Goal: Task Accomplishment & Management: Complete application form

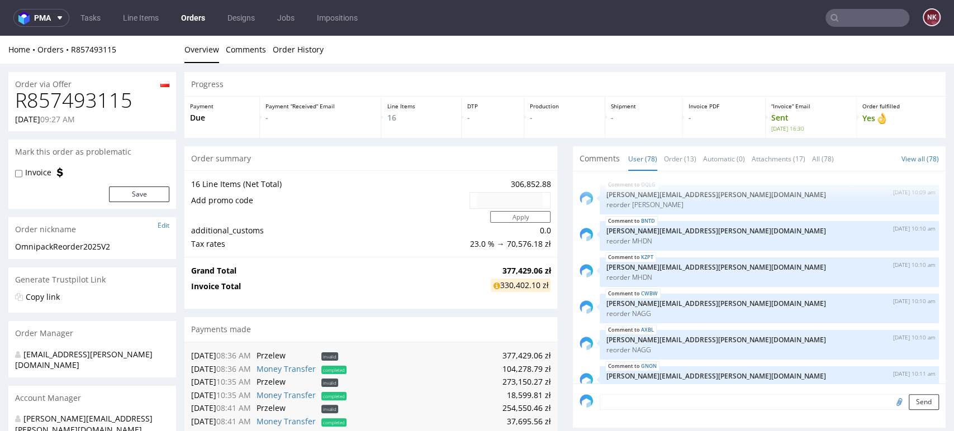
scroll to position [3436, 0]
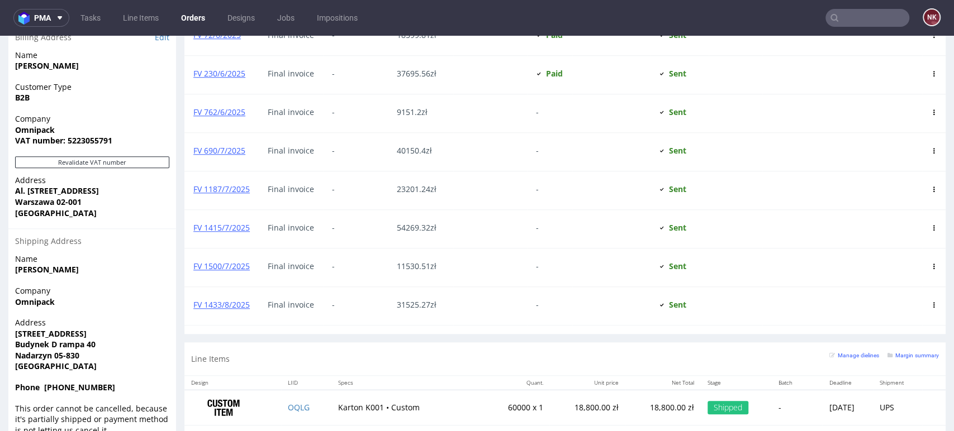
scroll to position [690, 0]
click at [226, 306] on link "FV 1433/8/2025" at bounding box center [221, 305] width 56 height 11
click at [224, 268] on link "FV 1500/7/2025" at bounding box center [221, 267] width 56 height 11
click at [224, 231] on link "FV 1415/7/2025" at bounding box center [221, 228] width 56 height 11
click at [373, 202] on div "-" at bounding box center [355, 191] width 65 height 38
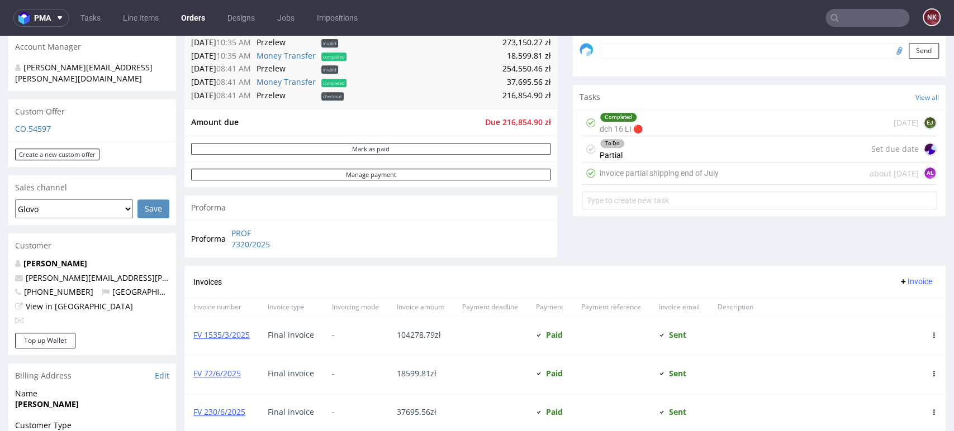
scroll to position [343, 0]
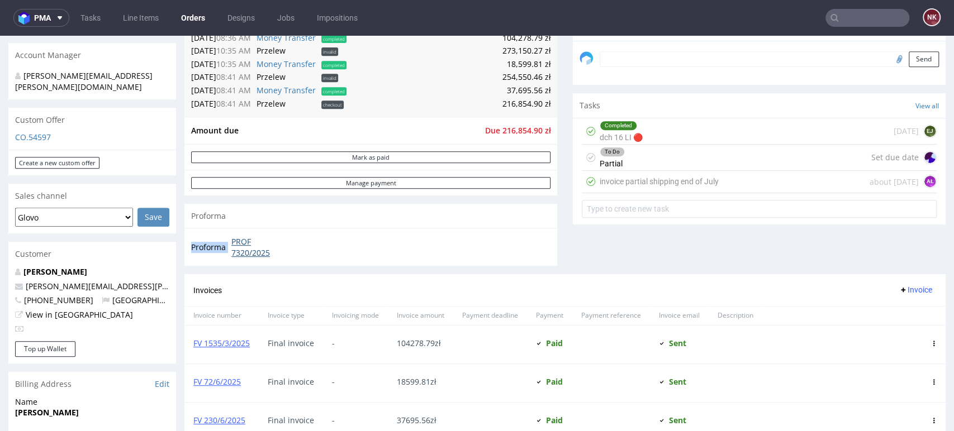
drag, startPoint x: 295, startPoint y: 263, endPoint x: 233, endPoint y: 243, distance: 65.2
click at [233, 243] on div "Proforma PROF 7320/2025" at bounding box center [370, 247] width 373 height 38
click at [233, 243] on link "PROF 7320/2025" at bounding box center [261, 247] width 60 height 22
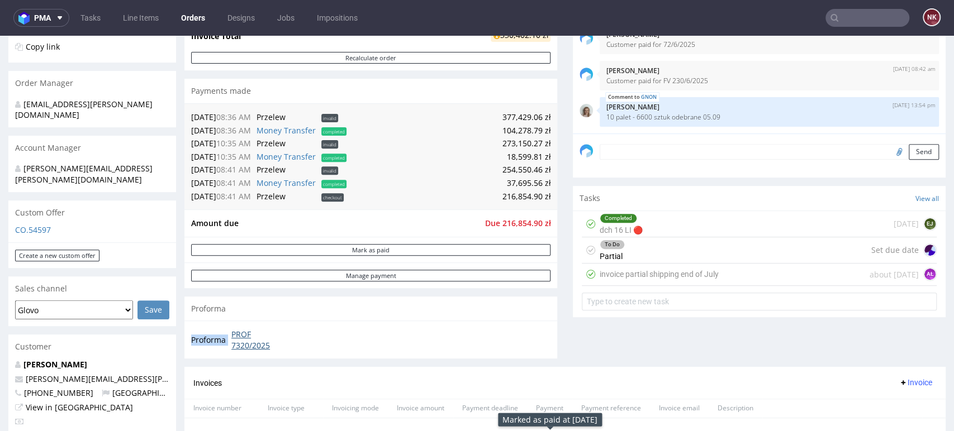
scroll to position [250, 0]
click at [881, 352] on div "Comments User (78) Order (13) Automatic (0) Attachments (17) All (78) View all …" at bounding box center [759, 132] width 373 height 472
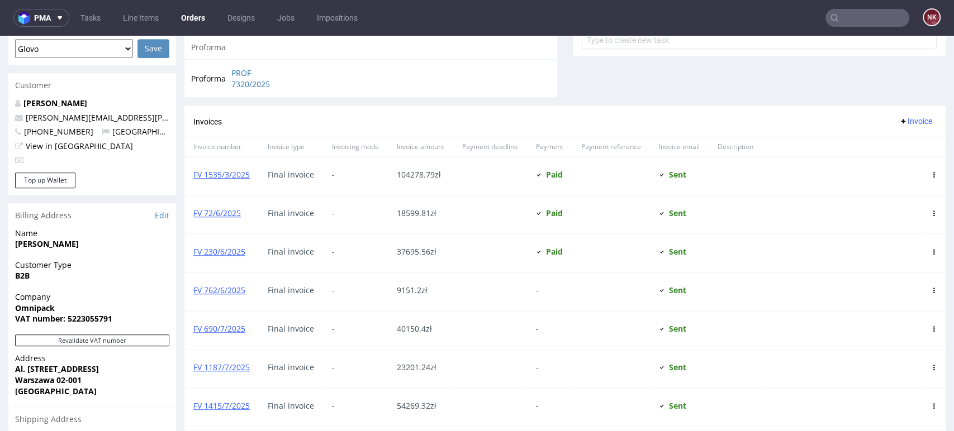
scroll to position [509, 0]
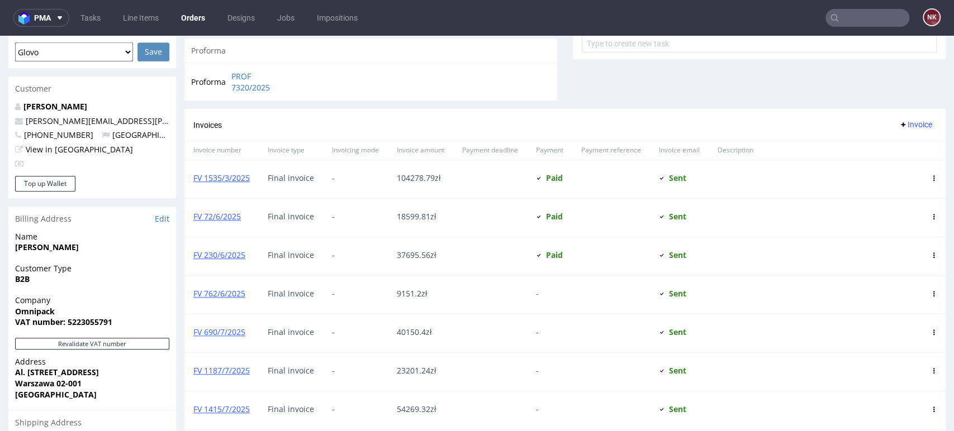
click at [899, 124] on span "Invoice" at bounding box center [916, 124] width 34 height 9
click at [877, 142] on li "Upload" at bounding box center [892, 151] width 72 height 20
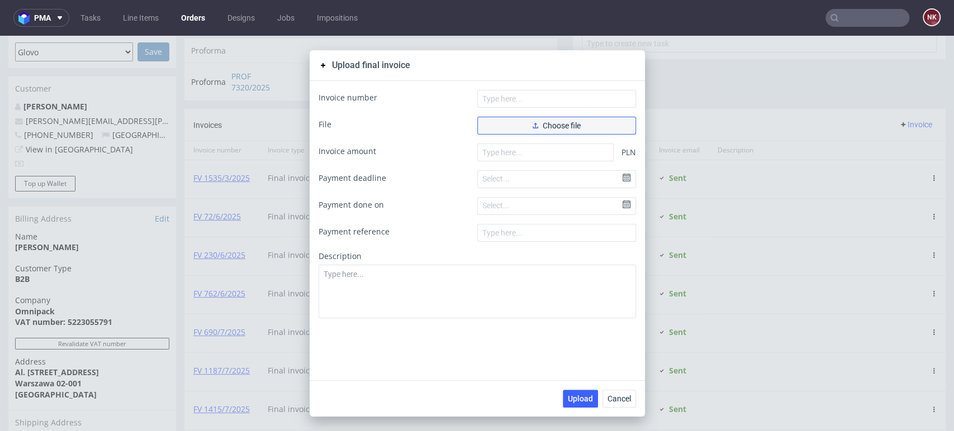
click at [560, 130] on button "Choose file" at bounding box center [556, 126] width 159 height 18
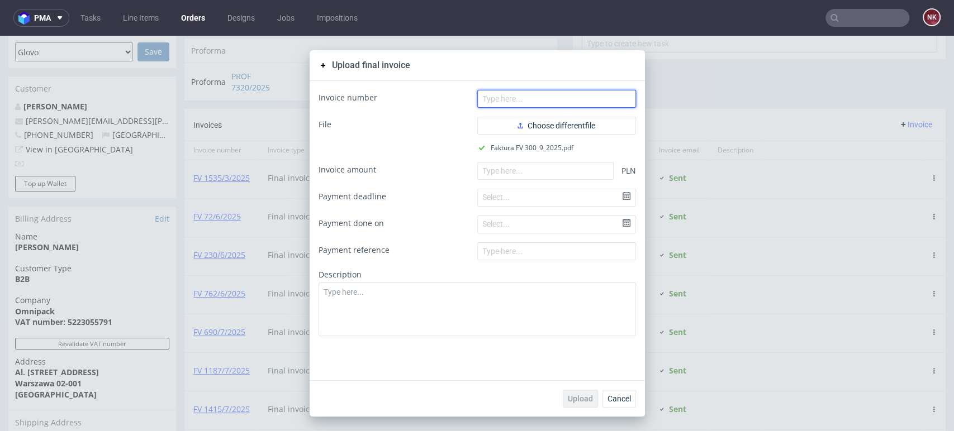
click at [547, 95] on input "text" at bounding box center [556, 99] width 159 height 18
type input "FV 300/9/2025"
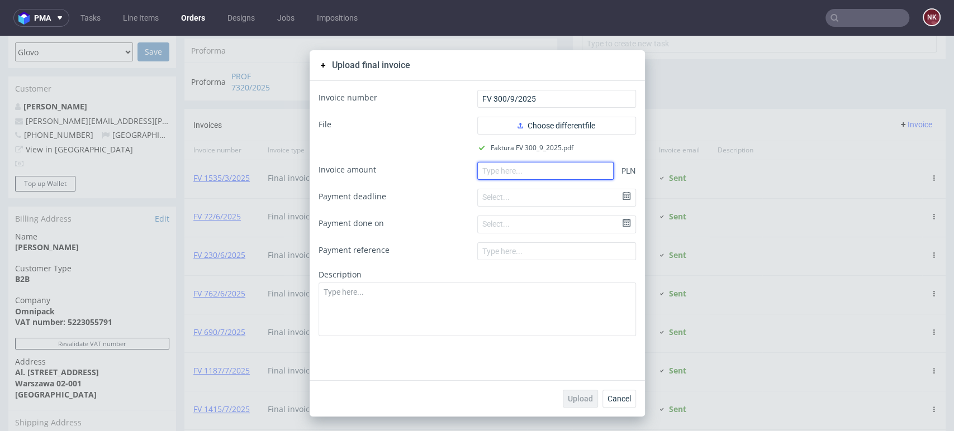
click at [543, 164] on input "number" at bounding box center [545, 171] width 136 height 18
paste input "6819.12"
type input "6819.12"
click at [576, 395] on span "Upload" at bounding box center [580, 399] width 25 height 8
click at [689, 366] on div "Upload final invoice Invoice number FV 300/9/2025 File Choose different file Fa…" at bounding box center [477, 234] width 954 height 396
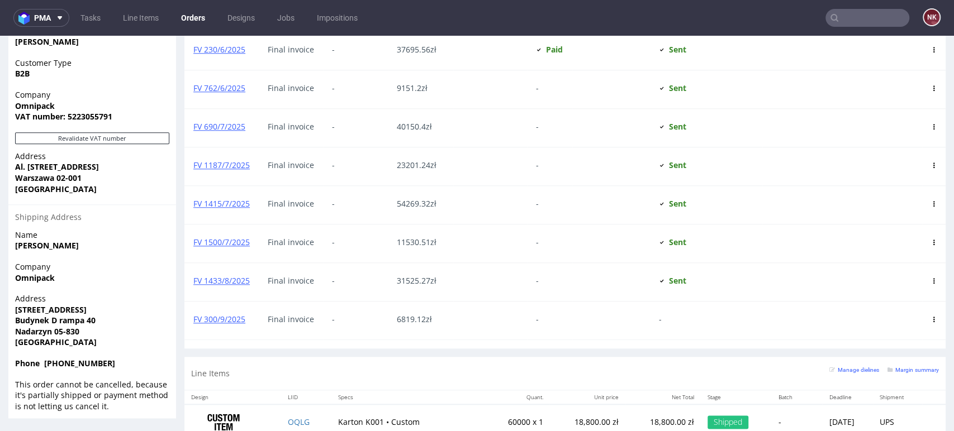
scroll to position [715, 0]
click at [233, 319] on link "FV 300/9/2025" at bounding box center [219, 319] width 52 height 11
click at [874, 196] on div at bounding box center [842, 205] width 160 height 38
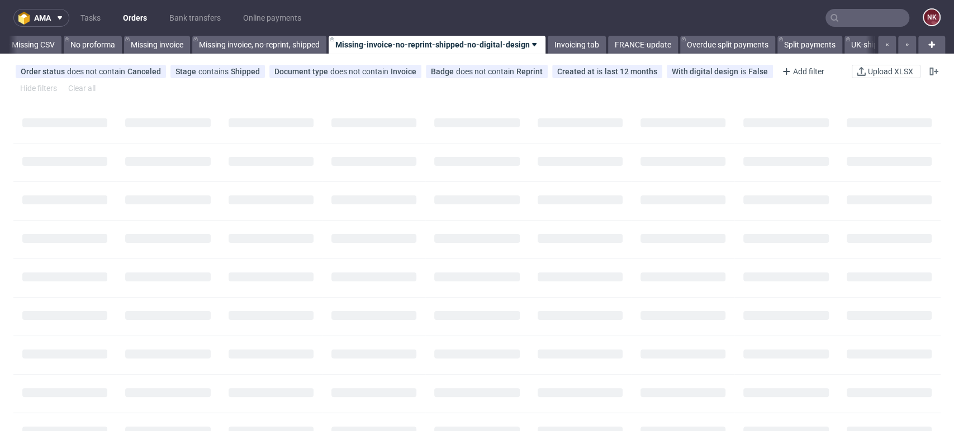
scroll to position [0, 1582]
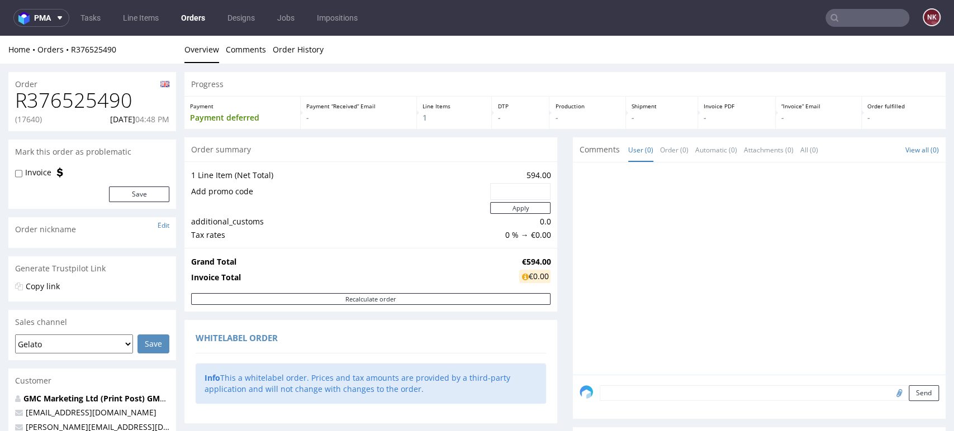
click at [557, 161] on div "Progress Payment Payment deferred Payment “Received” Email - Line Items 1 DTP -…" at bounding box center [564, 437] width 761 height 730
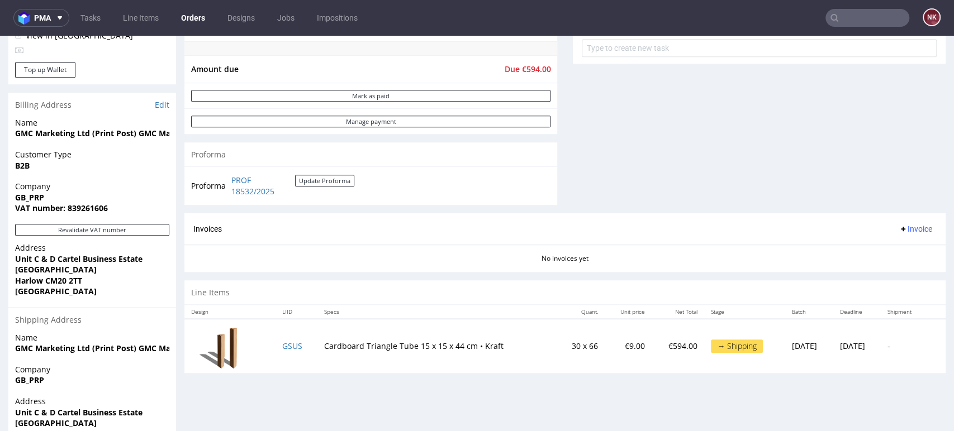
scroll to position [416, 0]
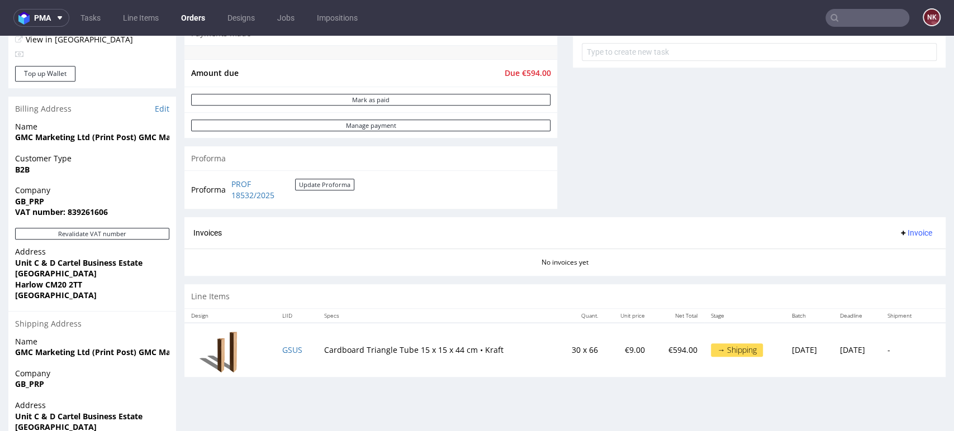
click at [383, 200] on div "Proforma PROF 18532/2025 Update Proforma" at bounding box center [370, 189] width 373 height 38
drag, startPoint x: 351, startPoint y: 197, endPoint x: 229, endPoint y: 184, distance: 122.6
click at [229, 184] on td "PROF 18532/2025 Update Proforma" at bounding box center [292, 190] width 126 height 24
copy tbody "Proforma"
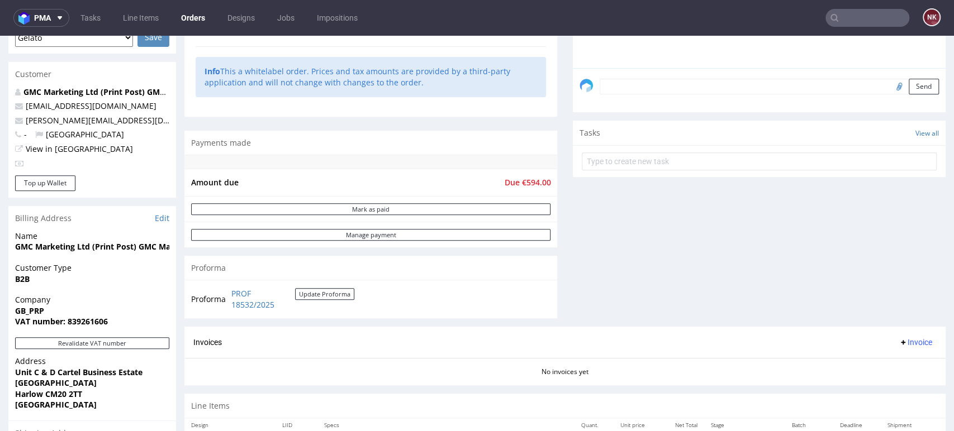
scroll to position [406, 0]
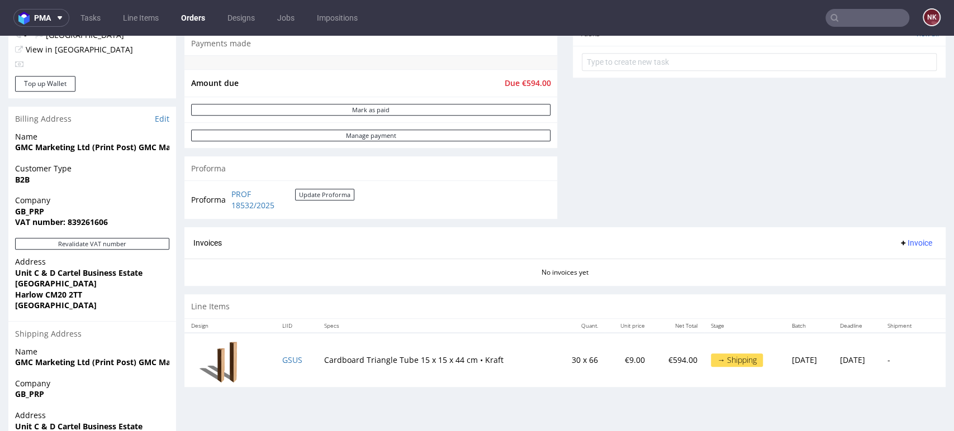
click at [526, 84] on span "Due €594.00" at bounding box center [527, 83] width 46 height 11
copy span "594.00"
click at [899, 240] on span "Invoice" at bounding box center [916, 243] width 34 height 9
click at [888, 284] on span "Upload" at bounding box center [896, 286] width 54 height 11
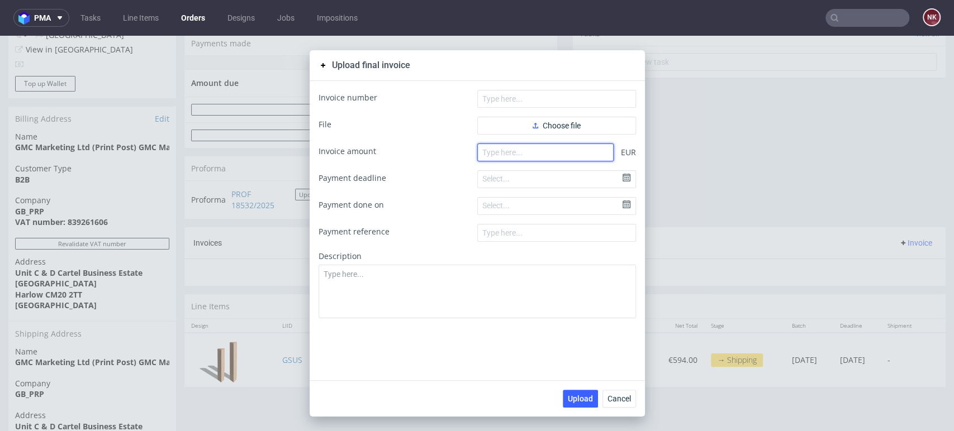
click at [579, 151] on input "number" at bounding box center [545, 153] width 136 height 18
paste input "594.00"
type input "594.00"
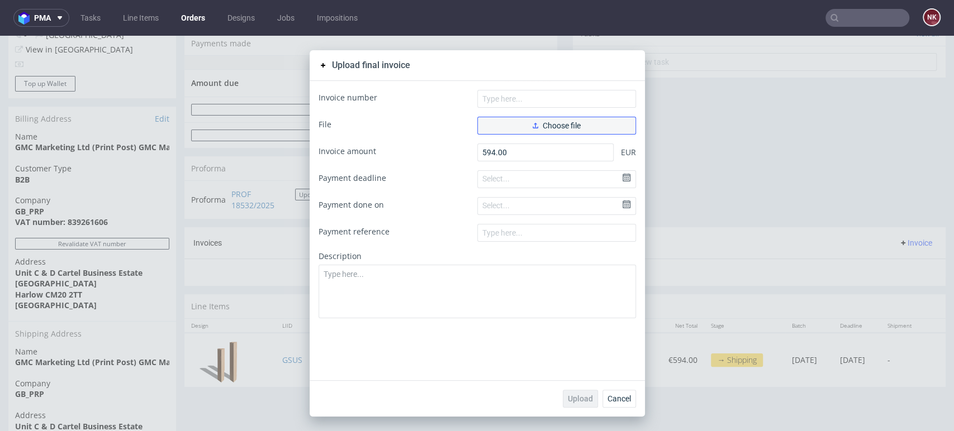
click at [554, 122] on span "Choose file" at bounding box center [557, 126] width 48 height 8
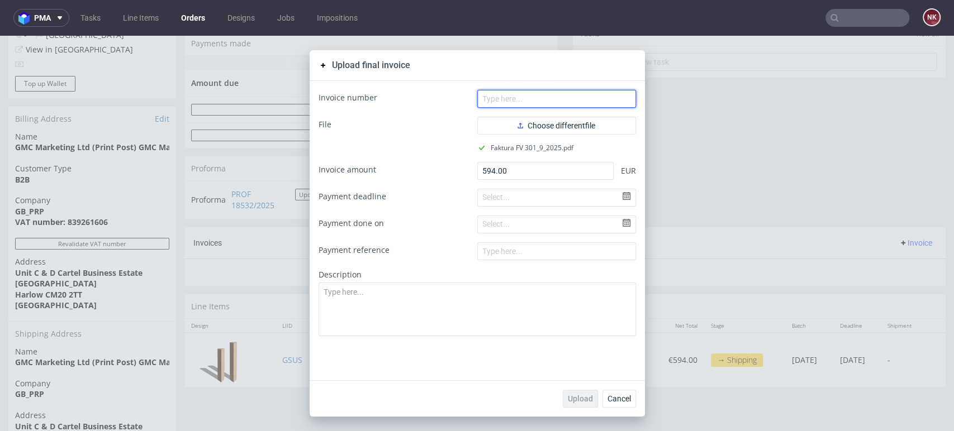
click at [538, 99] on input "text" at bounding box center [556, 99] width 159 height 18
type input "FV 301/9/2025"
click at [569, 402] on span "Upload" at bounding box center [580, 399] width 25 height 8
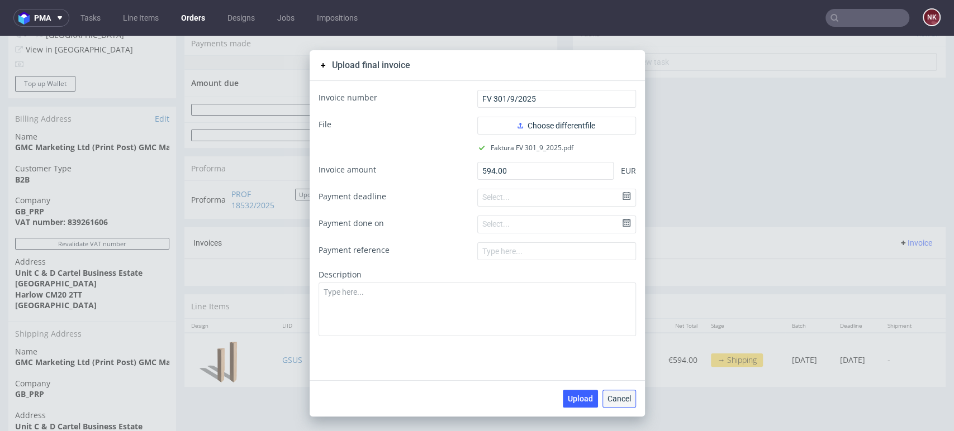
click at [614, 397] on span "Cancel" at bounding box center [619, 399] width 23 height 8
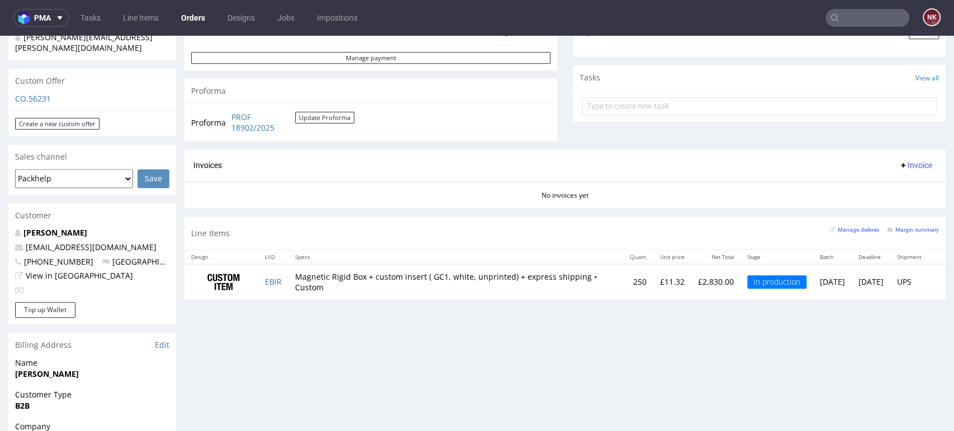
scroll to position [358, 0]
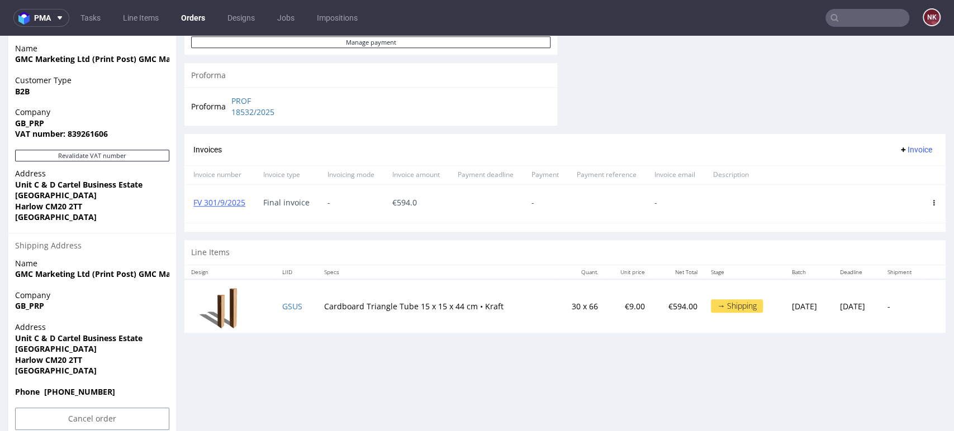
scroll to position [494, 0]
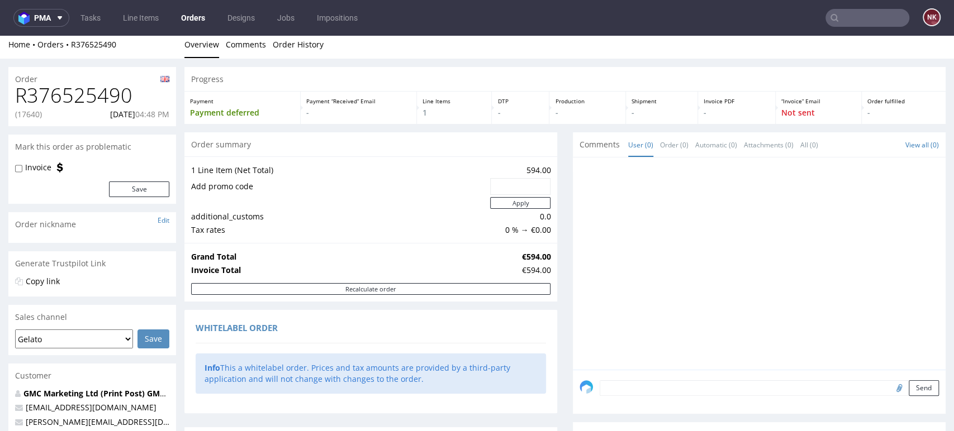
scroll to position [0, 0]
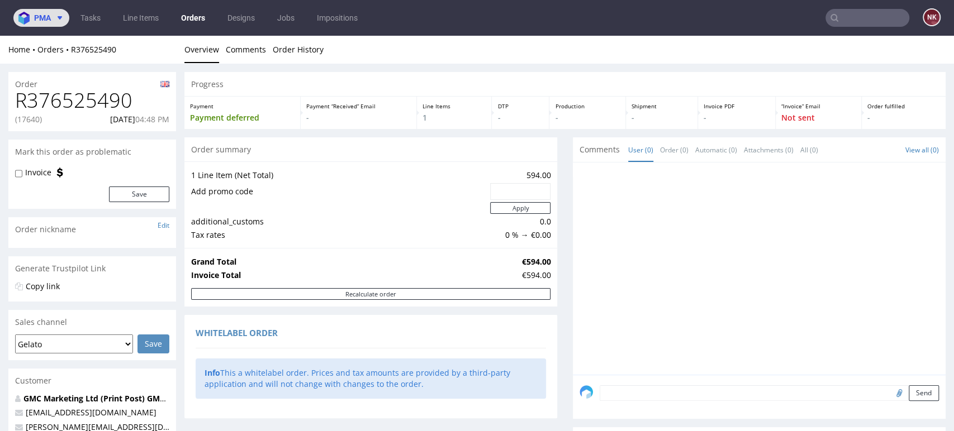
click at [46, 17] on span "pma" at bounding box center [42, 18] width 17 height 8
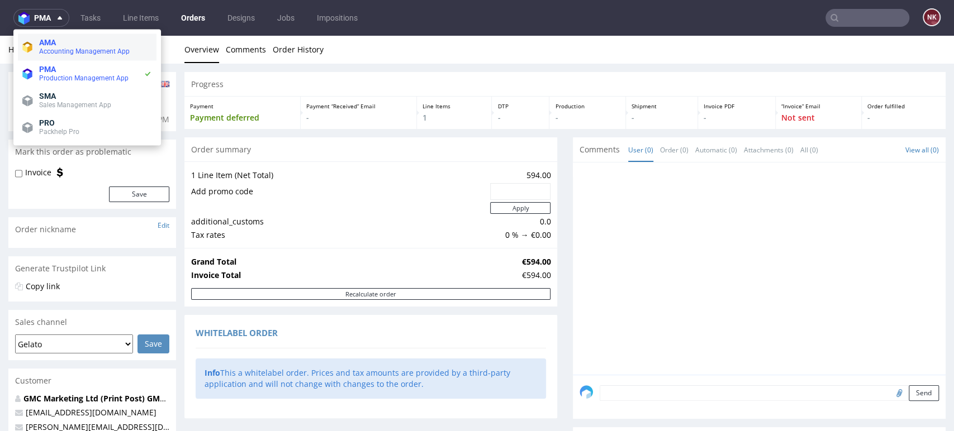
click at [58, 46] on span "AMA" at bounding box center [95, 42] width 113 height 9
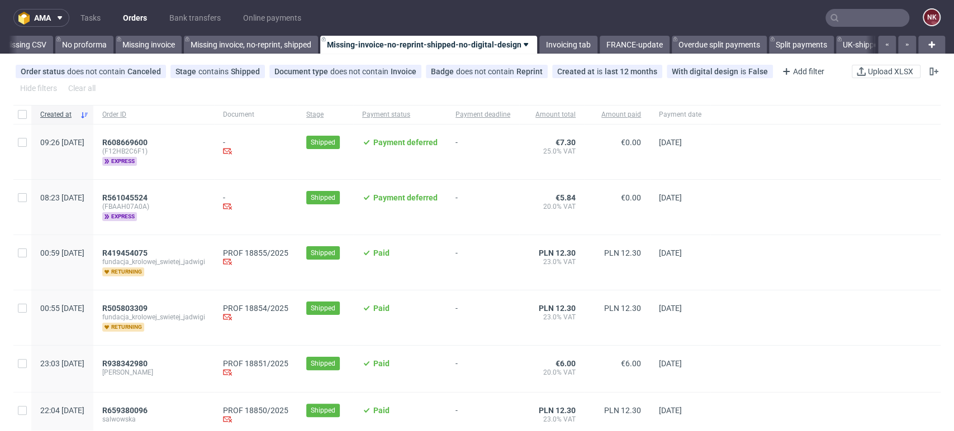
scroll to position [0, 1582]
click at [890, 275] on div at bounding box center [825, 262] width 230 height 55
click at [188, 11] on link "Bank transfers" at bounding box center [195, 18] width 65 height 18
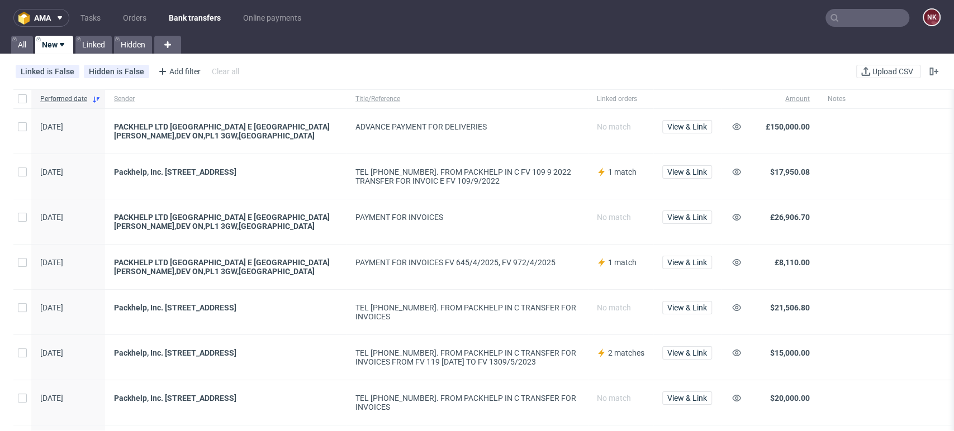
click at [889, 64] on div "Linked is False Hidden is False Add filter Hide filters Clear all Upload CSV" at bounding box center [477, 71] width 954 height 27
click at [879, 68] on span "Upload CSV" at bounding box center [892, 72] width 45 height 8
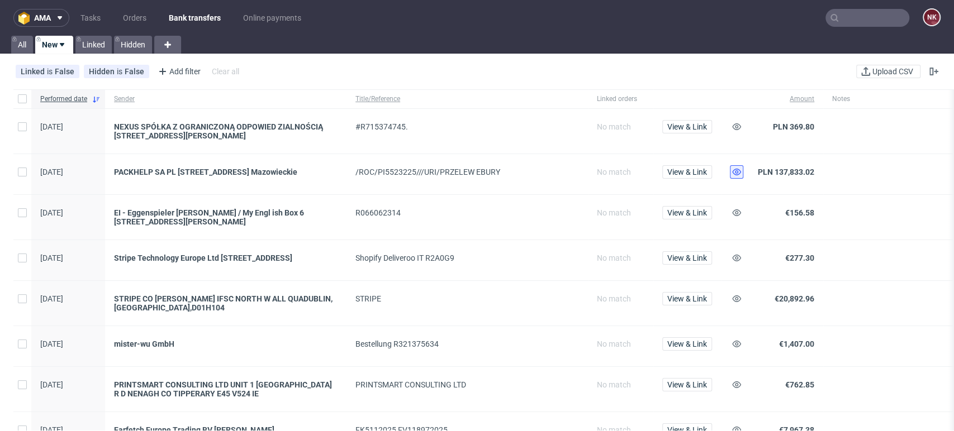
click at [737, 169] on use at bounding box center [736, 172] width 9 height 7
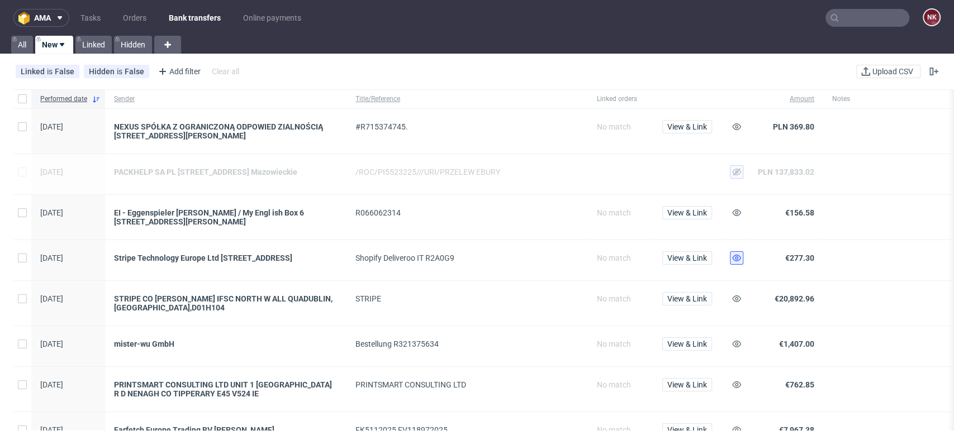
click at [736, 257] on use at bounding box center [736, 258] width 9 height 7
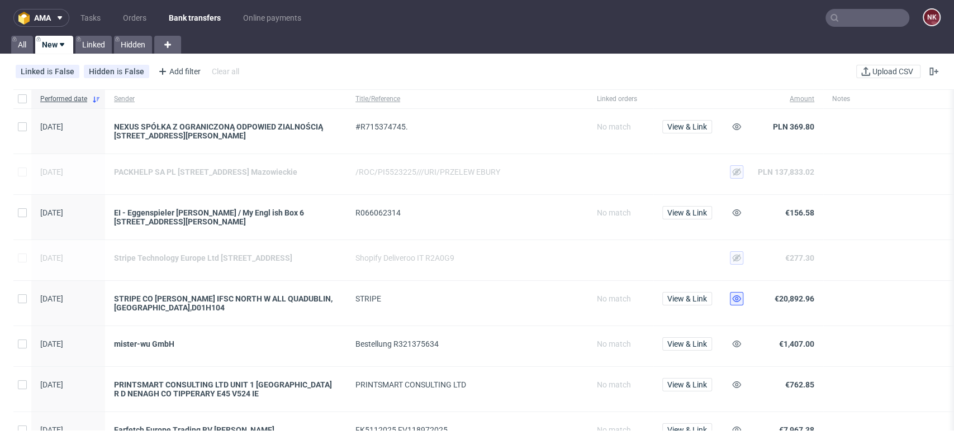
click at [738, 302] on use at bounding box center [736, 299] width 9 height 7
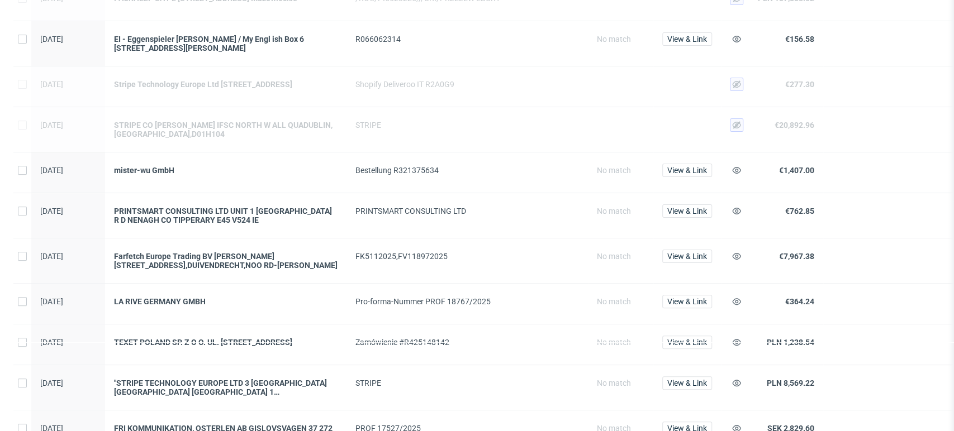
scroll to position [275, 0]
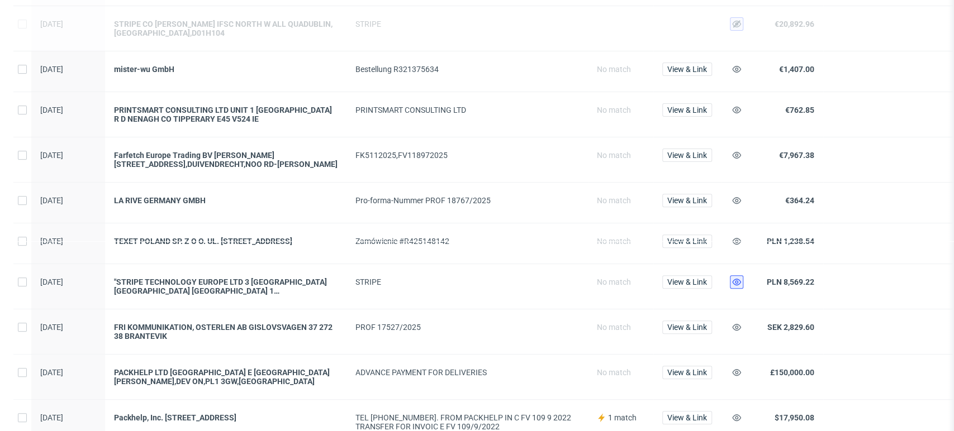
click at [734, 285] on icon at bounding box center [736, 282] width 9 height 9
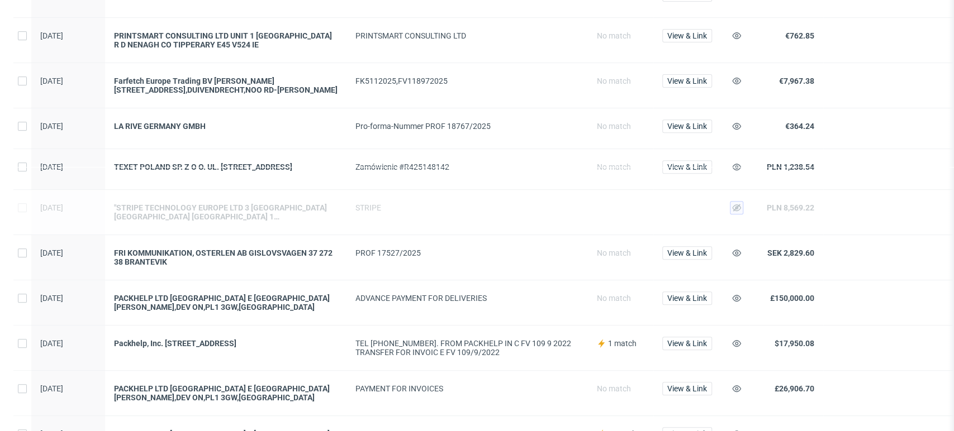
scroll to position [0, 0]
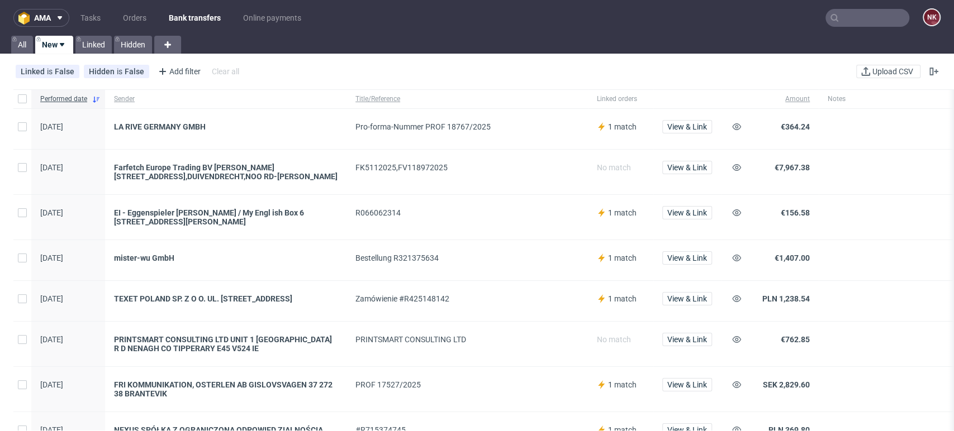
click at [869, 322] on div at bounding box center [912, 344] width 186 height 45
click at [192, 16] on link "Bank transfers" at bounding box center [194, 18] width 65 height 18
click at [690, 125] on span "View & Link" at bounding box center [687, 127] width 40 height 8
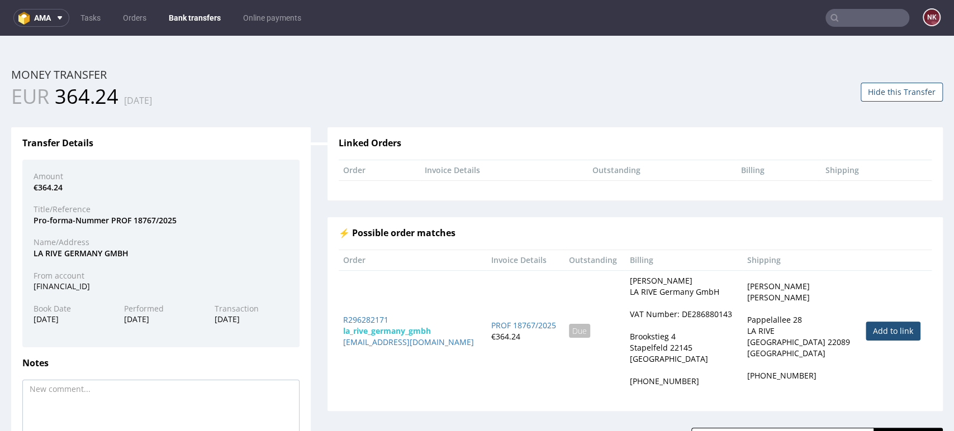
scroll to position [78, 0]
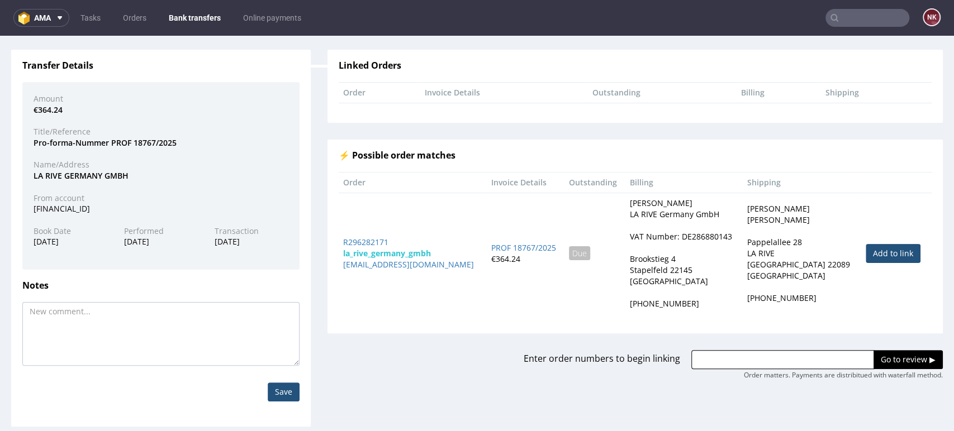
click at [868, 252] on link "Add to link" at bounding box center [893, 253] width 55 height 19
type input "R296282171"
click at [874, 362] on input "Go to review ▶" at bounding box center [908, 359] width 69 height 19
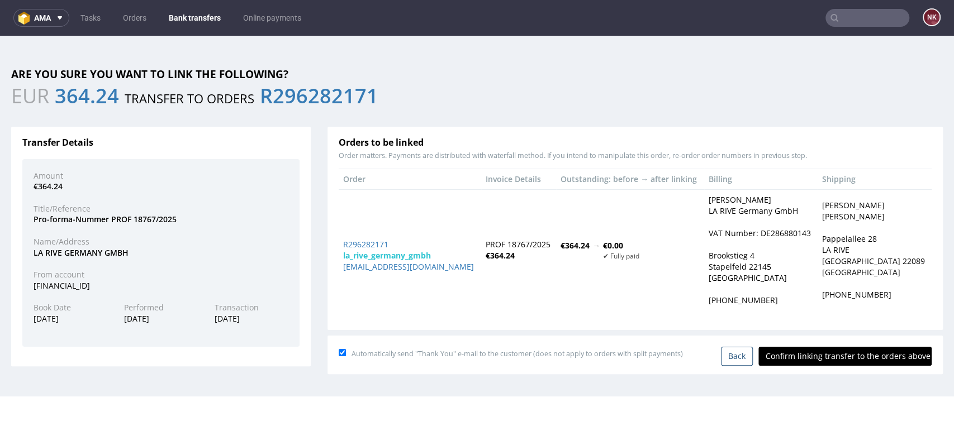
scroll to position [0, 0]
click at [832, 355] on input "Confirm linking transfer to the orders above" at bounding box center [844, 356] width 173 height 19
type input "In progress..."
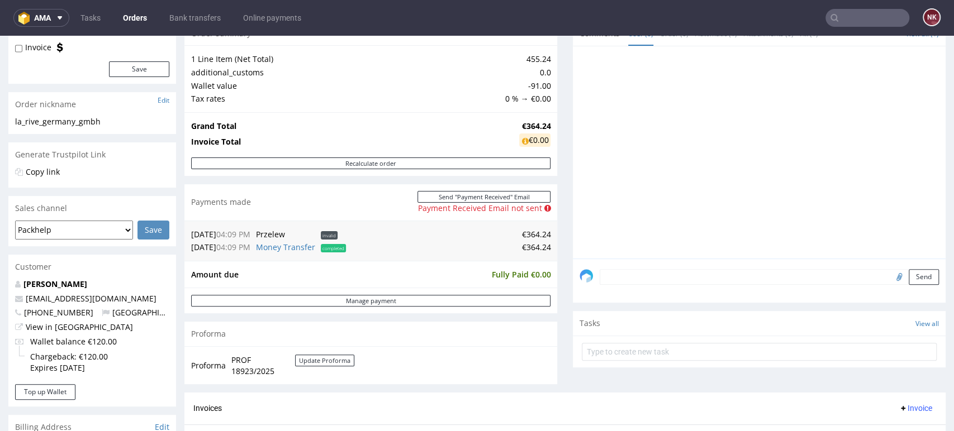
scroll to position [131, 0]
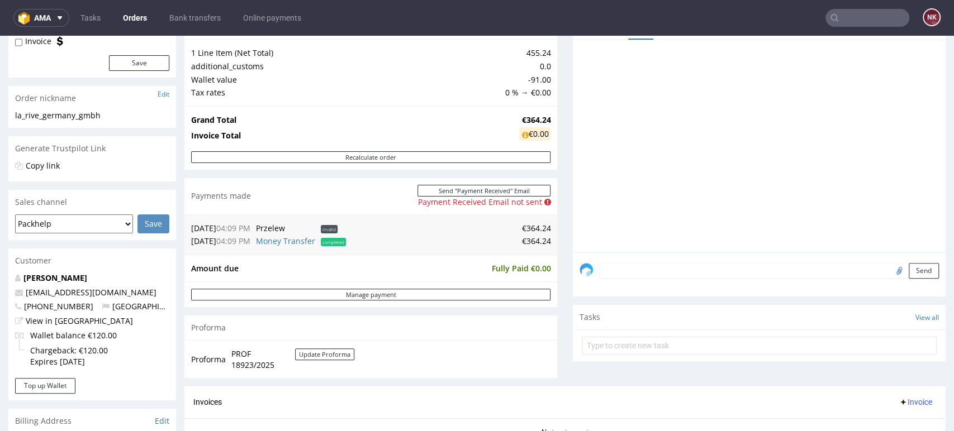
click at [145, 15] on link "Orders" at bounding box center [134, 18] width 37 height 18
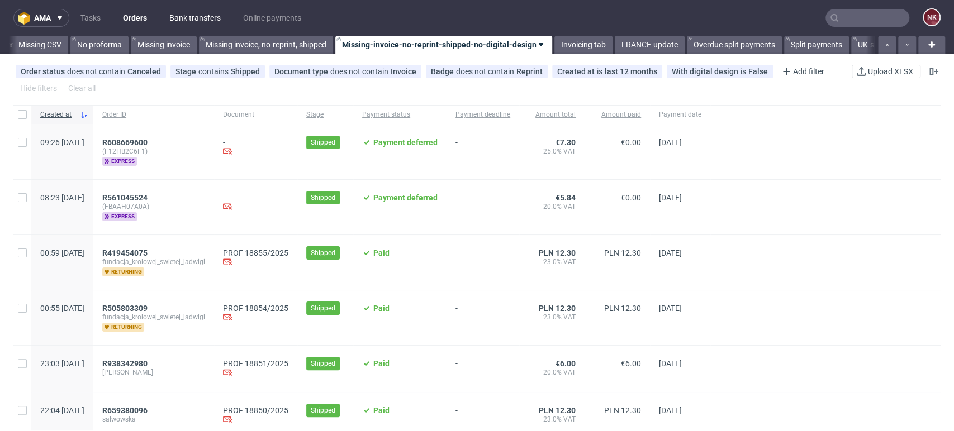
scroll to position [0, 1582]
click at [197, 18] on link "Bank transfers" at bounding box center [195, 18] width 65 height 18
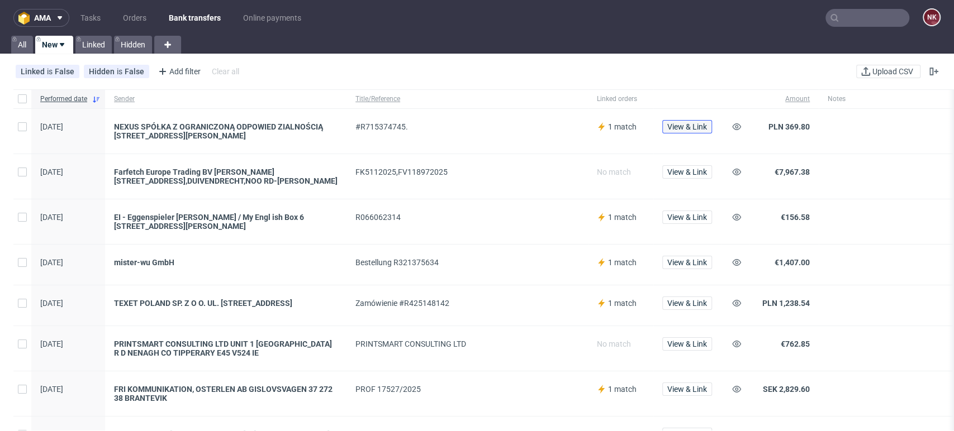
click at [691, 126] on span "View & Link" at bounding box center [687, 127] width 40 height 8
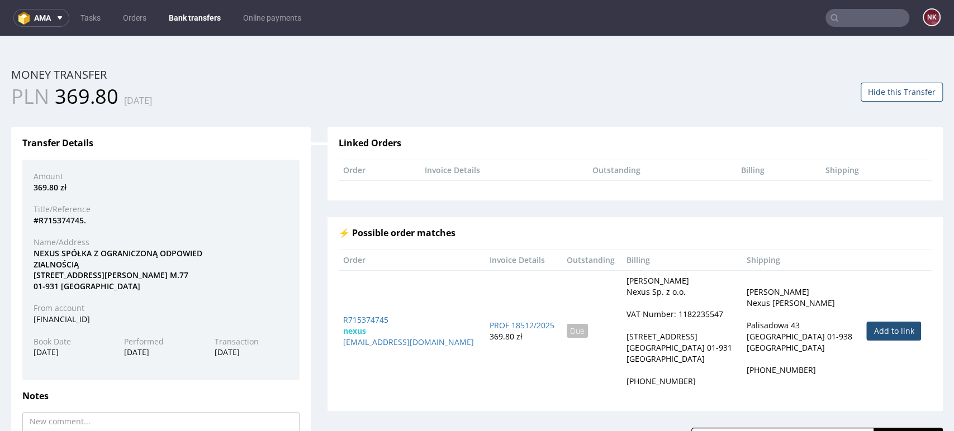
scroll to position [62, 0]
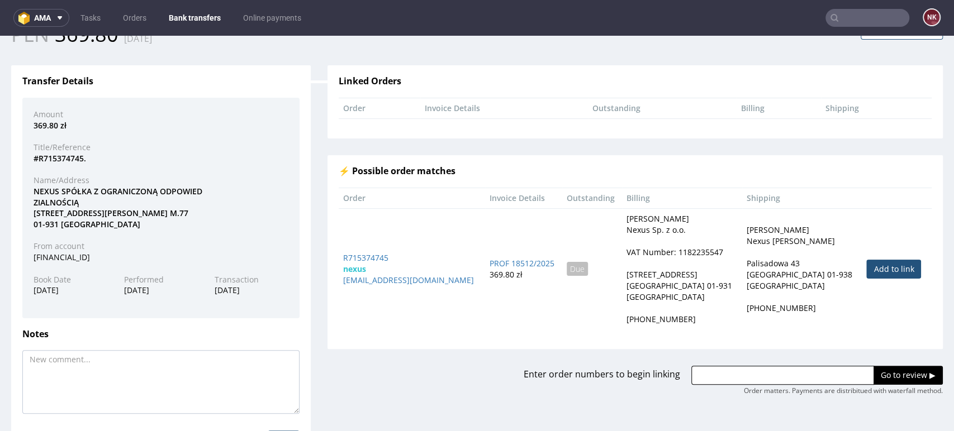
click at [866, 266] on link "Add to link" at bounding box center [893, 269] width 55 height 19
type input "R715374745"
click at [868, 390] on div "Order matters. Payments are distribitued with waterfall method." at bounding box center [843, 392] width 199 height 10
click at [885, 365] on div "Enter order numbers to begin linking R715374745 Go to review ▶ Order matters. P…" at bounding box center [635, 372] width 632 height 47
click at [878, 373] on input "Go to review ▶" at bounding box center [908, 375] width 69 height 19
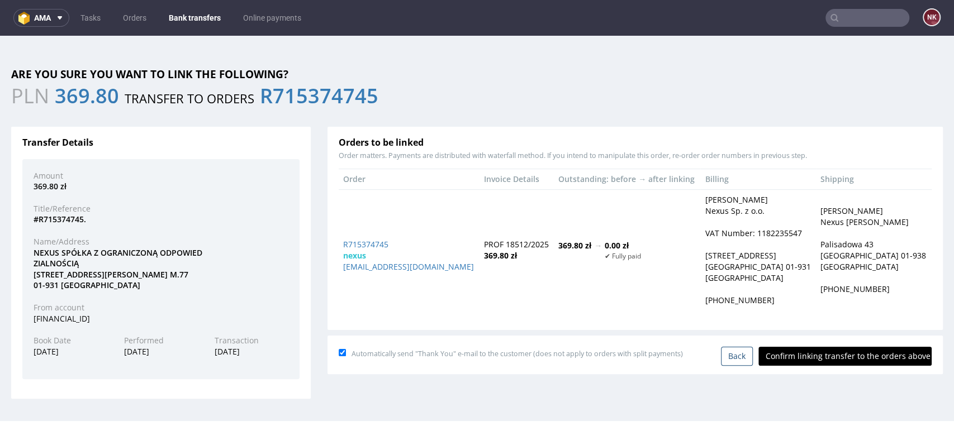
scroll to position [0, 0]
click at [836, 354] on input "Confirm linking transfer to the orders above" at bounding box center [844, 356] width 173 height 19
type input "In progress..."
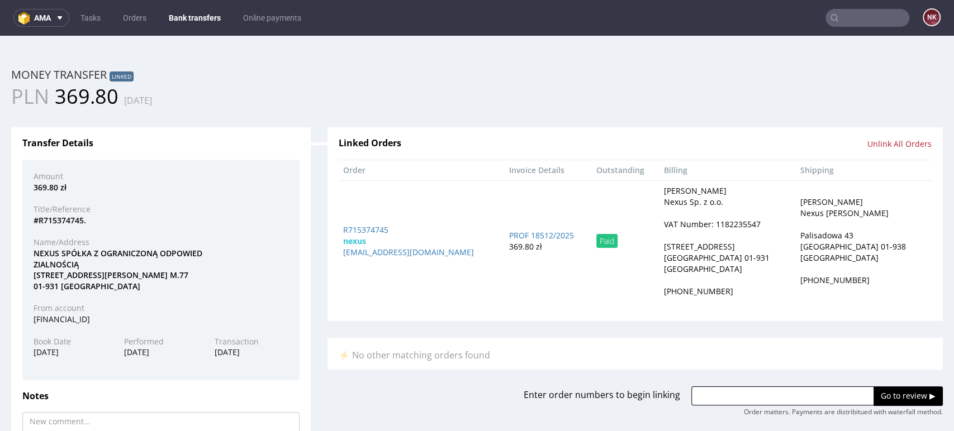
click at [191, 7] on nav "ama Tasks Orders Bank transfers Online payments NK" at bounding box center [477, 18] width 954 height 36
click at [188, 13] on link "Bank transfers" at bounding box center [194, 18] width 65 height 18
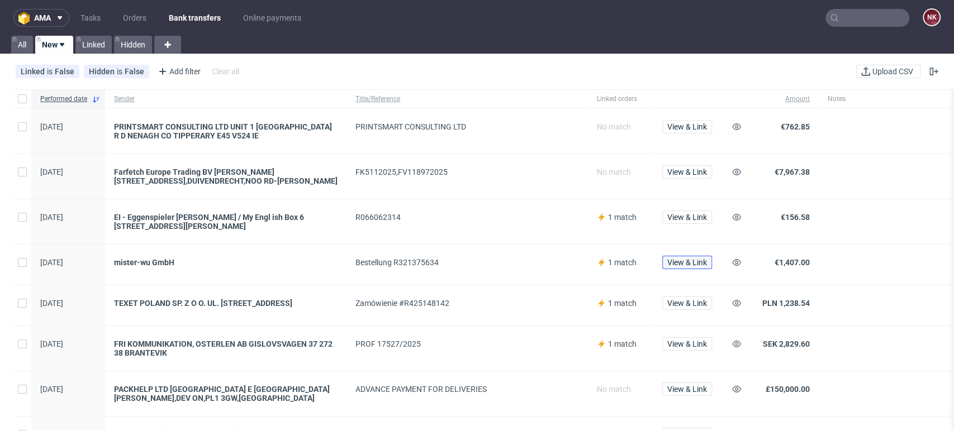
click at [673, 263] on span "View & Link" at bounding box center [687, 263] width 40 height 8
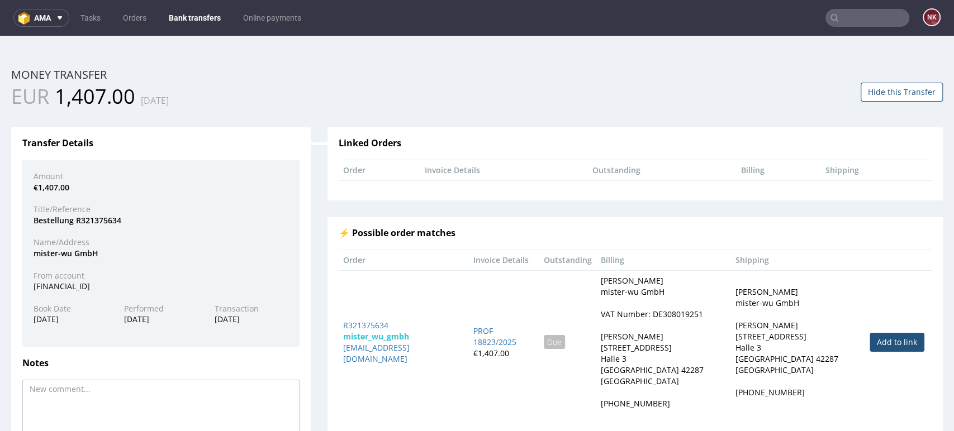
scroll to position [78, 0]
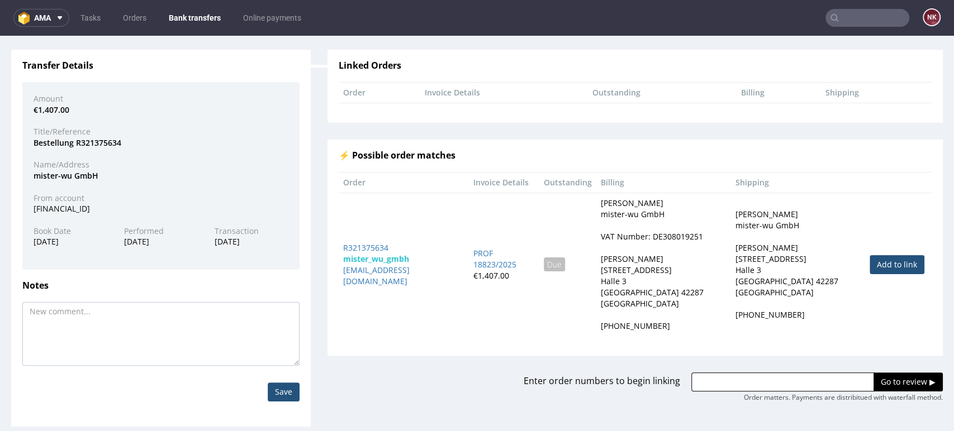
click at [870, 259] on link "Add to link" at bounding box center [897, 264] width 55 height 19
type input "R321375634"
click at [881, 373] on input "Go to review ▶" at bounding box center [908, 382] width 69 height 19
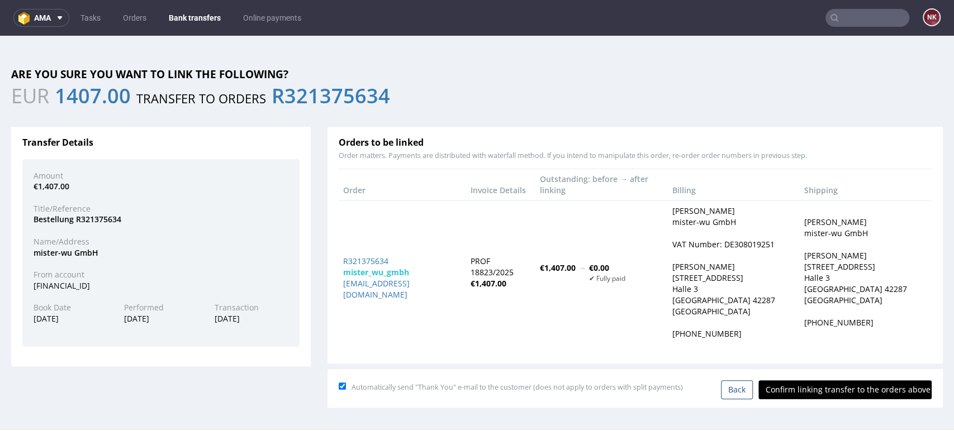
scroll to position [0, 0]
click at [861, 381] on input "Confirm linking transfer to the orders above" at bounding box center [844, 390] width 173 height 19
type input "In progress..."
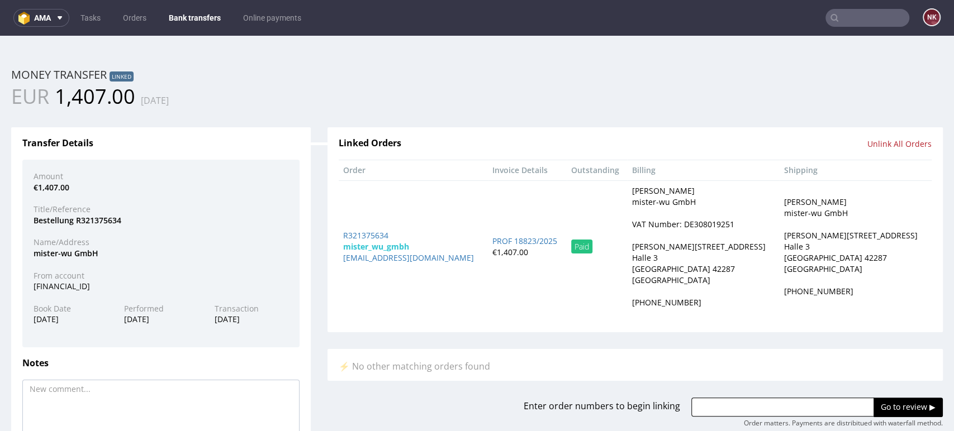
click at [189, 18] on link "Bank transfers" at bounding box center [194, 18] width 65 height 18
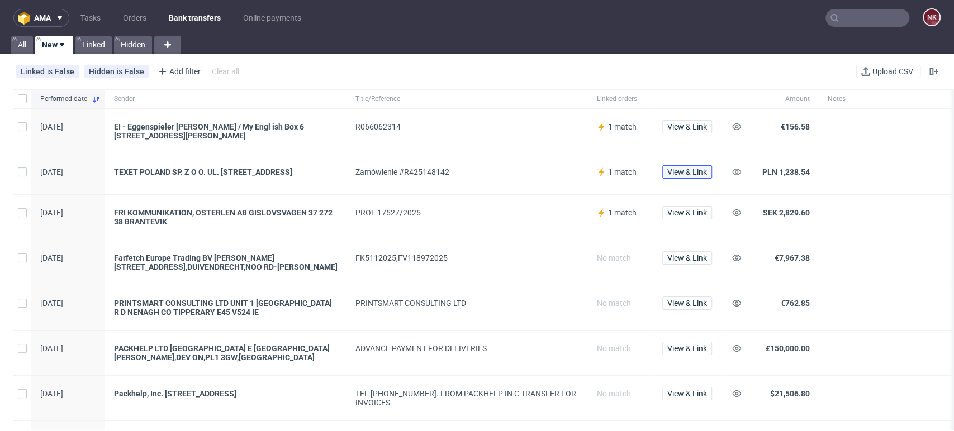
click at [684, 169] on span "View & Link" at bounding box center [687, 172] width 40 height 8
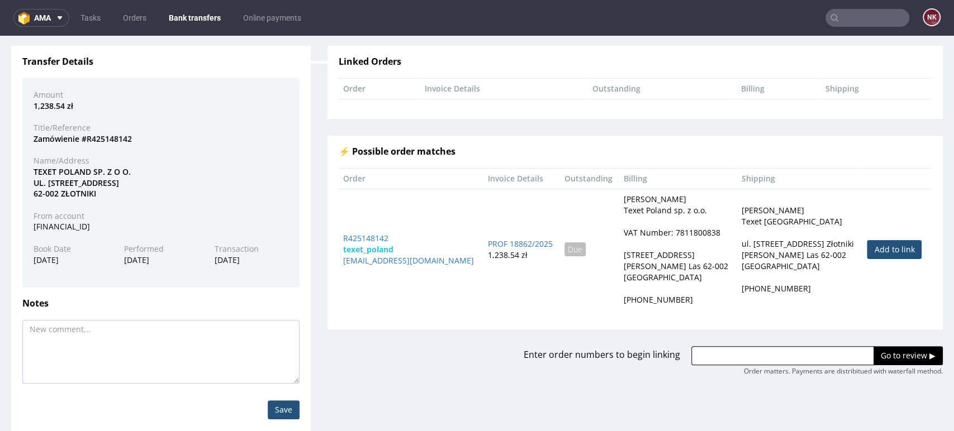
scroll to position [82, 0]
click at [867, 244] on link "Add to link" at bounding box center [894, 249] width 55 height 19
type input "R425148142"
click at [874, 354] on input "Go to review ▶" at bounding box center [908, 355] width 69 height 19
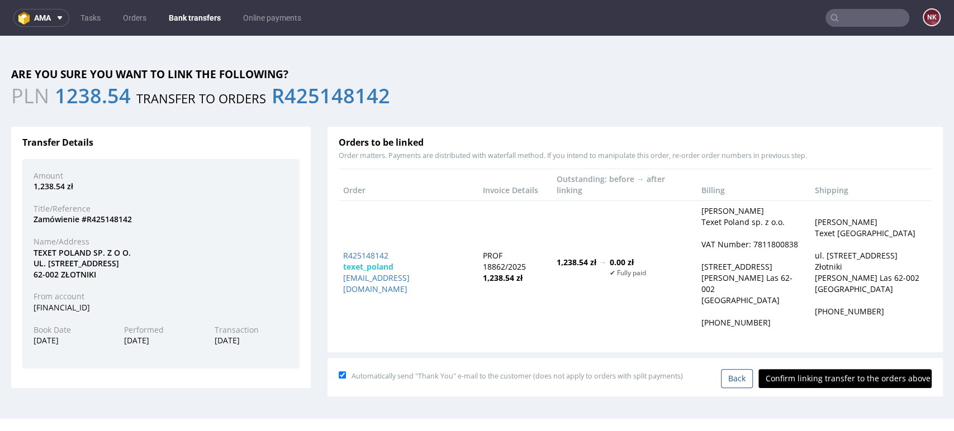
scroll to position [0, 0]
click at [841, 369] on input "Confirm linking transfer to the orders above" at bounding box center [844, 378] width 173 height 19
type input "In progress..."
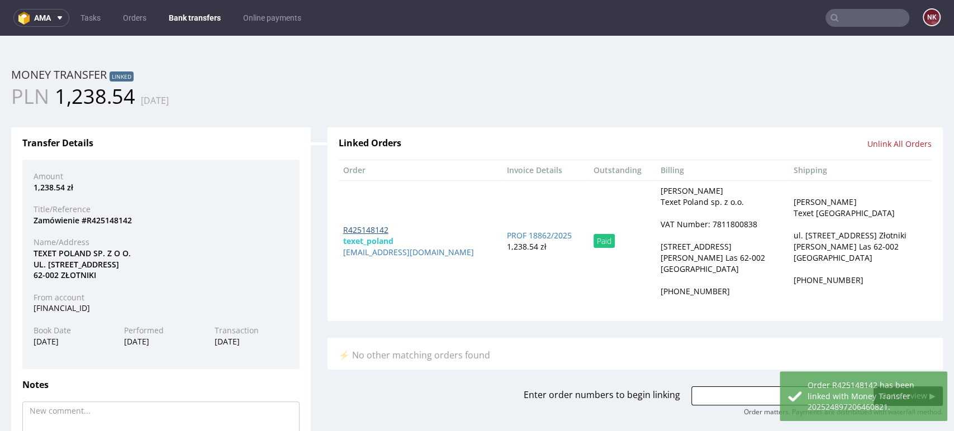
drag, startPoint x: 357, startPoint y: 243, endPoint x: 344, endPoint y: 230, distance: 17.8
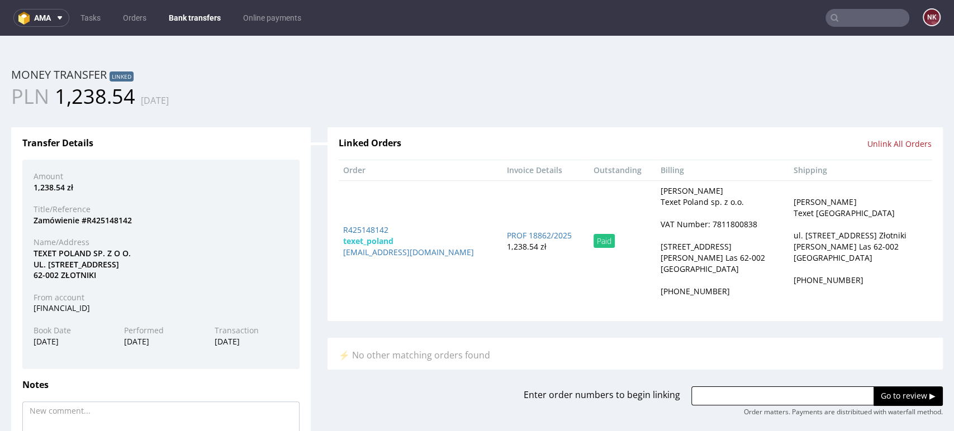
click at [187, 18] on link "Bank transfers" at bounding box center [194, 18] width 65 height 18
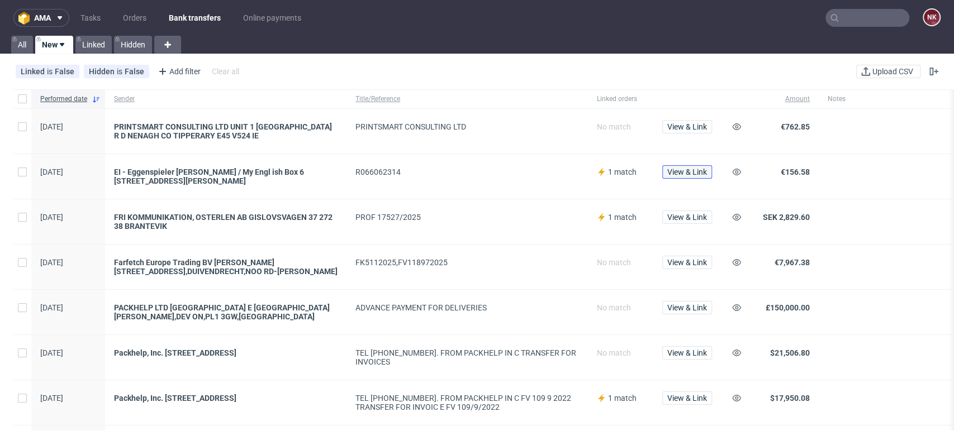
click at [685, 171] on span "View & Link" at bounding box center [687, 172] width 40 height 8
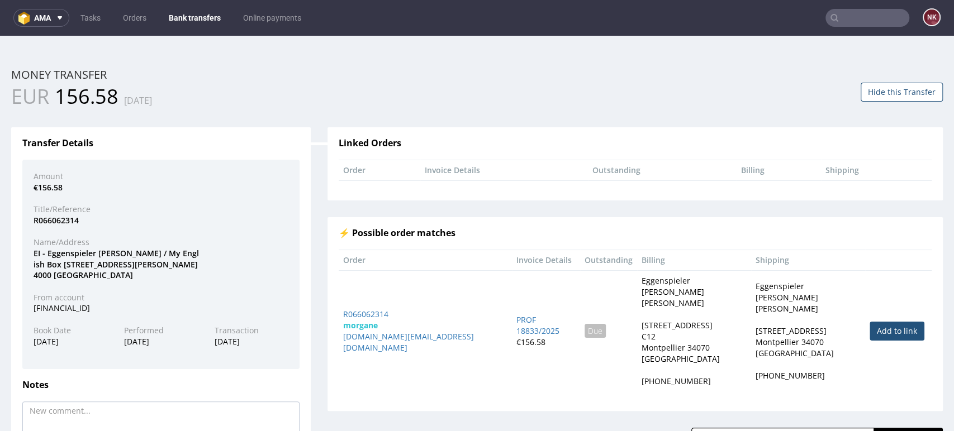
scroll to position [98, 0]
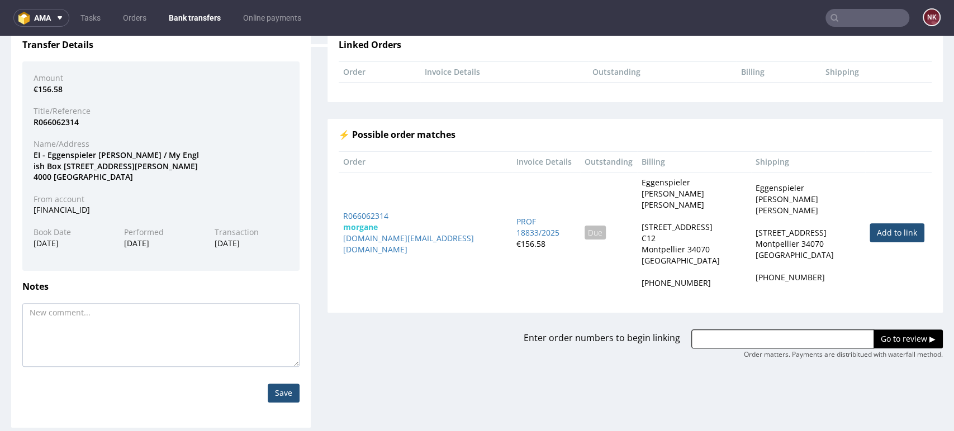
click at [870, 229] on link "Add to link" at bounding box center [897, 233] width 55 height 19
type input "R066062314"
click at [874, 330] on input "Go to review ▶" at bounding box center [908, 339] width 69 height 19
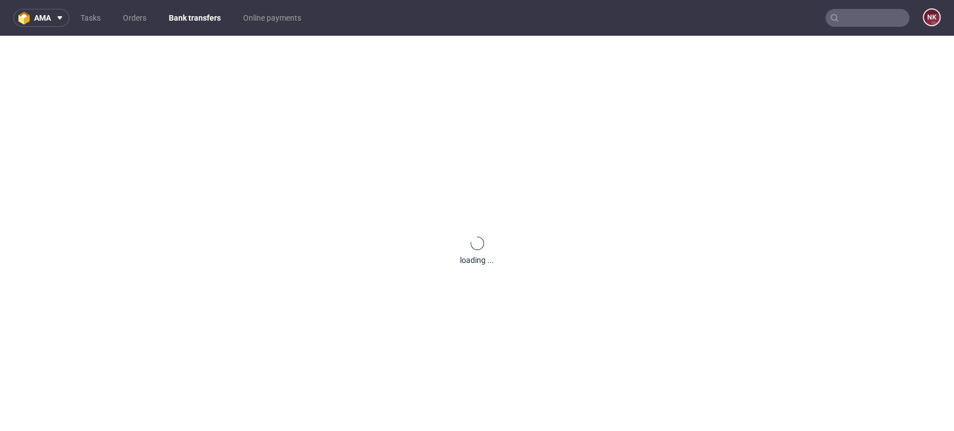
scroll to position [0, 0]
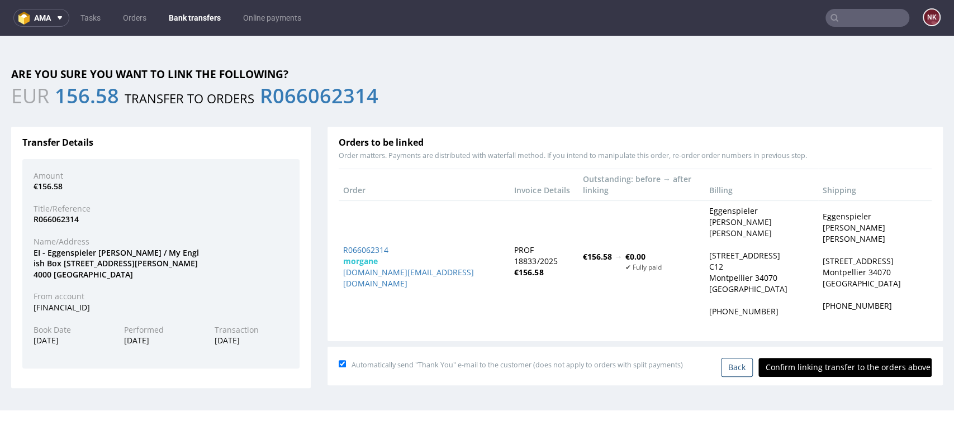
click at [838, 358] on input "Confirm linking transfer to the orders above" at bounding box center [844, 367] width 173 height 19
type input "In progress..."
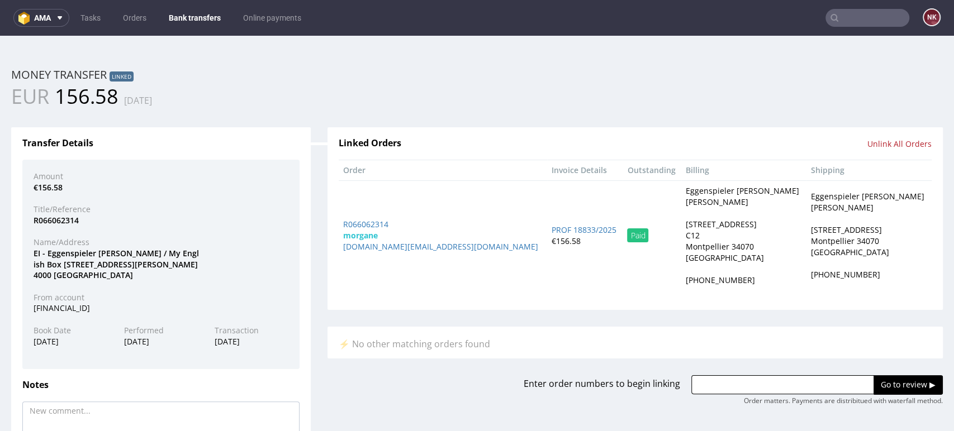
click at [190, 18] on link "Bank transfers" at bounding box center [194, 18] width 65 height 18
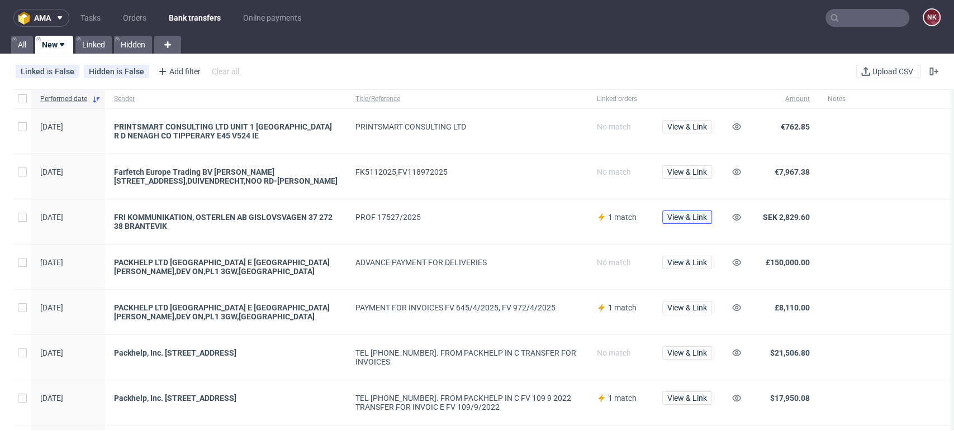
click at [698, 218] on span "View & Link" at bounding box center [687, 218] width 40 height 8
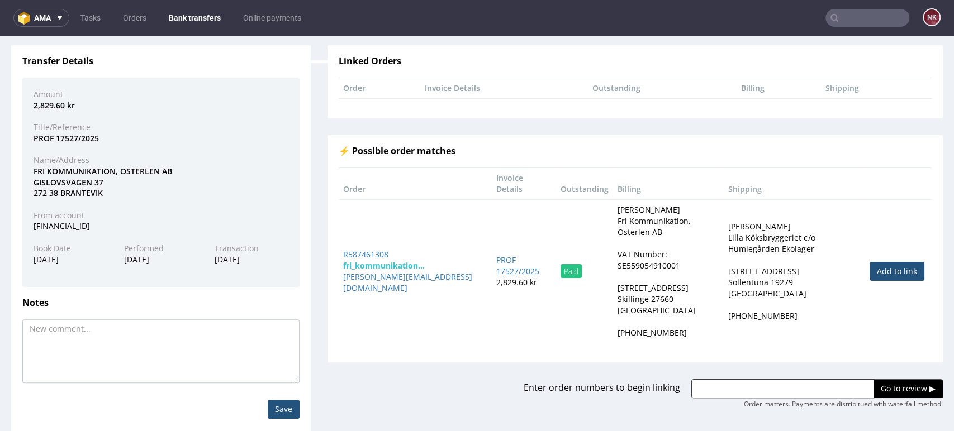
scroll to position [83, 0]
click at [871, 262] on link "Add to link" at bounding box center [897, 270] width 55 height 19
type input "R587461308"
click at [875, 381] on input "Go to review ▶" at bounding box center [908, 387] width 69 height 19
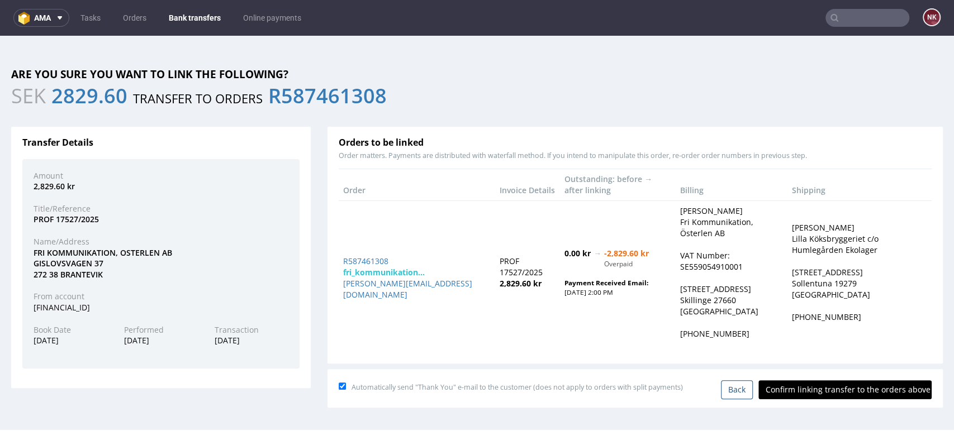
scroll to position [0, 0]
click at [818, 385] on input "Confirm linking transfer to the orders above" at bounding box center [844, 390] width 173 height 19
type input "In progress..."
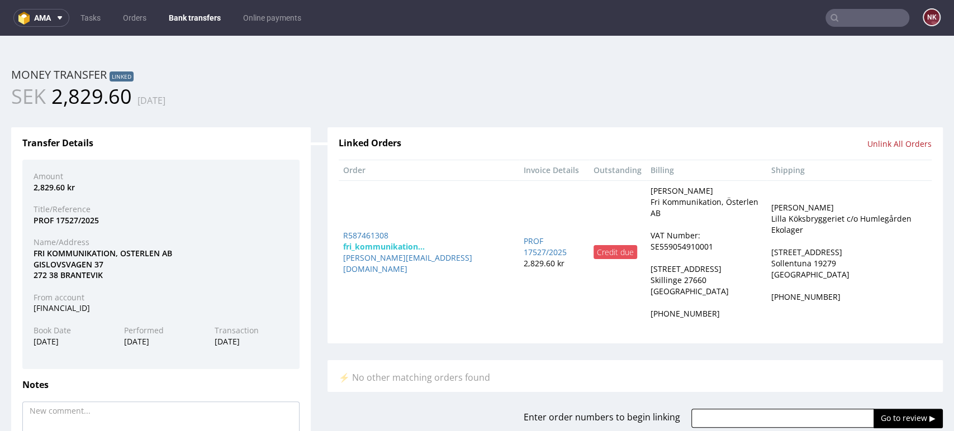
click at [190, 21] on link "Bank transfers" at bounding box center [194, 18] width 65 height 18
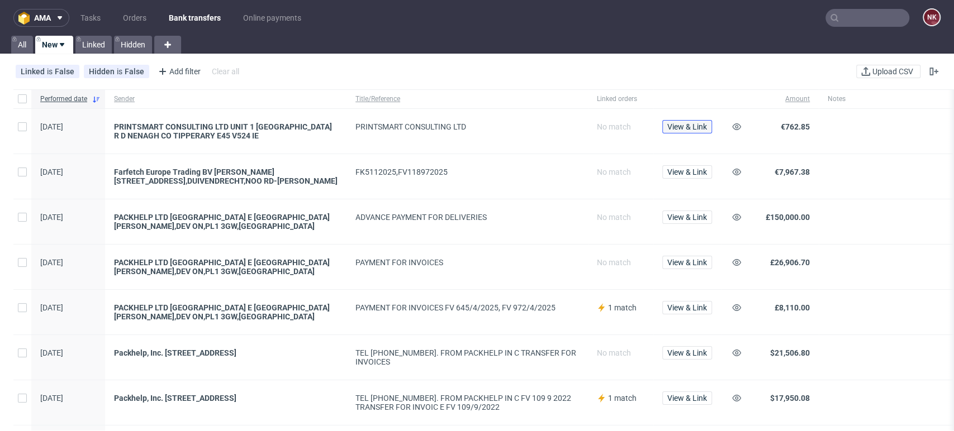
click at [695, 123] on span "View & Link" at bounding box center [687, 127] width 40 height 8
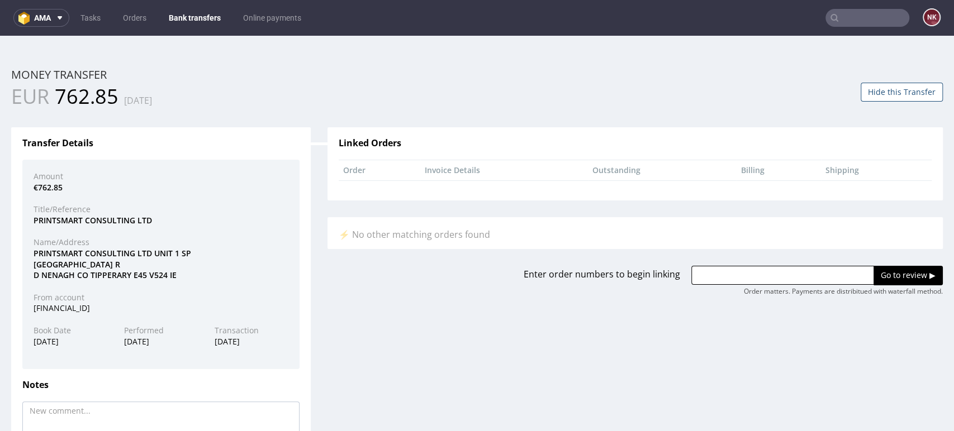
click at [55, 251] on div "PRINTSMART CONSULTING LTD UNIT 1 SP RINGFORT INDUSTRIAL PARK LIMERICK R D NENAG…" at bounding box center [161, 264] width 272 height 33
copy div "PRINTSMART"
click at [300, 146] on div "Transfer Details" at bounding box center [161, 149] width 294 height 21
click at [716, 276] on input "text" at bounding box center [782, 275] width 183 height 19
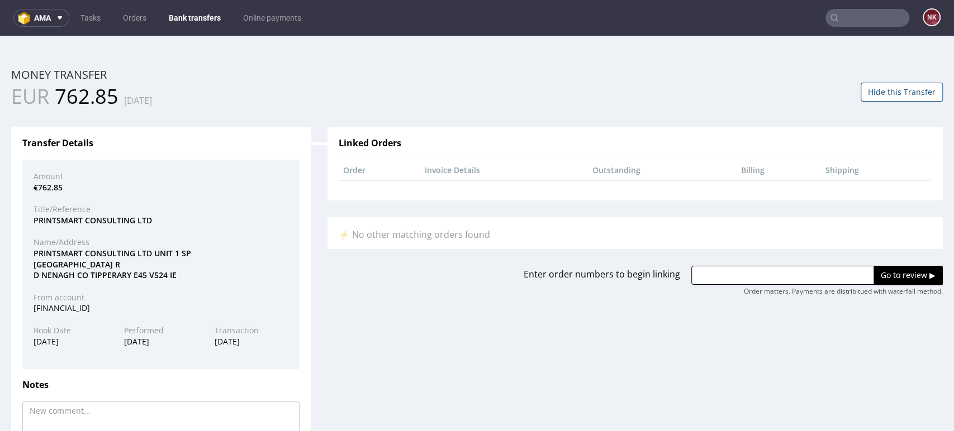
paste input "R936491861"
type input "R936491861"
click at [879, 276] on input "Go to review ▶" at bounding box center [908, 275] width 69 height 19
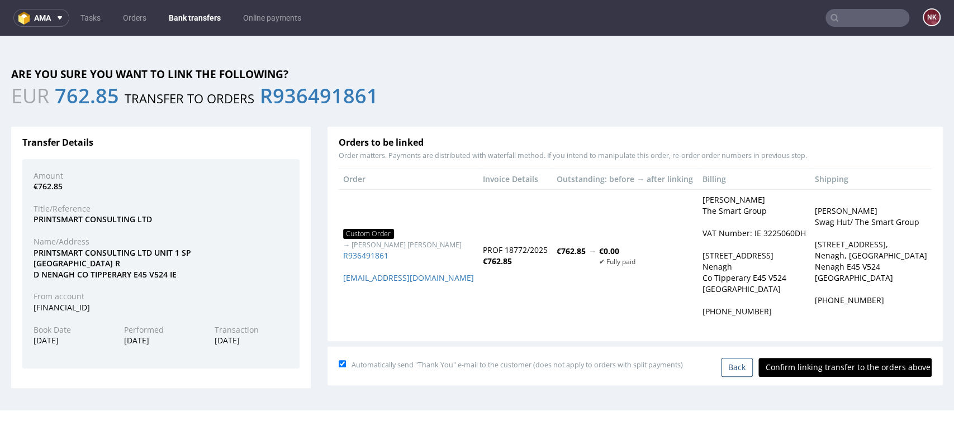
click at [823, 377] on input "Confirm linking transfer to the orders above" at bounding box center [844, 367] width 173 height 19
type input "In progress..."
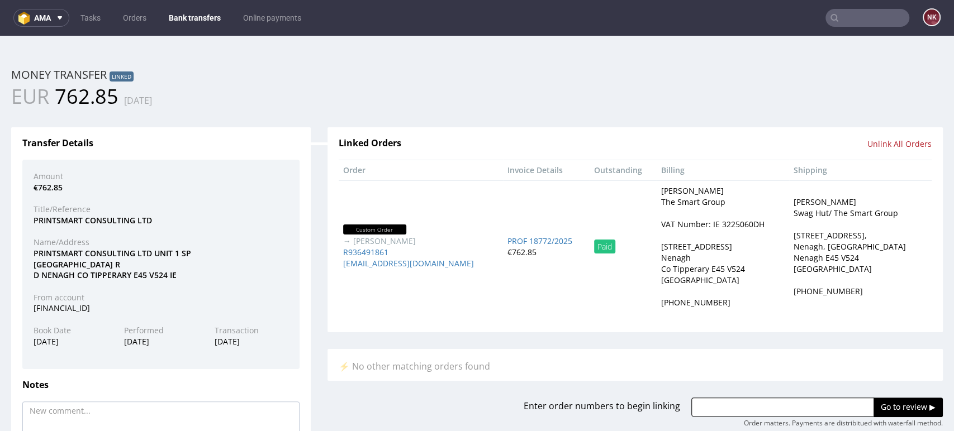
click at [185, 12] on link "Bank transfers" at bounding box center [194, 18] width 65 height 18
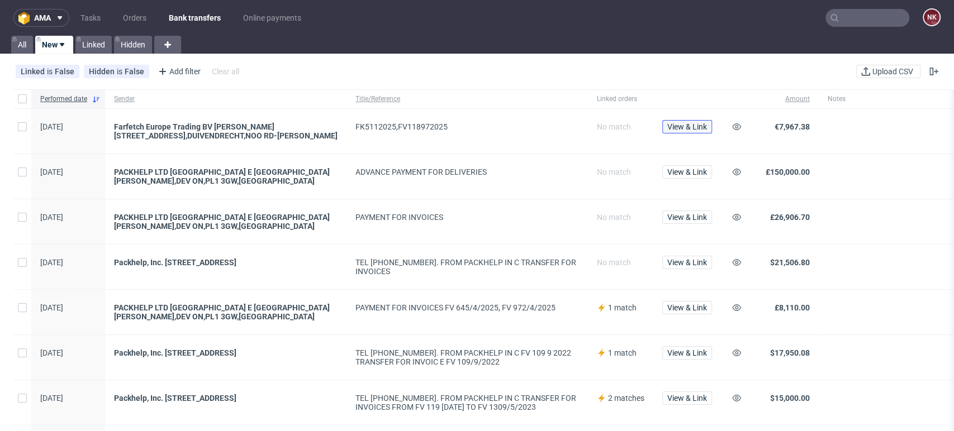
click at [691, 125] on span "View & Link" at bounding box center [687, 127] width 40 height 8
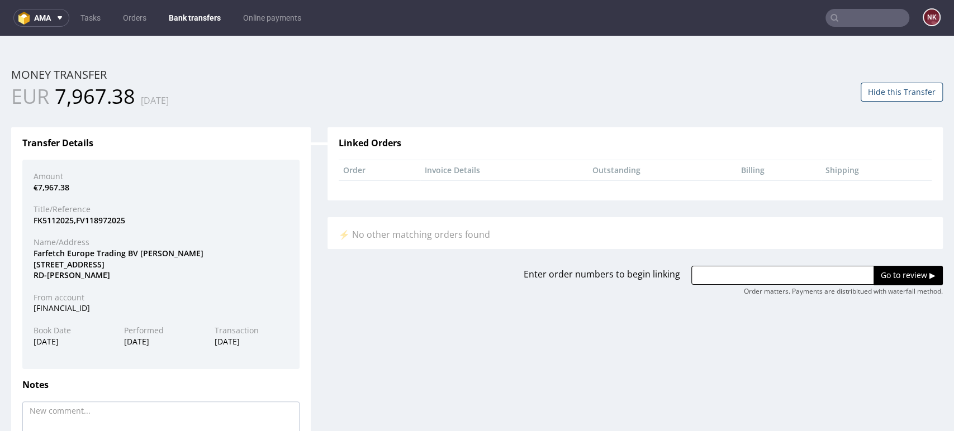
click at [41, 254] on div "Farfetch Europe Trading BV JOOP GEE SINKWEG,701 1114AB,DUIVENDRECHT,NOO RD-HOLL…" at bounding box center [161, 264] width 272 height 33
copy div "Farfetch"
click at [101, 99] on span "7,967.38" at bounding box center [95, 96] width 80 height 27
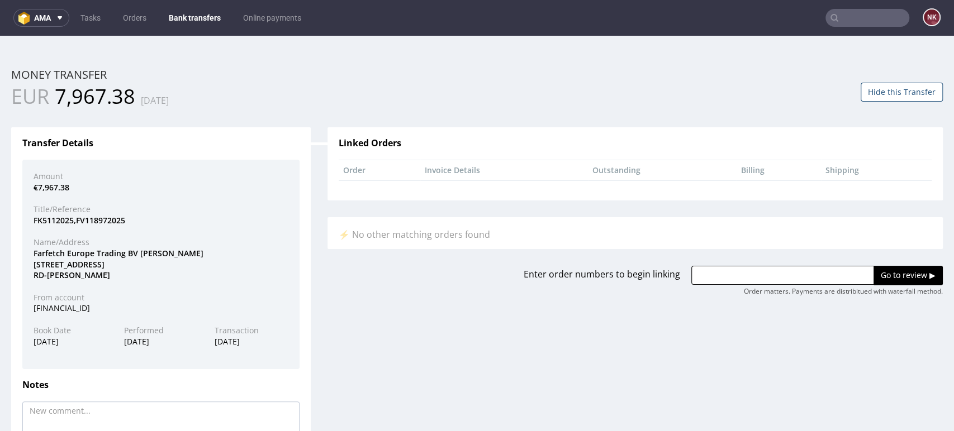
copy div "EUR 7,967.38 05.09.2025"
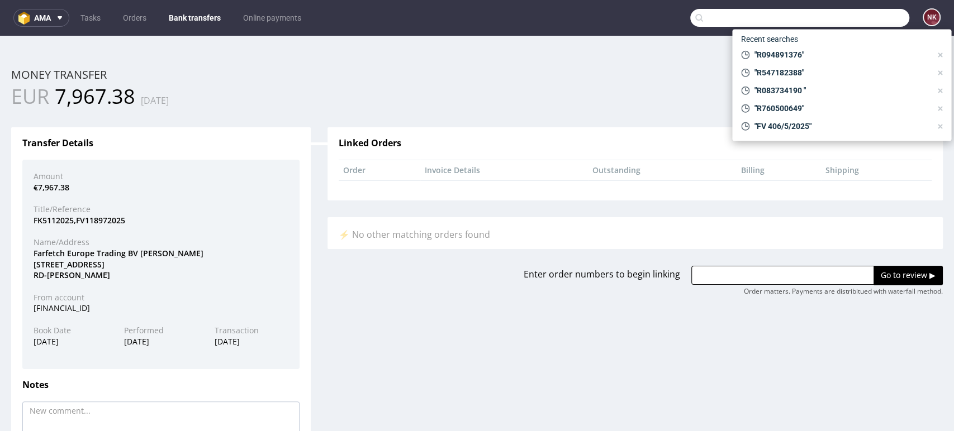
click at [871, 15] on input "text" at bounding box center [799, 18] width 219 height 18
paste input "R935002238"
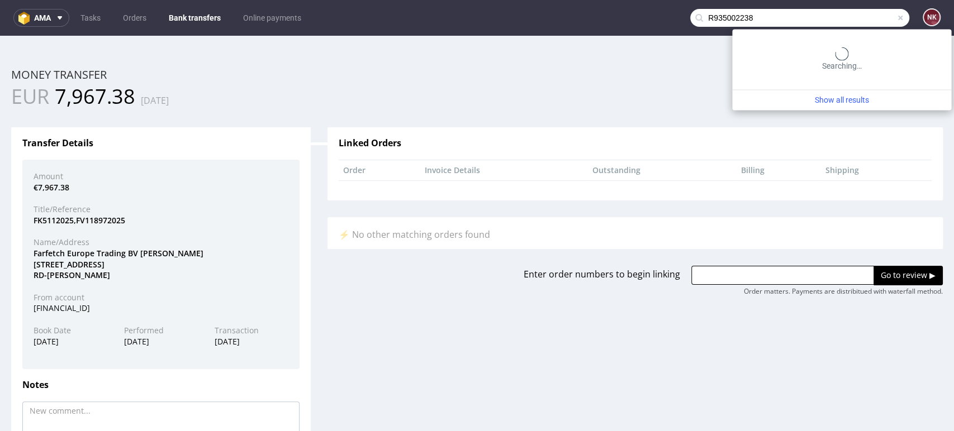
type input "R935002238"
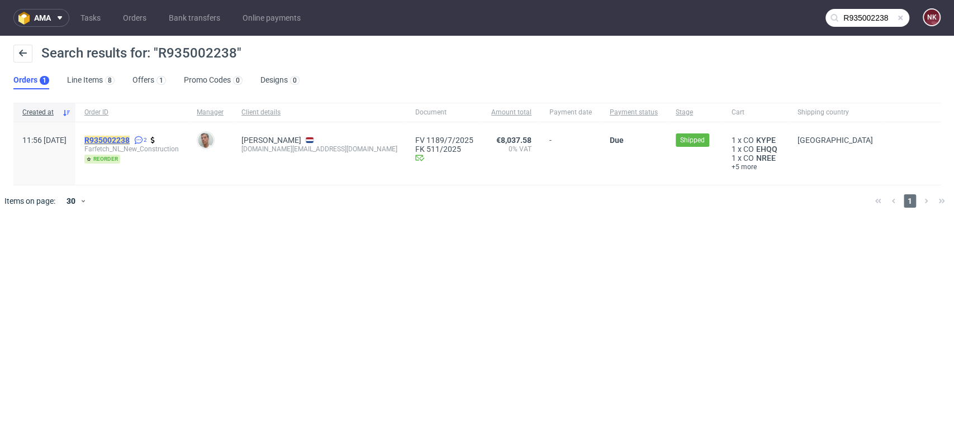
click at [130, 136] on mark "R935002238" at bounding box center [106, 140] width 45 height 9
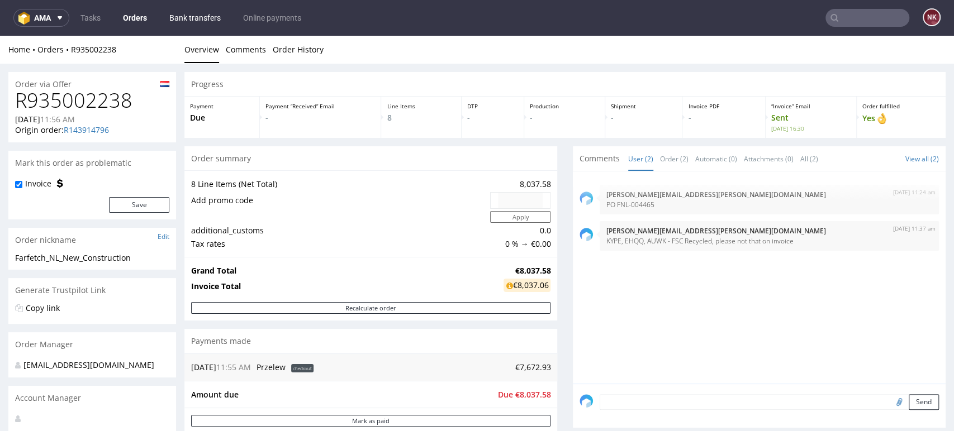
click at [195, 17] on link "Bank transfers" at bounding box center [195, 18] width 65 height 18
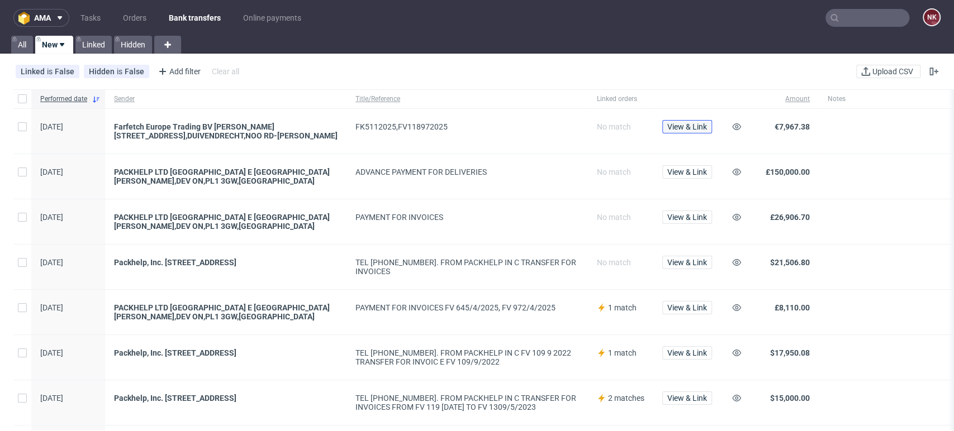
click at [699, 126] on span "View & Link" at bounding box center [687, 127] width 40 height 8
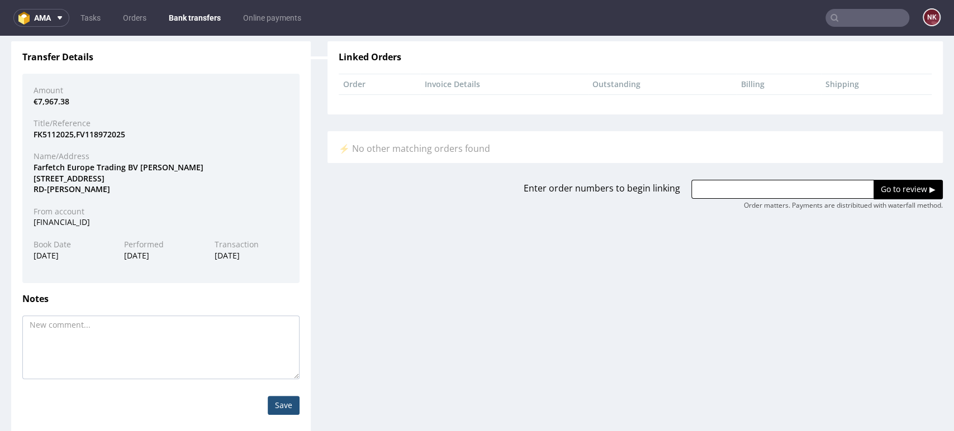
scroll to position [89, 0]
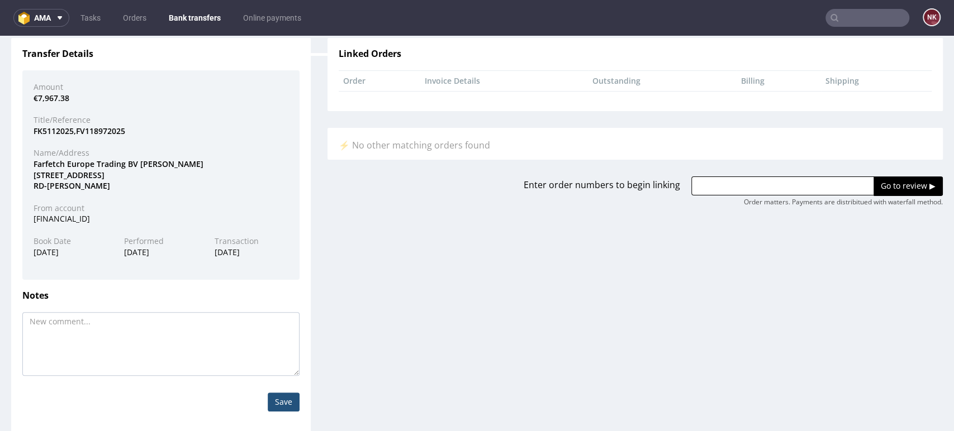
click at [761, 193] on input "text" at bounding box center [782, 186] width 183 height 19
paste input "R935002238"
type input "R935002238"
click at [874, 181] on input "Go to review ▶" at bounding box center [908, 186] width 69 height 19
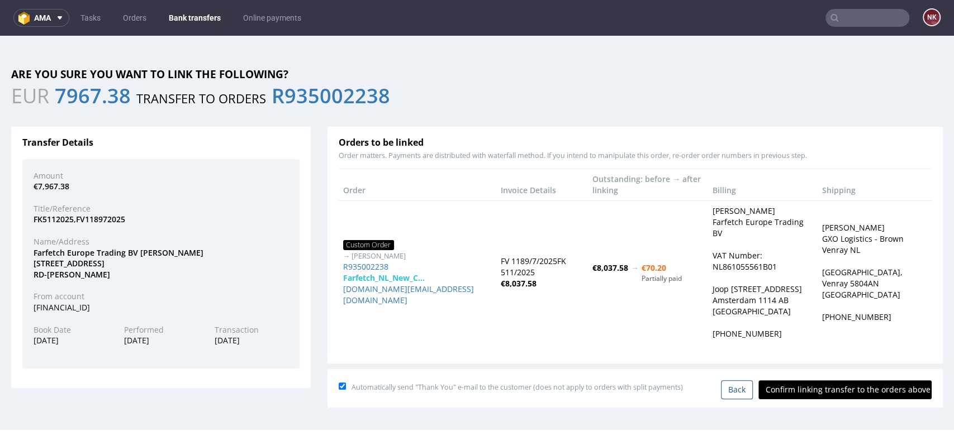
scroll to position [0, 0]
click at [819, 391] on div "Automatically send "Thank You" e-mail to the customer (does not apply to orders…" at bounding box center [635, 388] width 615 height 39
click at [829, 381] on input "Confirm linking transfer to the orders above" at bounding box center [844, 390] width 173 height 19
type input "In progress..."
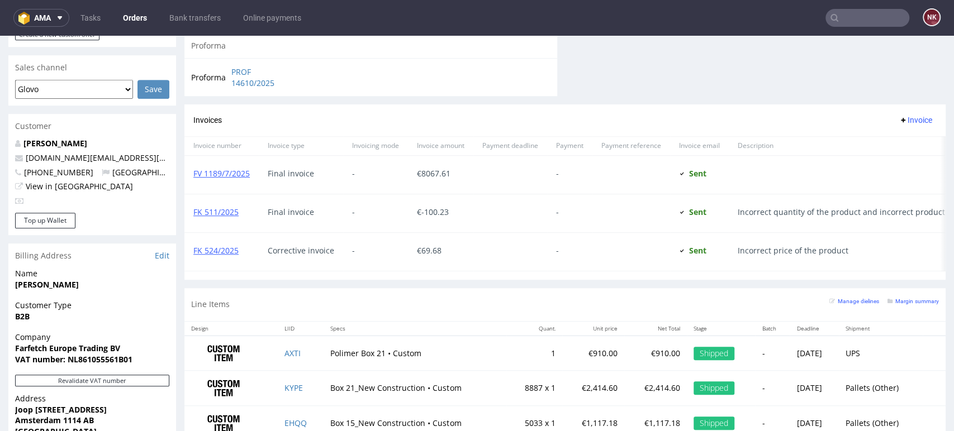
scroll to position [0, 85]
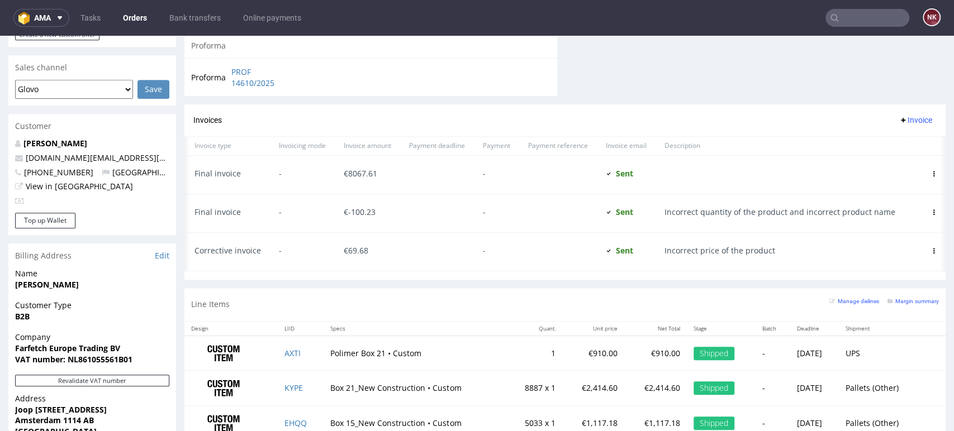
click at [933, 173] on use at bounding box center [934, 174] width 2 height 6
click at [876, 234] on span "Mark as paid" at bounding box center [889, 234] width 68 height 11
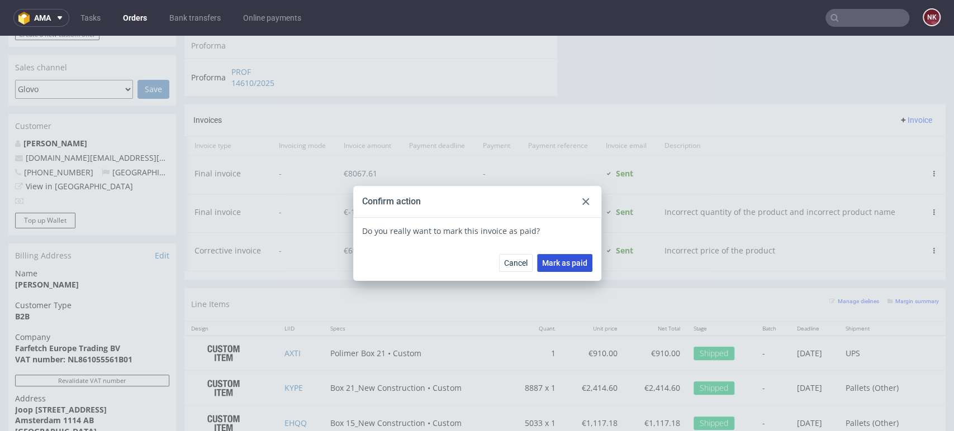
click at [562, 262] on span "Mark as paid" at bounding box center [564, 263] width 45 height 8
click at [581, 198] on div at bounding box center [585, 201] width 13 height 13
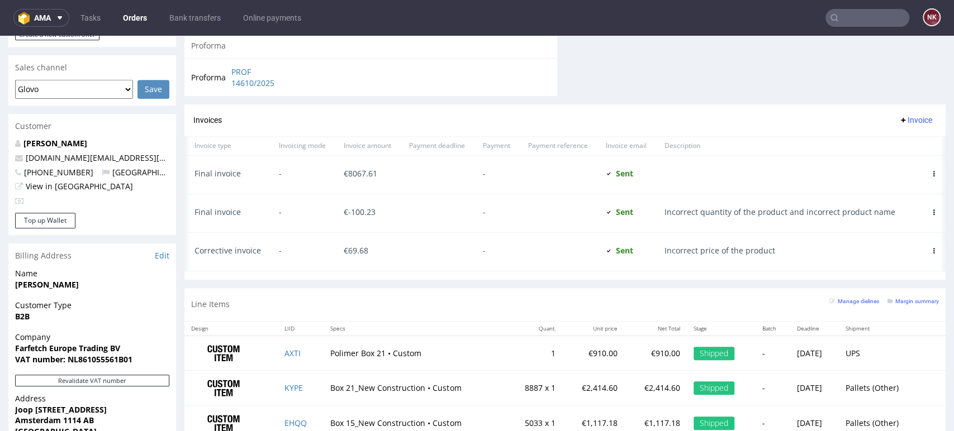
click at [940, 211] on div at bounding box center [943, 203] width 6 height 135
click at [931, 212] on icon at bounding box center [934, 213] width 6 height 6
click at [869, 273] on span "Mark as paid" at bounding box center [889, 272] width 68 height 11
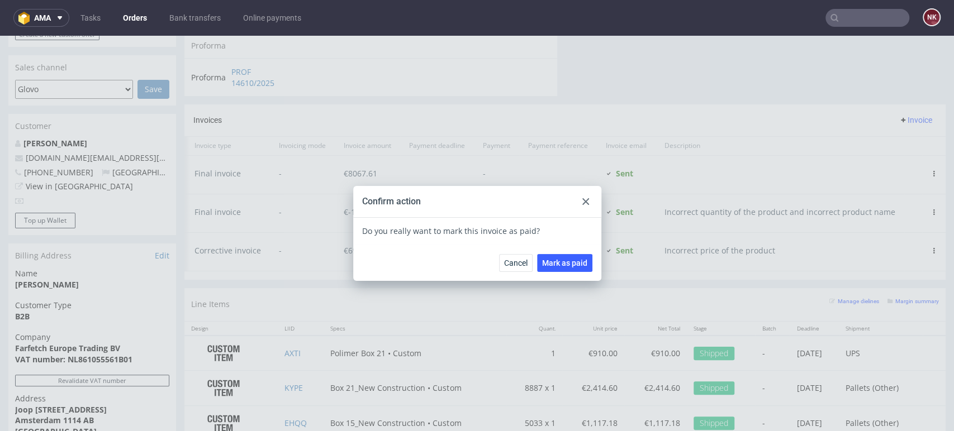
scroll to position [0, 76]
click at [559, 263] on span "Mark as paid" at bounding box center [564, 263] width 45 height 8
click at [582, 200] on use at bounding box center [585, 201] width 7 height 7
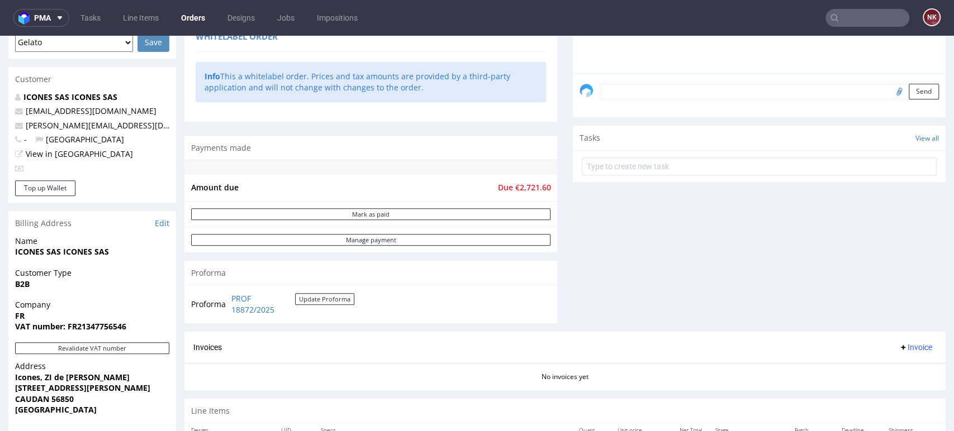
scroll to position [301, 0]
drag, startPoint x: 60, startPoint y: 249, endPoint x: 13, endPoint y: 250, distance: 46.4
click at [13, 250] on div "Name ICONES SAS ICONES SAS" at bounding box center [92, 253] width 168 height 32
copy strong "ICONES SAS"
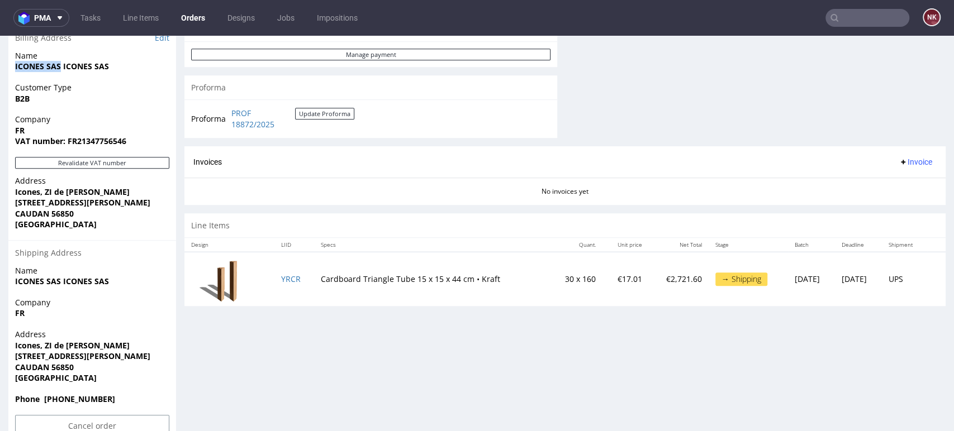
scroll to position [514, 0]
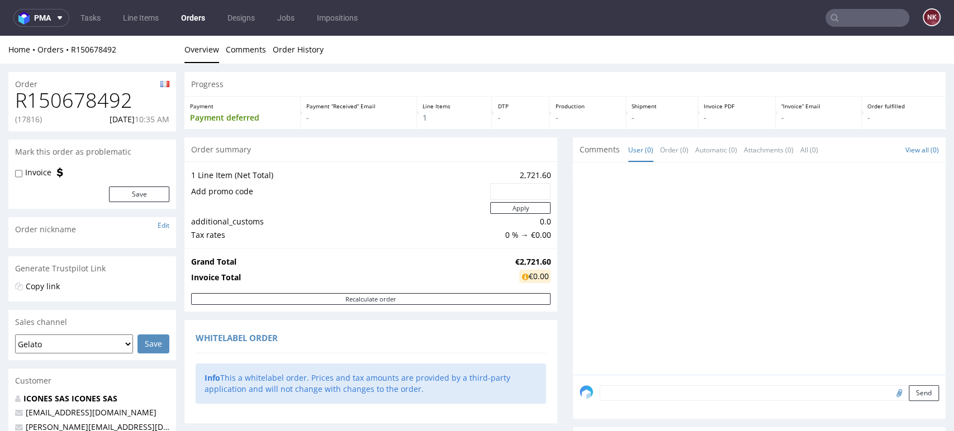
click at [881, 283] on div at bounding box center [763, 272] width 366 height 206
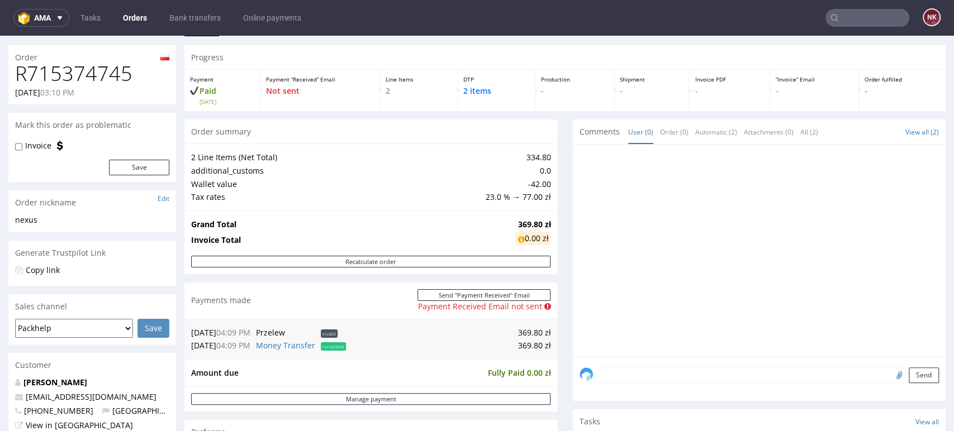
scroll to position [26, 0]
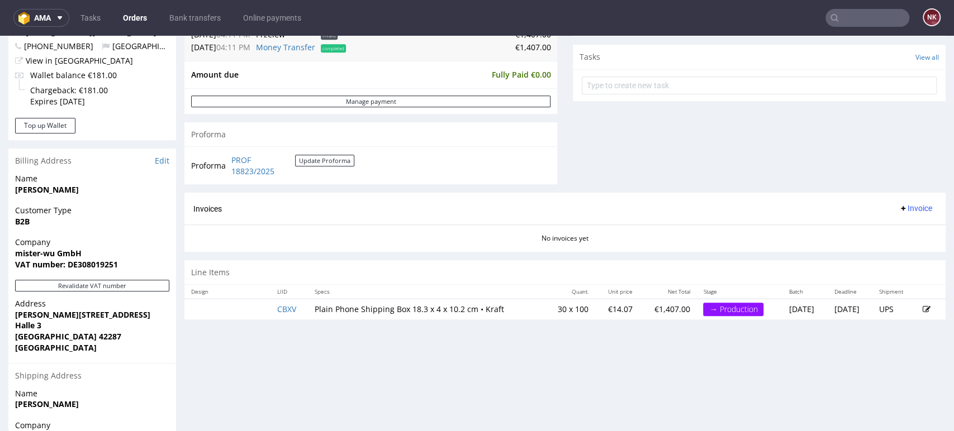
scroll to position [392, 0]
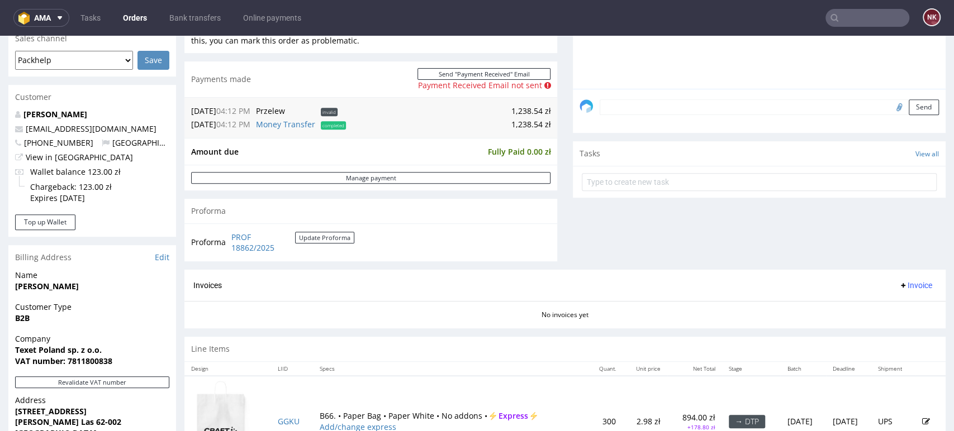
scroll to position [295, 0]
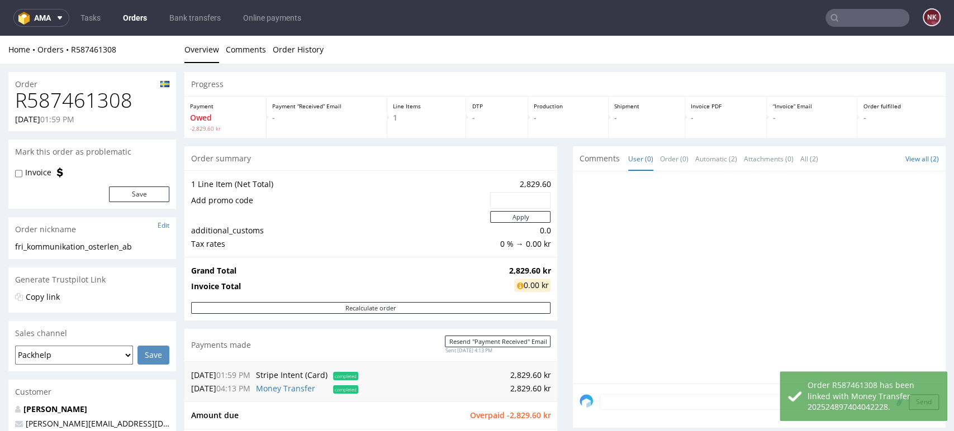
click at [552, 307] on div "Progress Payment Owed -2,829.60 kr Payment “Received” Email - Line Items 1 DTP …" at bounding box center [564, 381] width 761 height 618
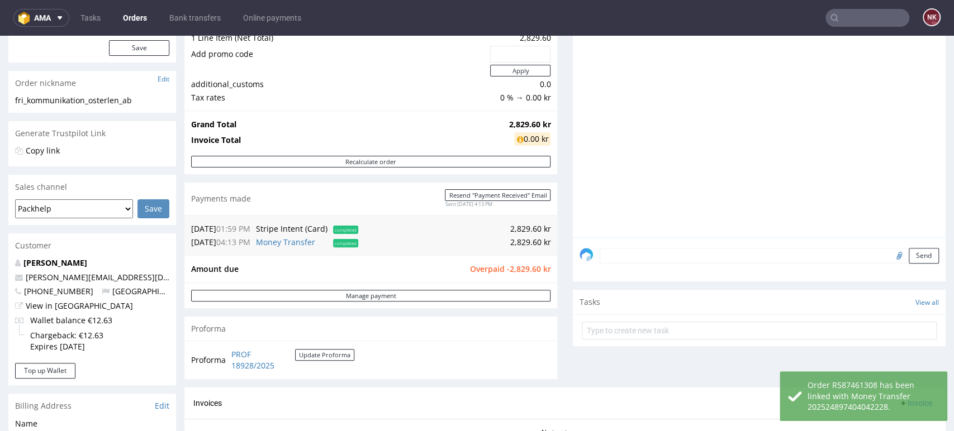
scroll to position [147, 0]
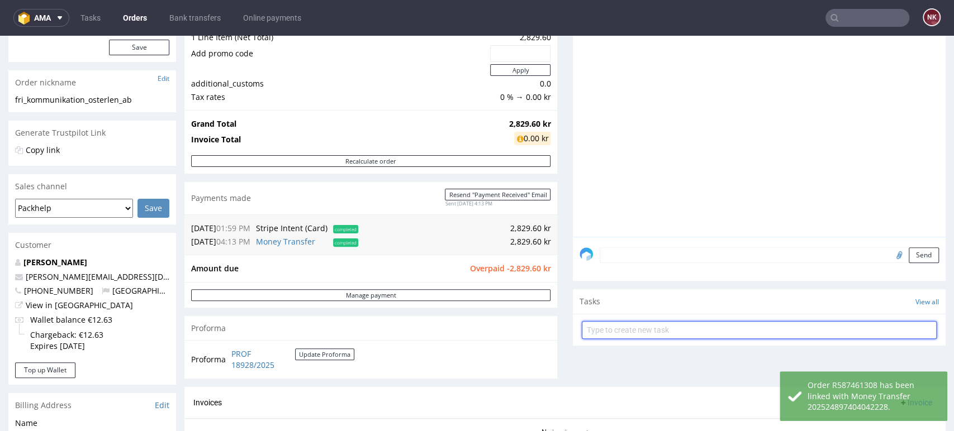
click at [603, 335] on input "text" at bounding box center [759, 330] width 355 height 18
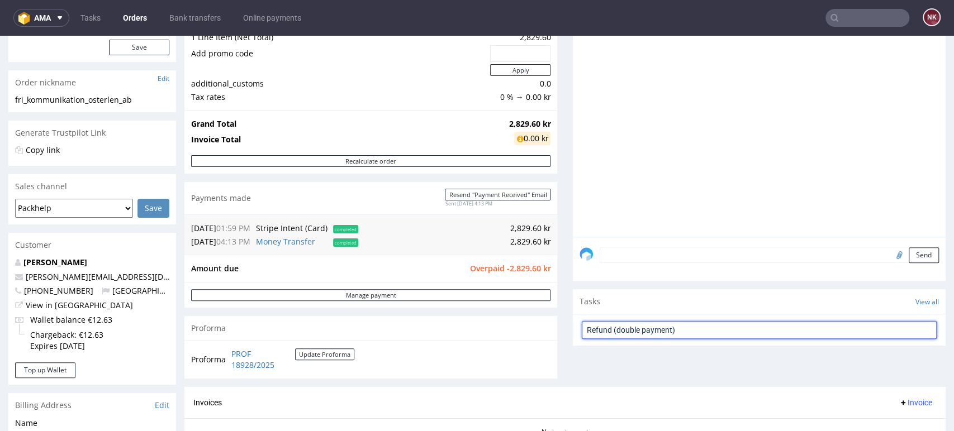
type input "Refund (double payment)"
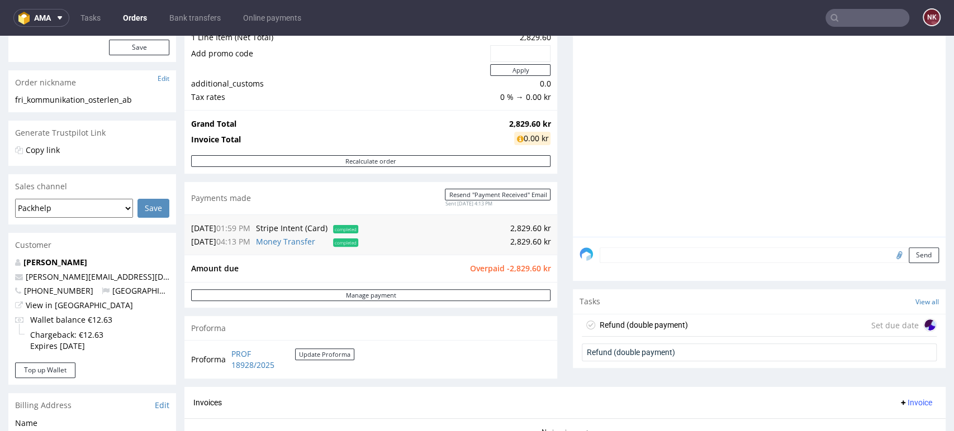
click at [647, 323] on div "Refund (double payment)" at bounding box center [644, 325] width 88 height 13
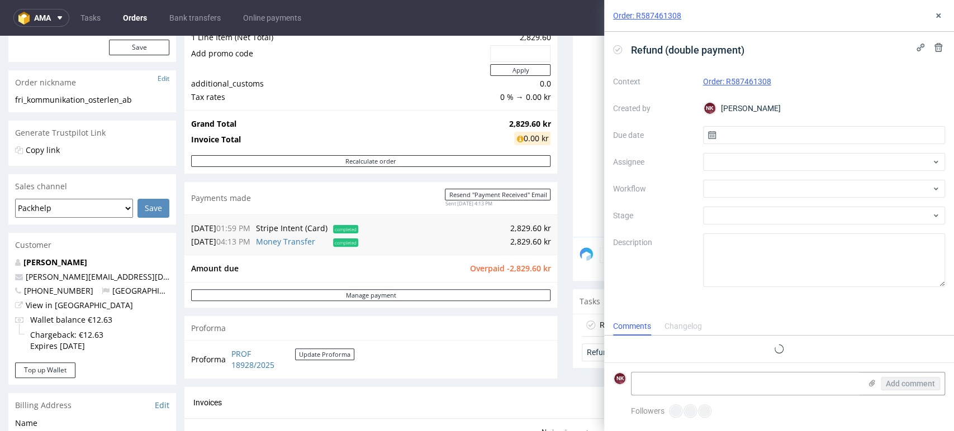
scroll to position [9, 0]
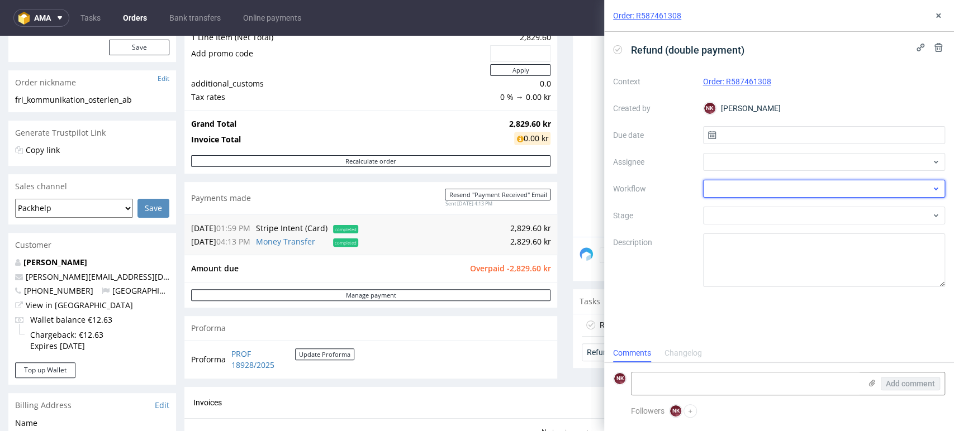
click at [753, 188] on div at bounding box center [824, 189] width 243 height 18
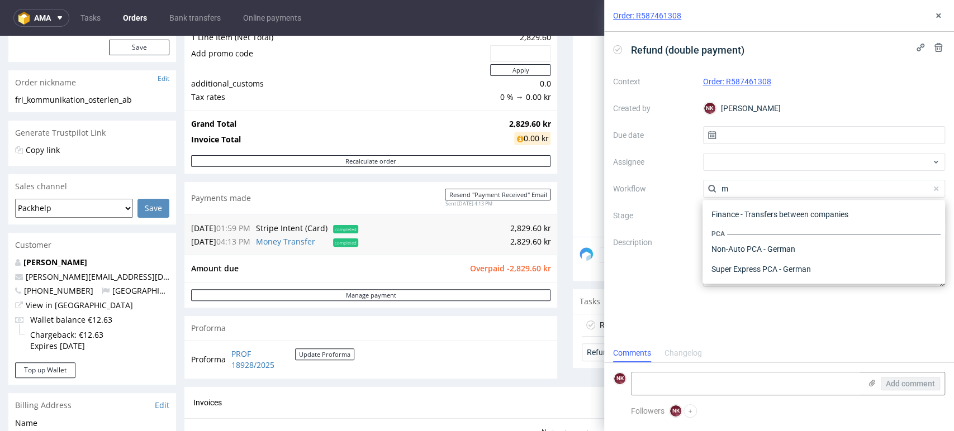
scroll to position [0, 0]
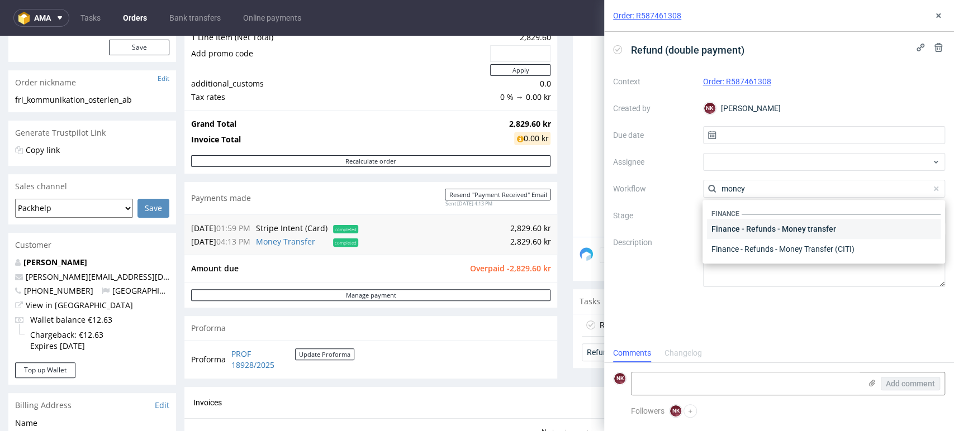
type input "money"
click at [767, 231] on div "Finance - Refunds - Money transfer" at bounding box center [824, 229] width 234 height 20
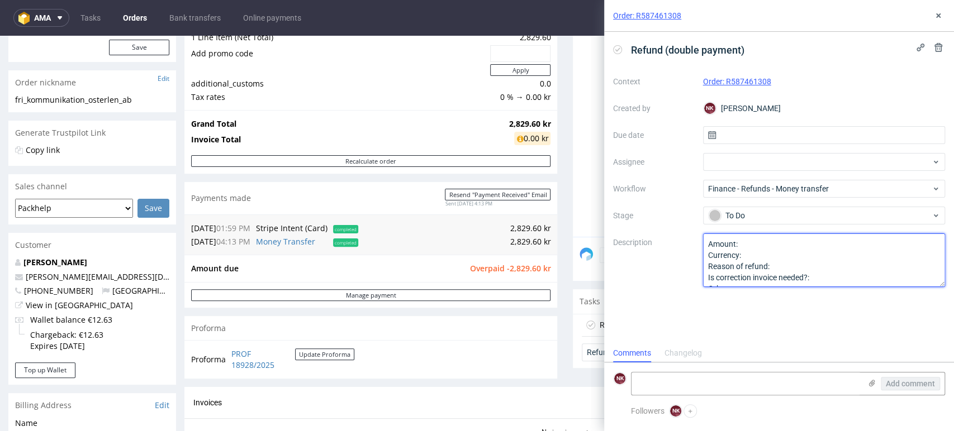
click at [762, 240] on textarea "Amount: Currency: Reason of refund: Is correction invoice needed?: Other:" at bounding box center [824, 261] width 243 height 54
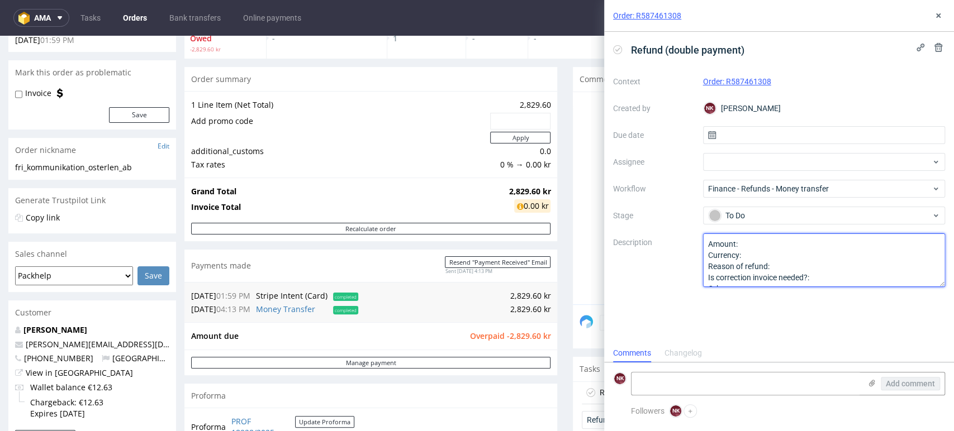
scroll to position [83, 0]
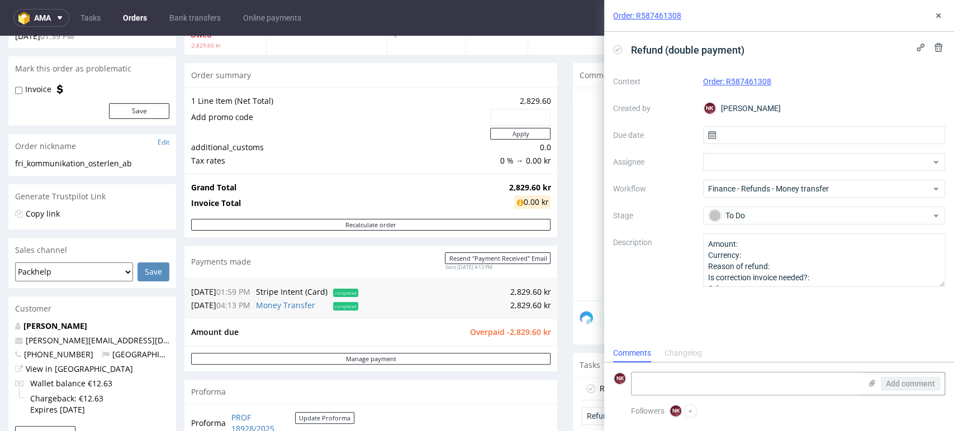
click at [507, 303] on td "2,829.60 kr" at bounding box center [455, 305] width 189 height 13
copy td "2,829.60"
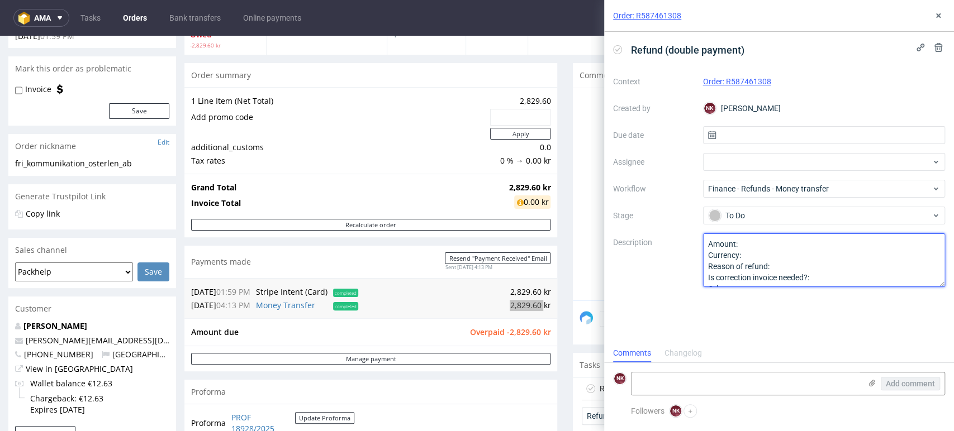
click at [798, 239] on textarea "Amount: Currency: Reason of refund: Is correction invoice needed?: Other:" at bounding box center [824, 261] width 243 height 54
paste textarea "2,829.60"
click at [794, 254] on textarea "Amount: Currency: Reason of refund: Is correction invoice needed?: Other:" at bounding box center [824, 261] width 243 height 54
click at [803, 263] on textarea "Amount: Currency: Reason of refund: Is correction invoice needed?: Other:" at bounding box center [824, 261] width 243 height 54
click at [751, 255] on textarea "Amount: Currency: Reason of refund: Is correction invoice needed?: Other:" at bounding box center [824, 261] width 243 height 54
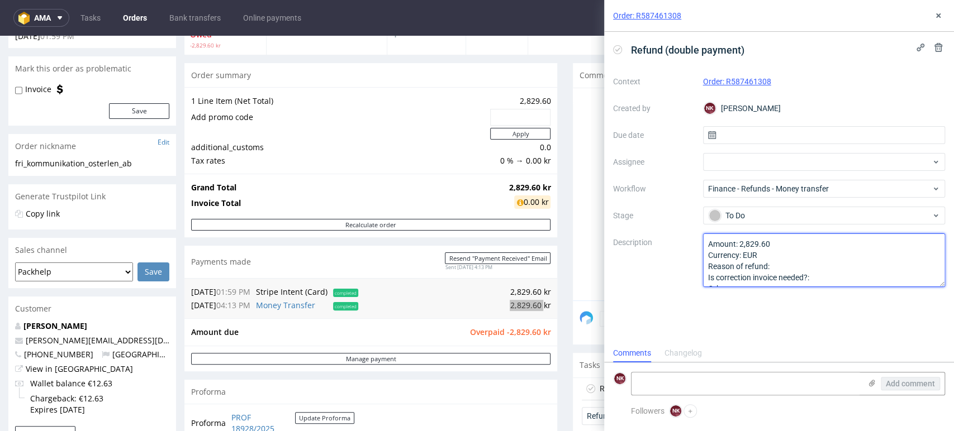
click at [751, 255] on textarea "Amount: Currency: Reason of refund: Is correction invoice needed?: Other:" at bounding box center [824, 261] width 243 height 54
click at [786, 268] on textarea "Amount: Currency: Reason of refund: Is correction invoice needed?: Other:" at bounding box center [824, 261] width 243 height 54
type textarea "Amount: 2,829.60 Currency: KR Reason of refund: double payment Is correction in…"
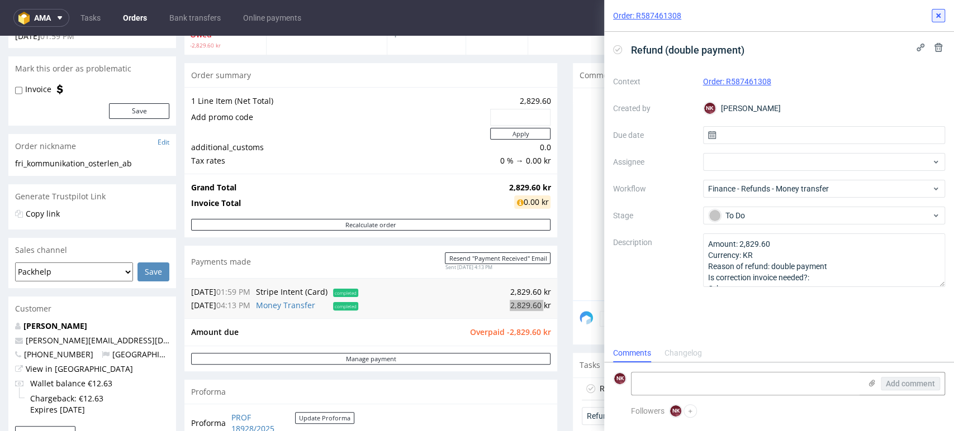
click at [938, 15] on use at bounding box center [938, 15] width 4 height 4
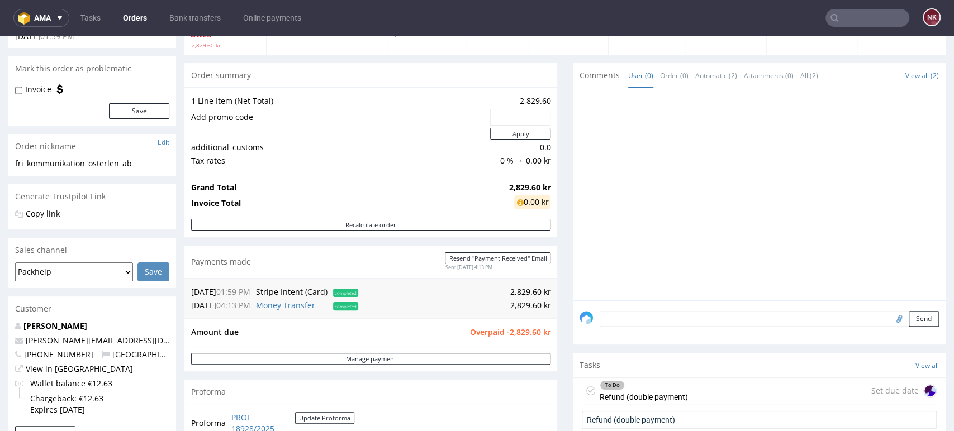
click at [554, 327] on div "Progress Payment Owed -2,829.60 kr Payment “Received” Email - Line Items 1 DTP …" at bounding box center [564, 298] width 761 height 618
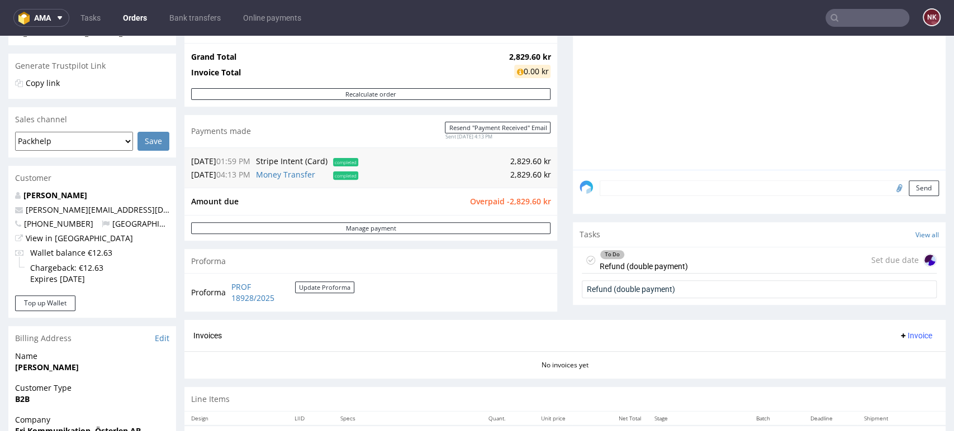
scroll to position [215, 0]
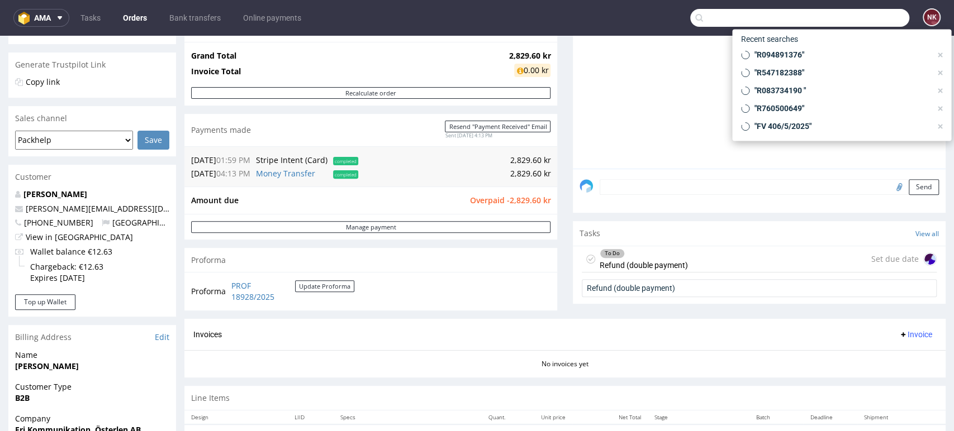
click at [852, 12] on input "text" at bounding box center [799, 18] width 219 height 18
paste input "PRINTSMART"
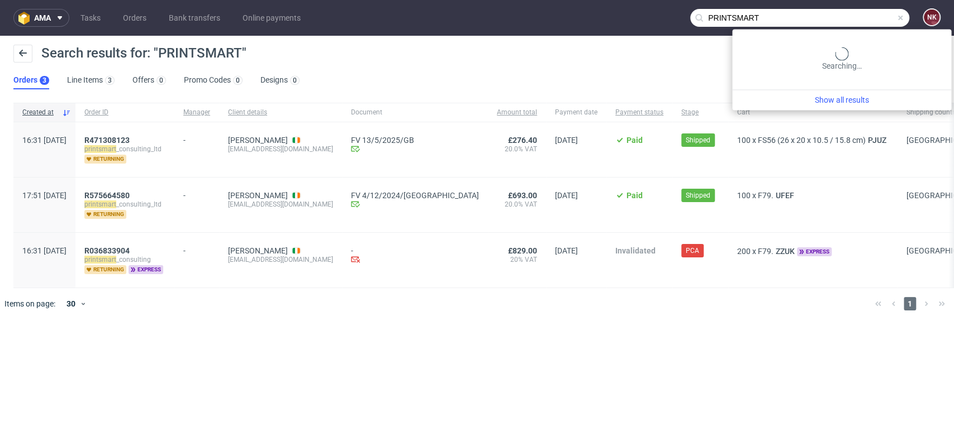
click at [868, 16] on input "PRINTSMART" at bounding box center [799, 18] width 219 height 18
type input "PRINT SMART"
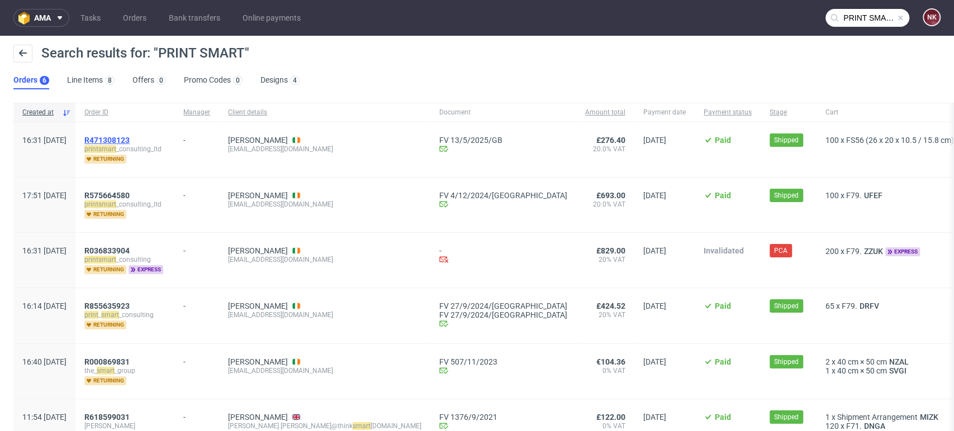
click at [130, 137] on span "R471308123" at bounding box center [106, 140] width 45 height 9
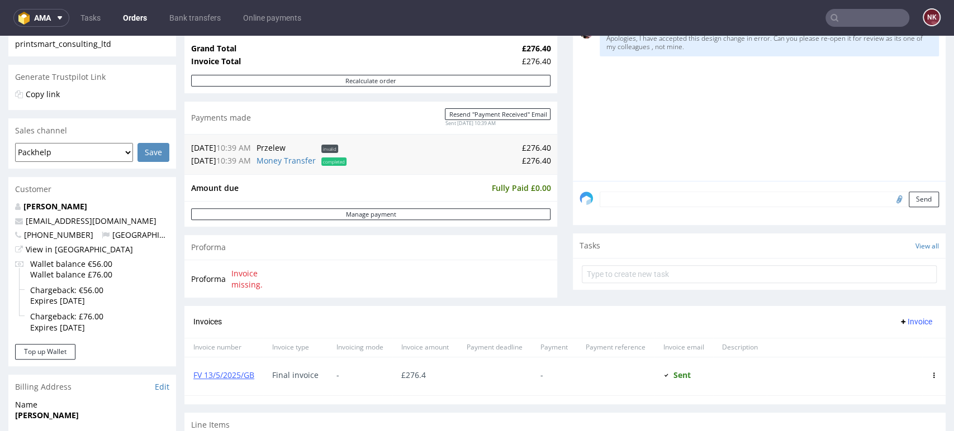
scroll to position [200, 0]
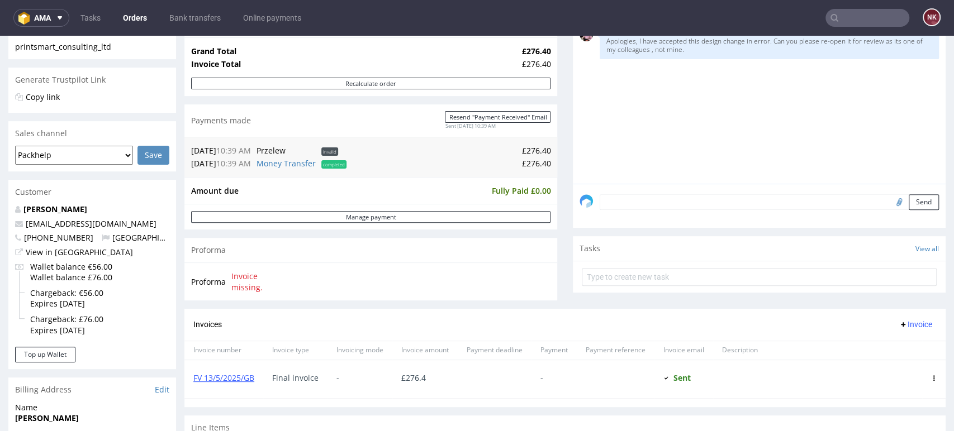
drag, startPoint x: 55, startPoint y: 213, endPoint x: 496, endPoint y: 272, distance: 445.0
click at [496, 272] on div "Proforma Invoice missing." at bounding box center [370, 282] width 373 height 38
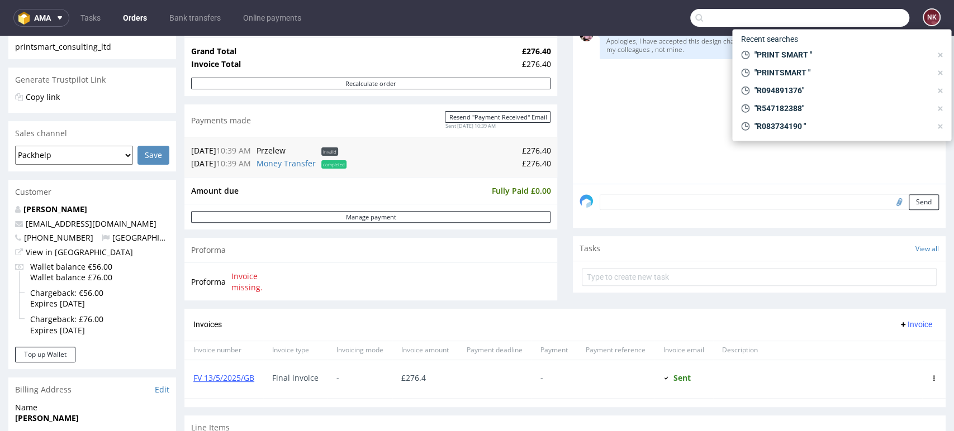
click at [859, 19] on input "text" at bounding box center [799, 18] width 219 height 18
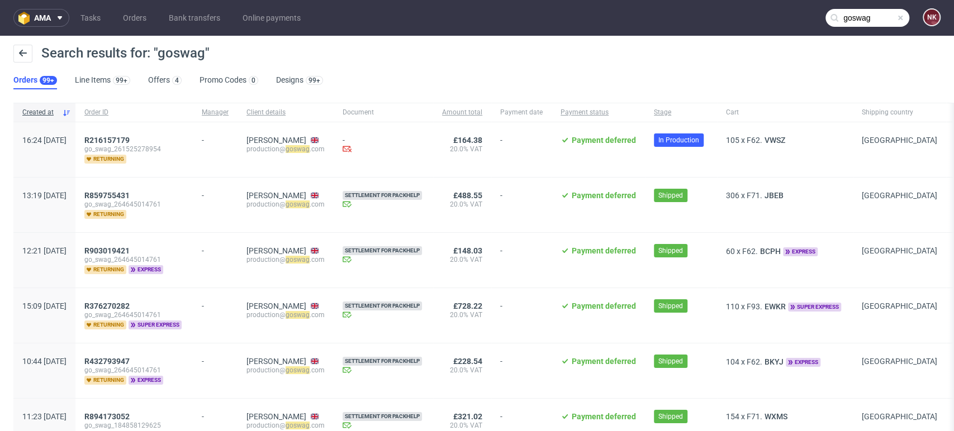
click at [859, 19] on input "goswag" at bounding box center [868, 18] width 84 height 18
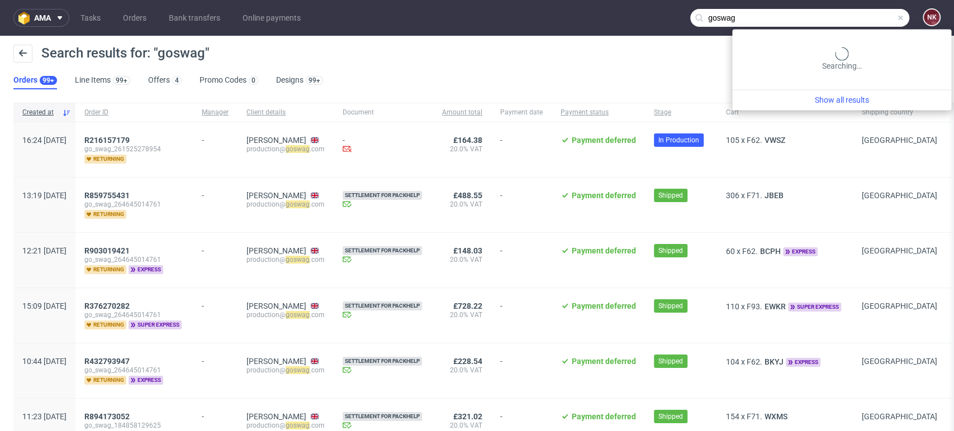
click at [859, 19] on input "goswag" at bounding box center [799, 18] width 219 height 18
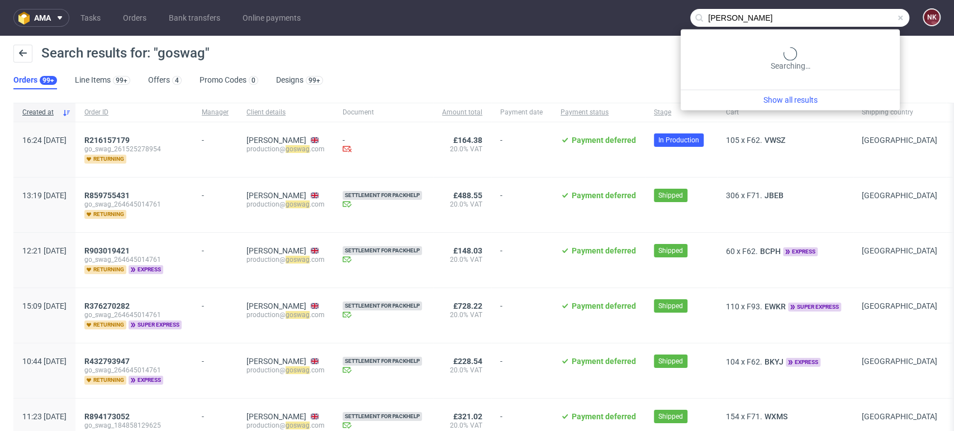
type input "Nina Fraser"
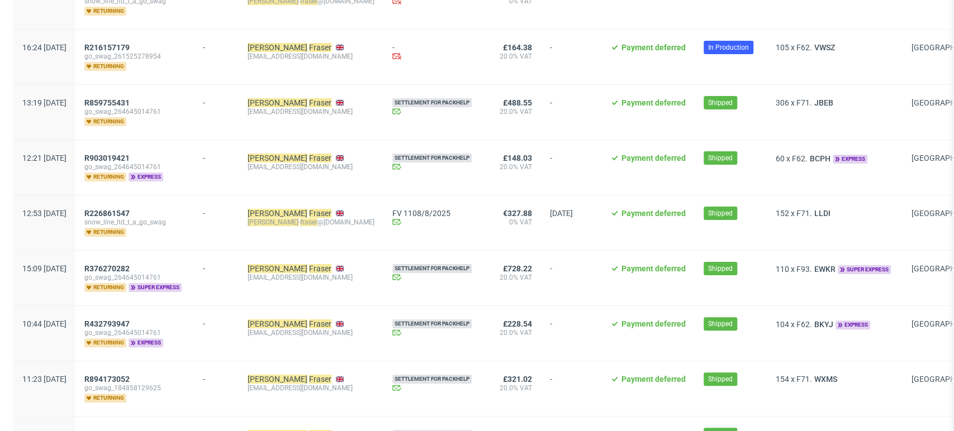
scroll to position [148, 0]
click at [130, 213] on span "R226861547" at bounding box center [106, 214] width 45 height 9
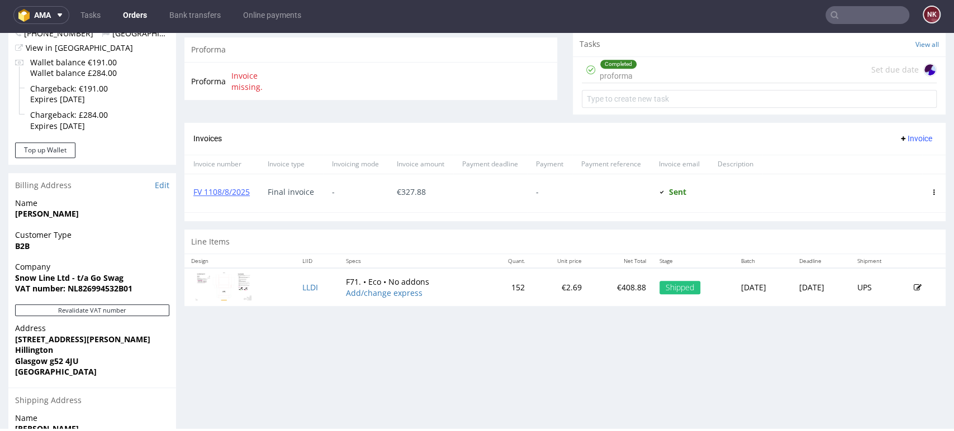
scroll to position [264, 0]
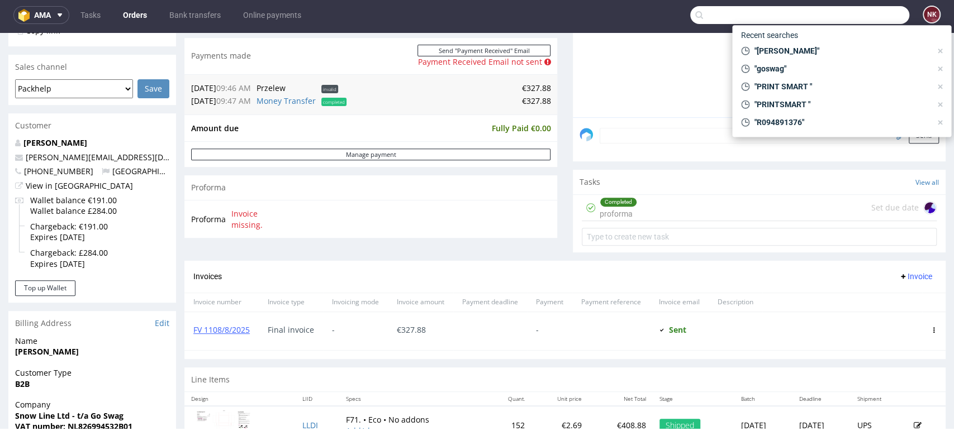
click at [845, 21] on input "text" at bounding box center [799, 15] width 219 height 18
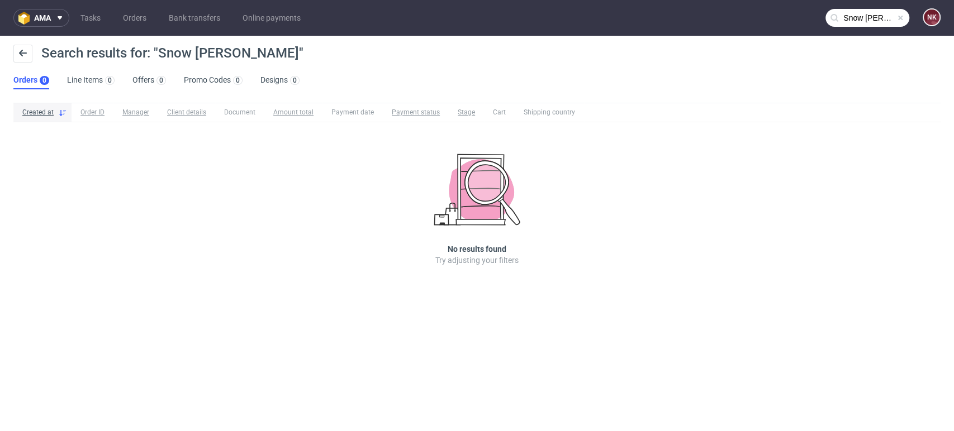
click at [845, 21] on input "Snow linke" at bounding box center [868, 18] width 84 height 18
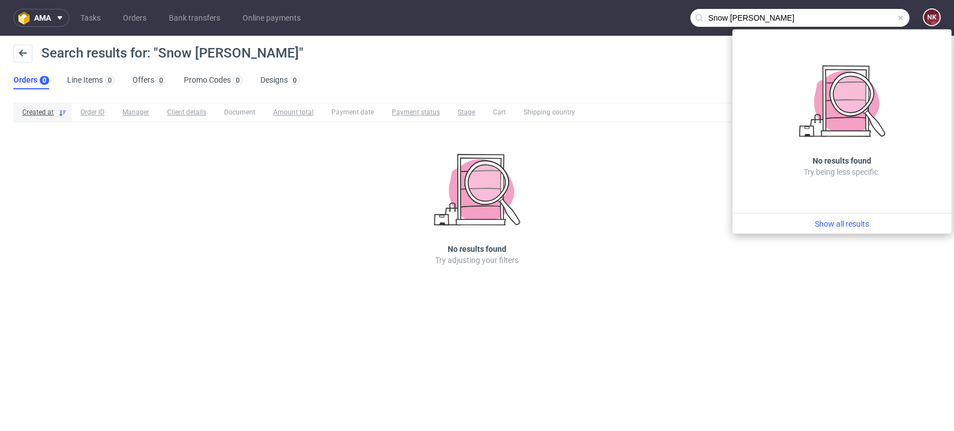
click at [845, 21] on input "Snow linke" at bounding box center [799, 18] width 219 height 18
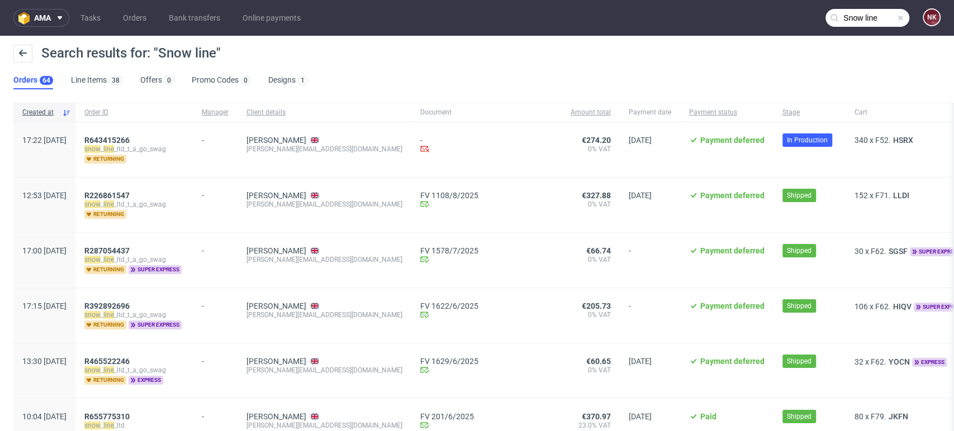
click at [857, 21] on input "Snow line" at bounding box center [868, 18] width 84 height 18
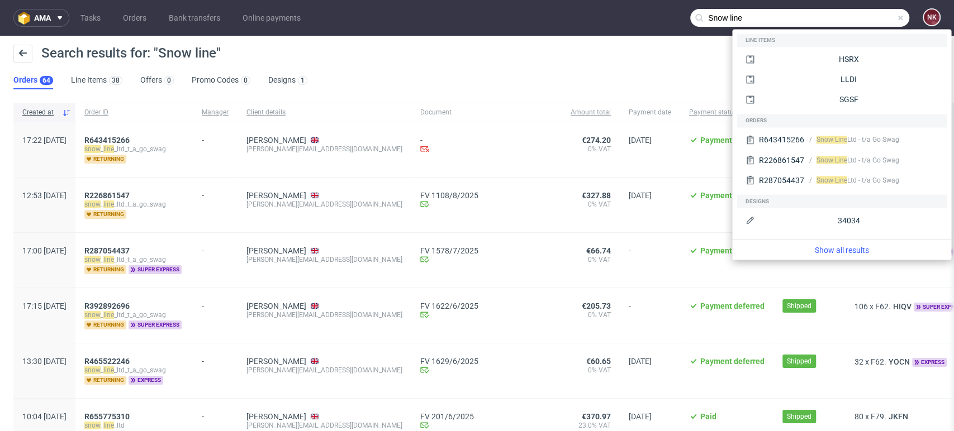
drag, startPoint x: 747, startPoint y: 14, endPoint x: 615, endPoint y: 37, distance: 133.3
click at [615, 37] on div "ama Tasks Orders Bank transfers Online payments Snow line NK Search results for…" at bounding box center [477, 215] width 954 height 431
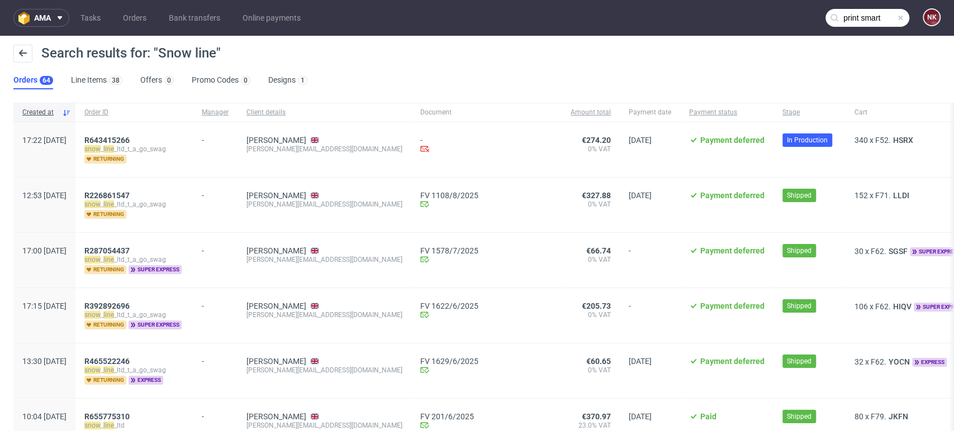
type input "print smart"
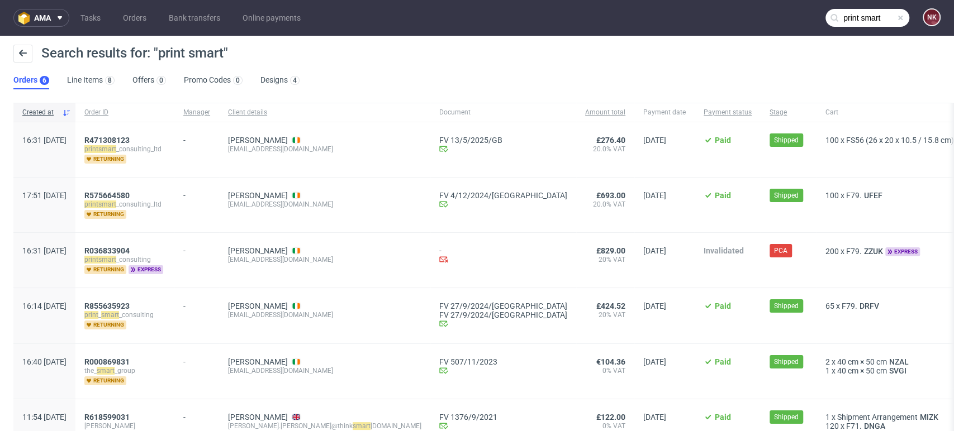
drag, startPoint x: 143, startPoint y: 245, endPoint x: 133, endPoint y: 244, distance: 10.1
click at [133, 244] on div "R036833904 print smart _consulting returning express" at bounding box center [124, 260] width 99 height 55
click at [130, 249] on span "R036833904" at bounding box center [106, 250] width 45 height 9
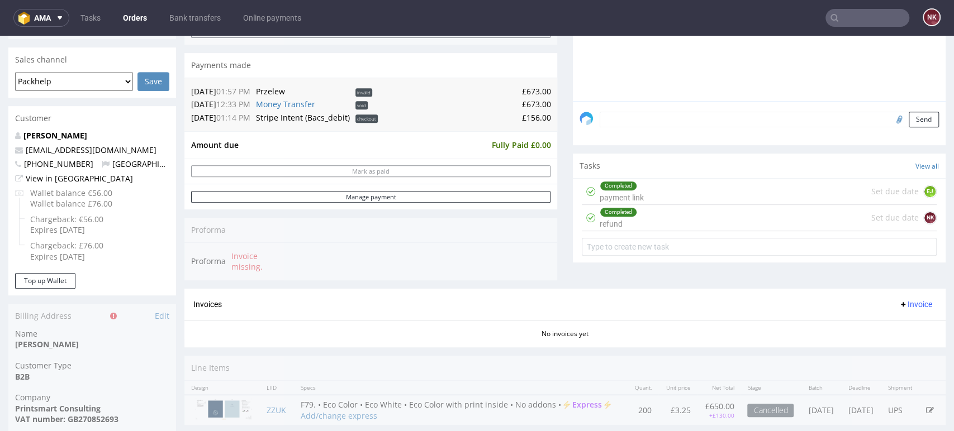
scroll to position [337, 0]
click at [857, 13] on input "text" at bounding box center [868, 18] width 84 height 18
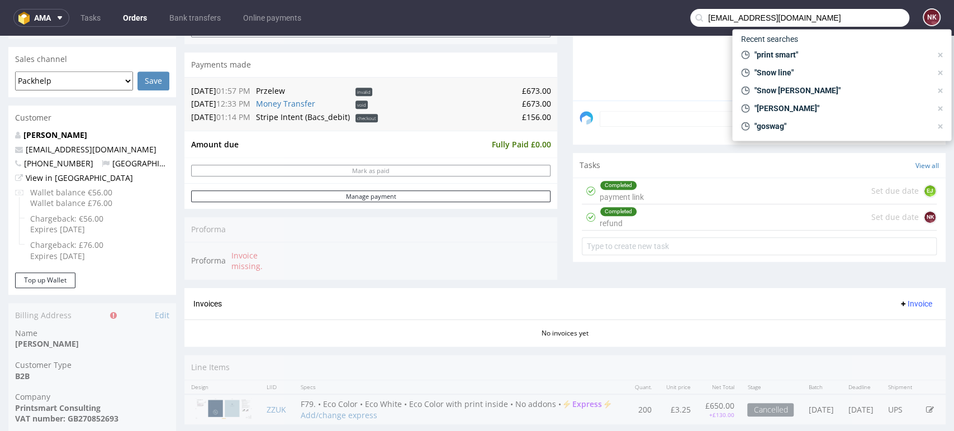
type input "productioncrew@swaghut.com"
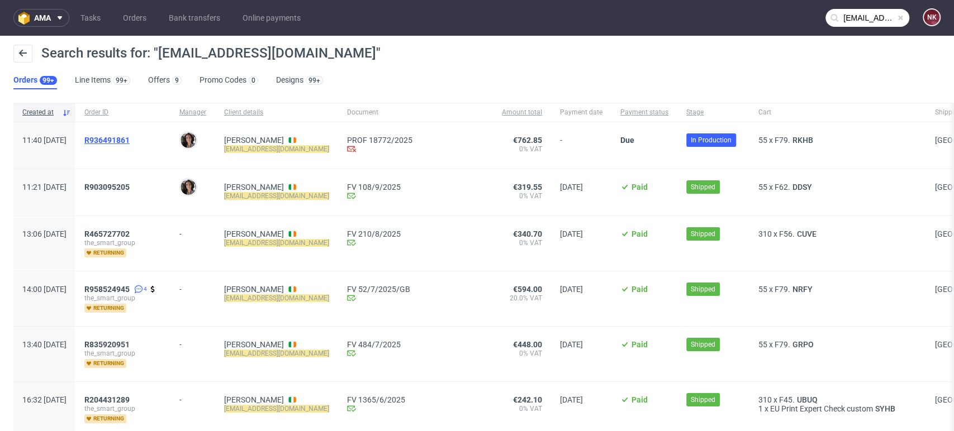
click at [130, 137] on span "R936491861" at bounding box center [106, 140] width 45 height 9
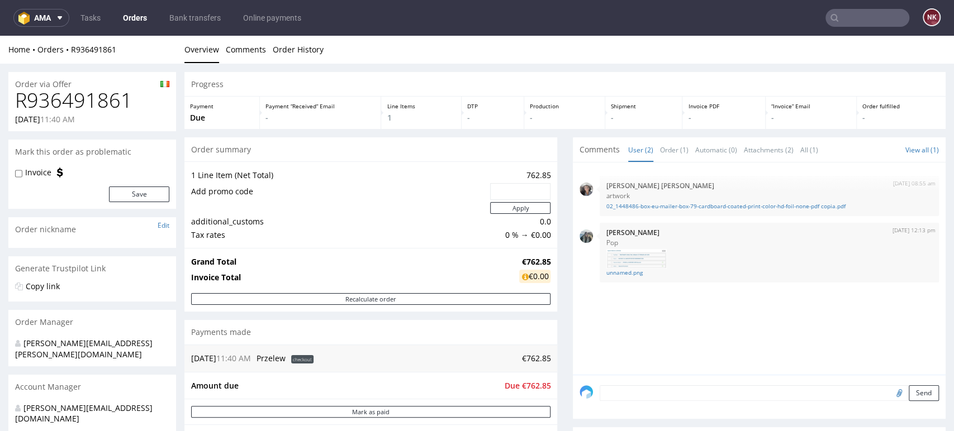
click at [111, 99] on h1 "R936491861" at bounding box center [92, 100] width 154 height 22
copy h1 "R936491861"
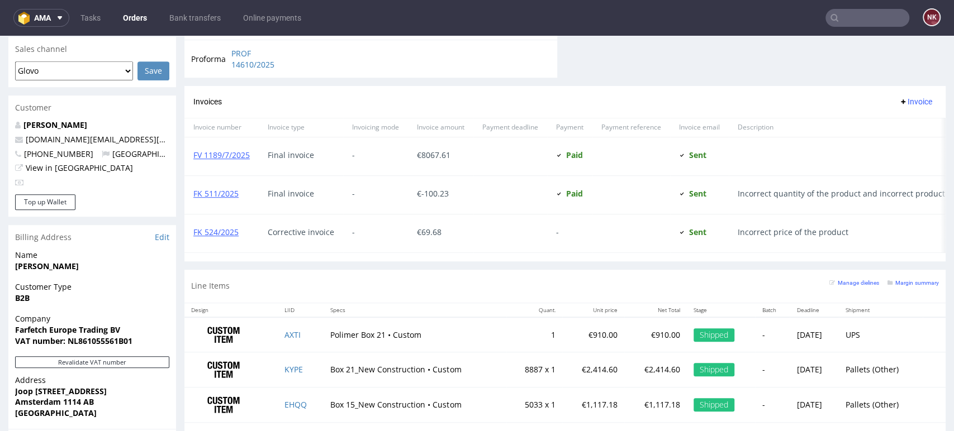
scroll to position [481, 0]
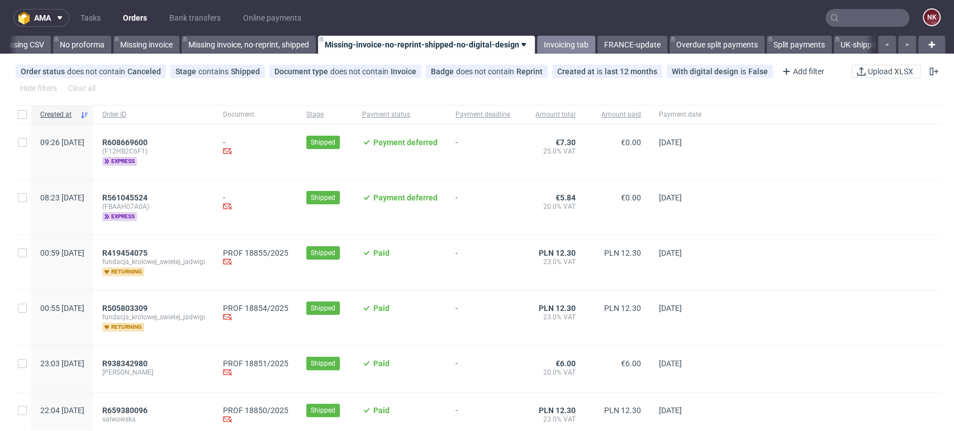
click at [568, 38] on link "Invoicing tab" at bounding box center [566, 45] width 58 height 18
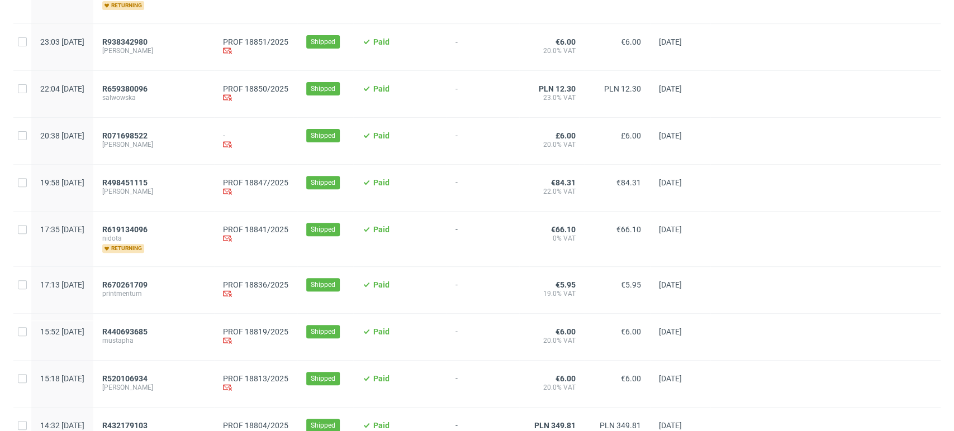
scroll to position [215, 0]
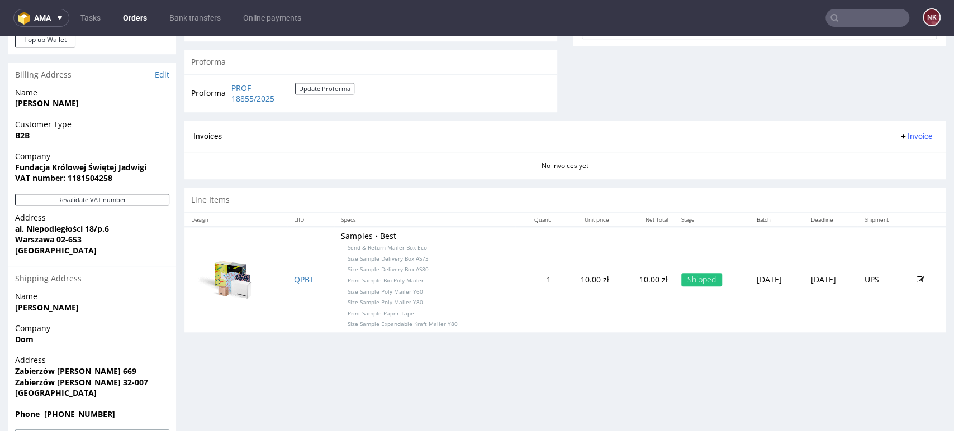
scroll to position [452, 0]
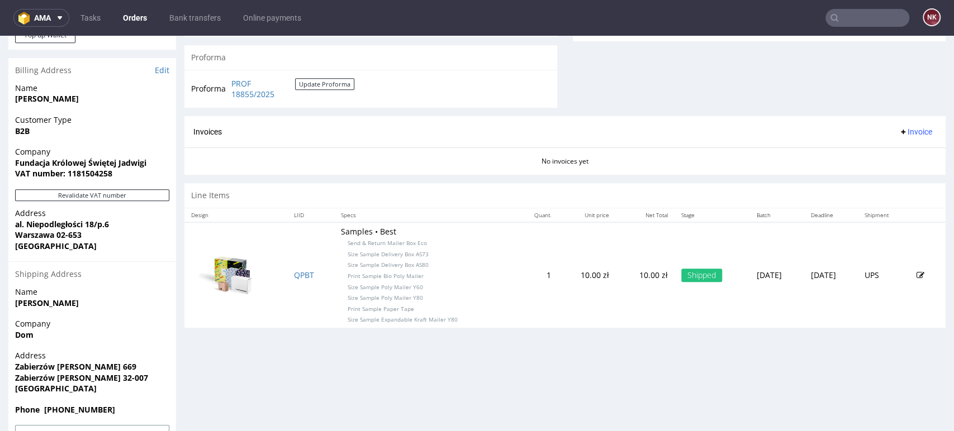
click at [905, 127] on span "Invoice" at bounding box center [916, 131] width 34 height 9
click at [893, 151] on span "Generate" at bounding box center [896, 155] width 54 height 11
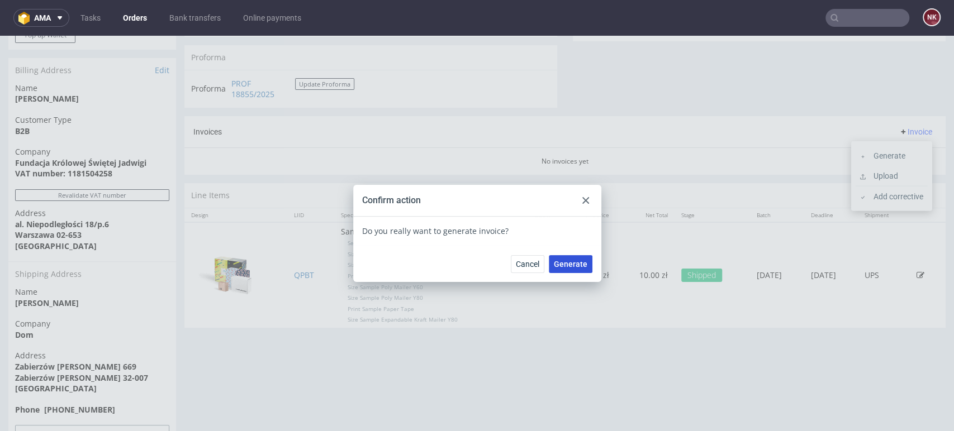
click at [565, 264] on span "Generate" at bounding box center [571, 264] width 34 height 8
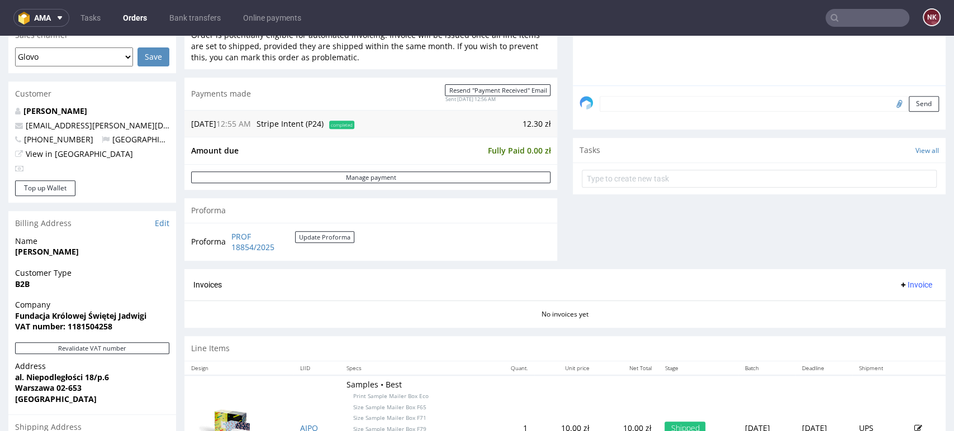
scroll to position [300, 0]
click at [903, 286] on span "Invoice" at bounding box center [916, 283] width 34 height 9
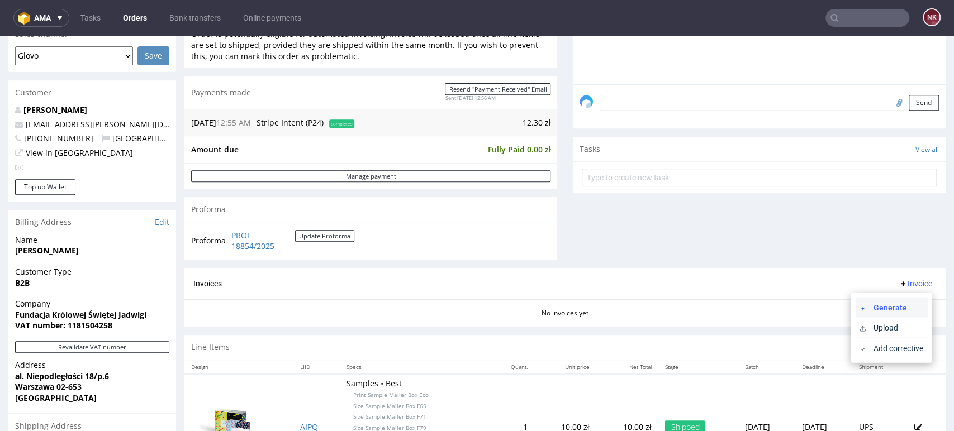
click at [890, 305] on span "Generate" at bounding box center [896, 307] width 54 height 11
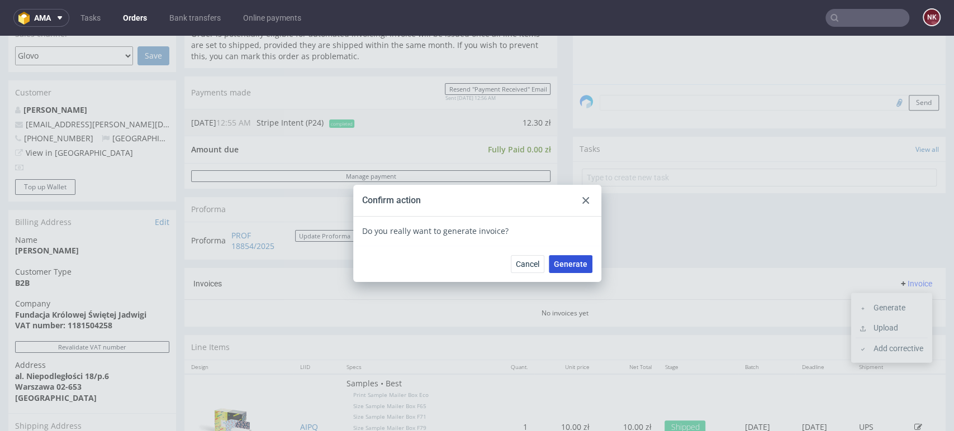
click at [570, 267] on span "Generate" at bounding box center [571, 264] width 34 height 8
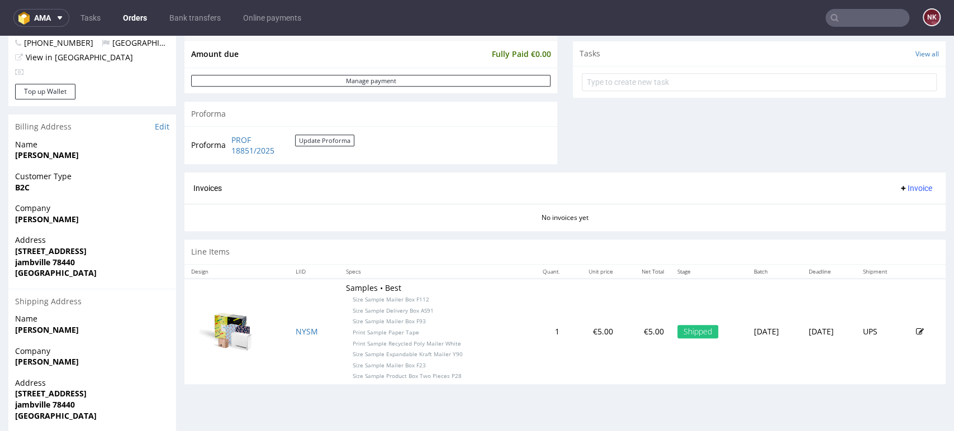
scroll to position [427, 0]
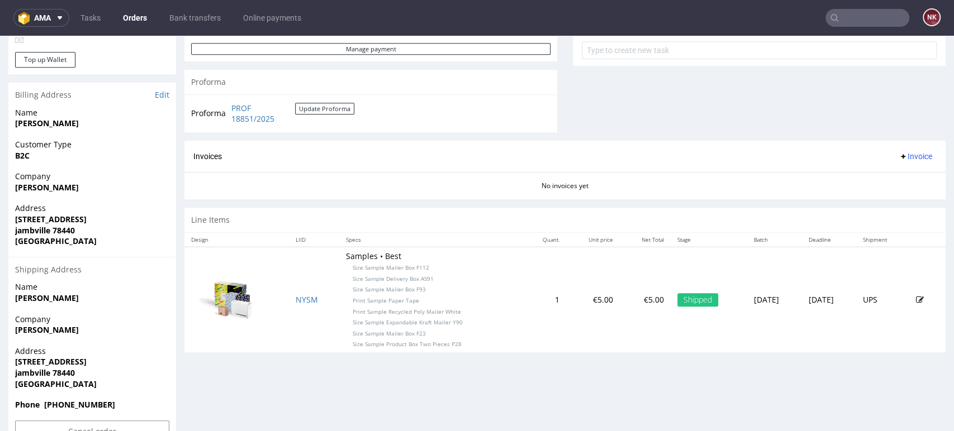
click at [897, 161] on button "Invoice" at bounding box center [915, 156] width 42 height 13
click at [886, 177] on span "Generate" at bounding box center [896, 179] width 54 height 11
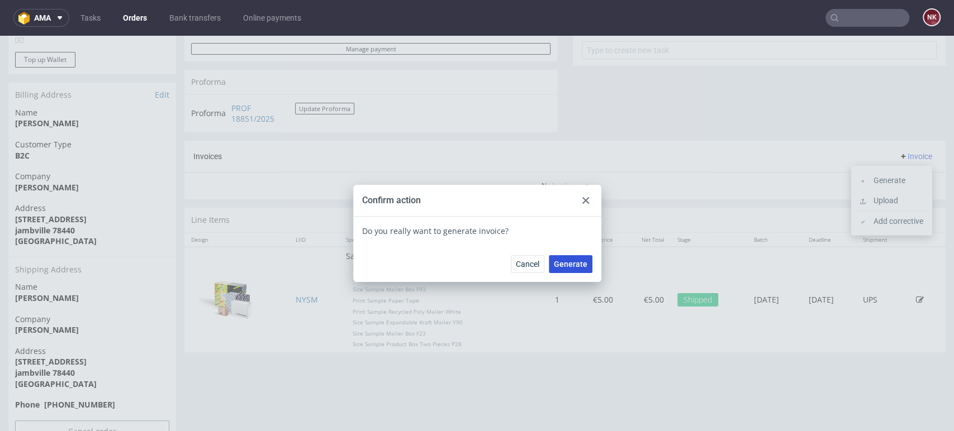
click at [572, 265] on span "Generate" at bounding box center [571, 264] width 34 height 8
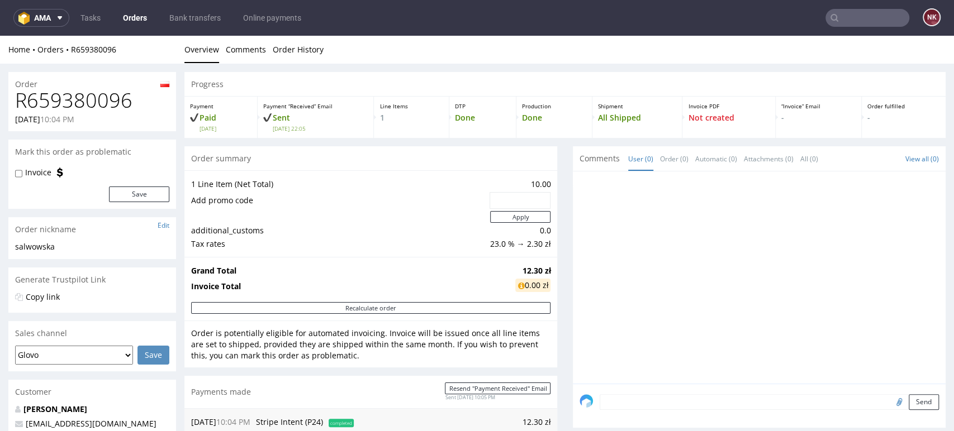
click at [558, 249] on div "Progress Payment Paid Thu 04 Sep Payment “Received” Email Sent Thu 4 Sep 22:05 …" at bounding box center [564, 430] width 761 height 716
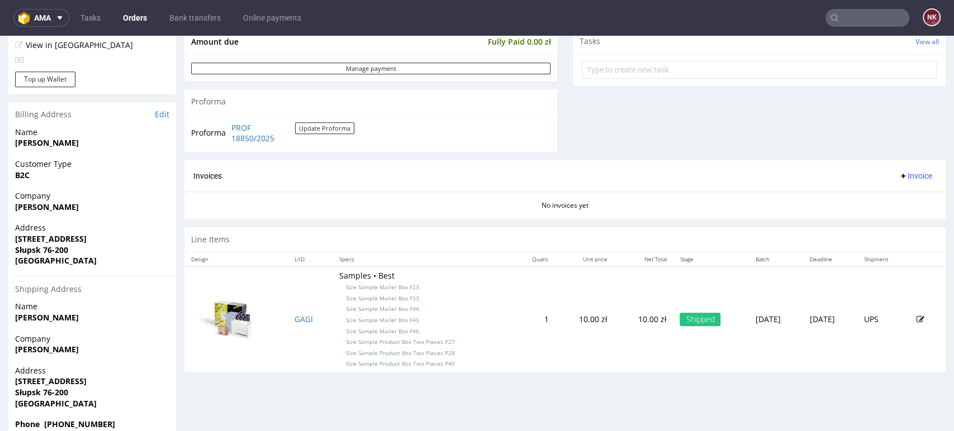
scroll to position [410, 0]
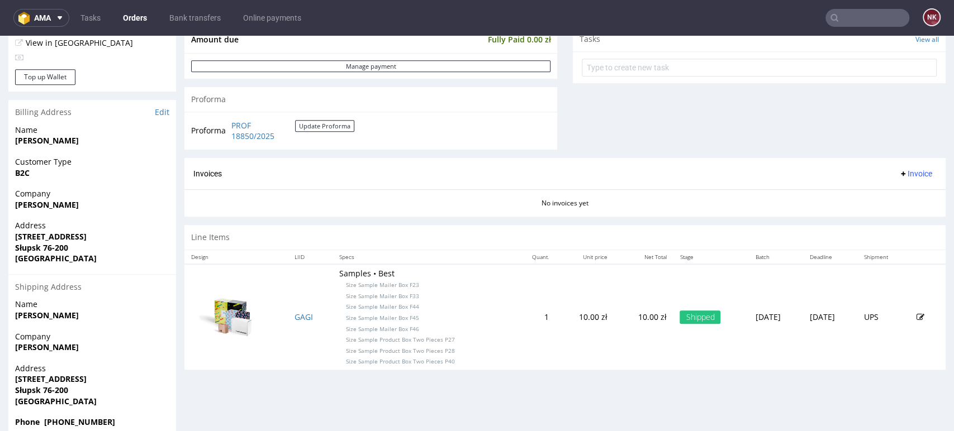
click at [899, 176] on span "Invoice" at bounding box center [916, 173] width 34 height 9
click at [885, 197] on span "Generate" at bounding box center [896, 197] width 54 height 11
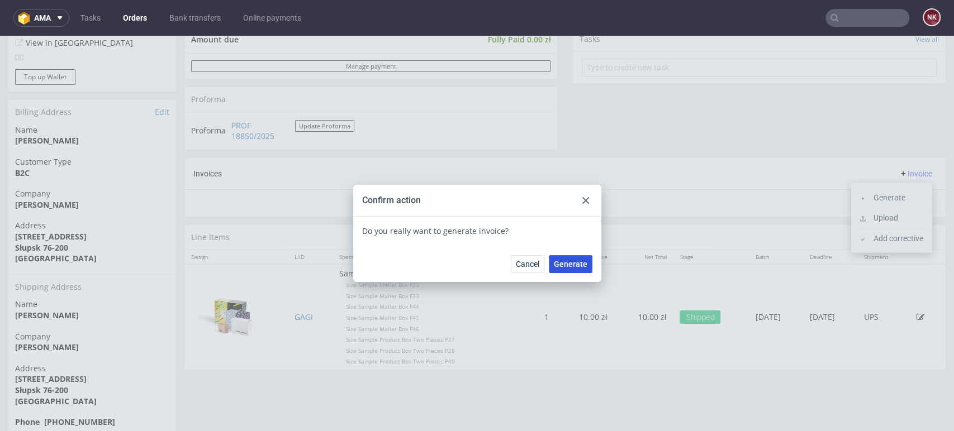
click at [567, 261] on span "Generate" at bounding box center [571, 264] width 34 height 8
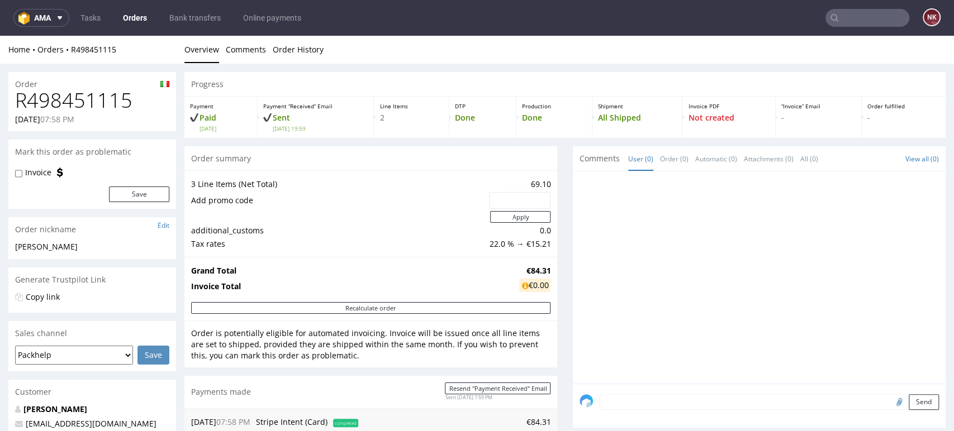
click at [559, 244] on div "Progress Payment Paid [DATE] Payment “Received” Email Sent [DATE] 19:59 Line It…" at bounding box center [564, 435] width 761 height 727
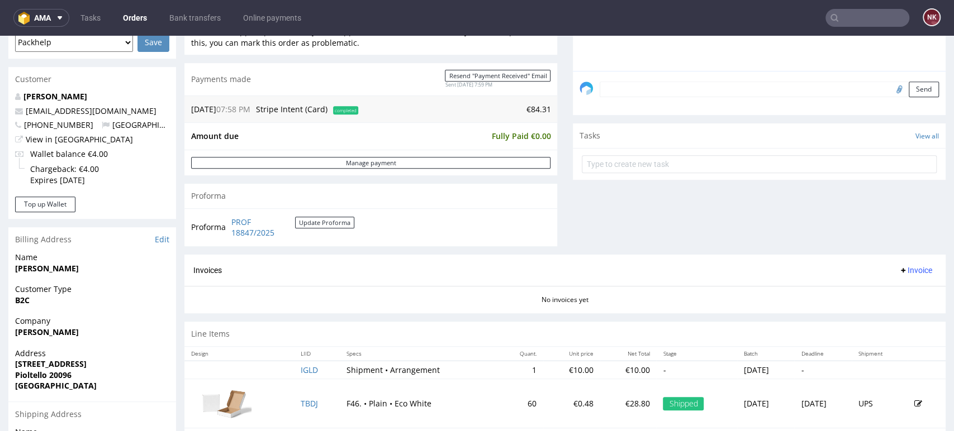
scroll to position [414, 0]
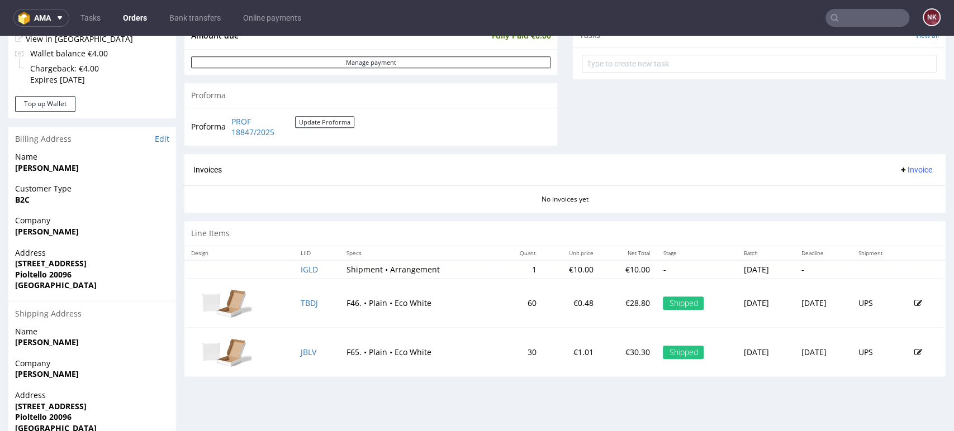
click at [899, 172] on span "Invoice" at bounding box center [916, 169] width 34 height 9
click at [884, 191] on span "Generate" at bounding box center [896, 193] width 54 height 11
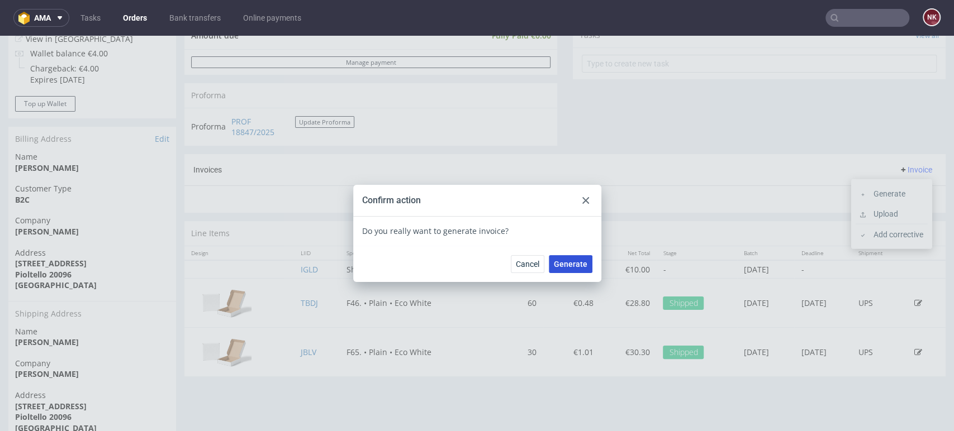
click at [568, 264] on span "Generate" at bounding box center [571, 264] width 34 height 8
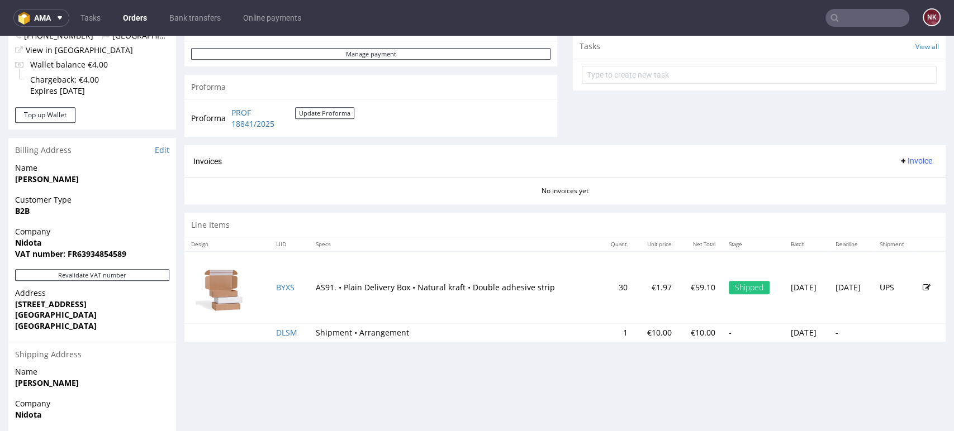
scroll to position [409, 0]
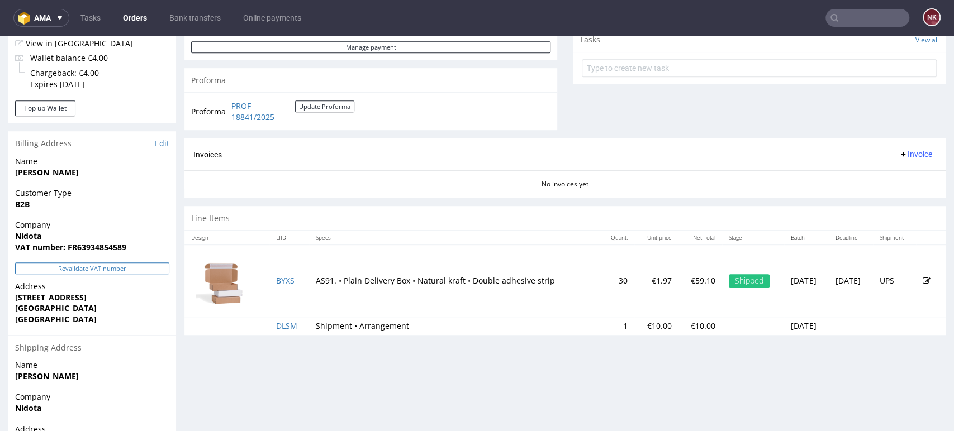
click at [165, 267] on button "Revalidate VAT number" at bounding box center [92, 269] width 154 height 12
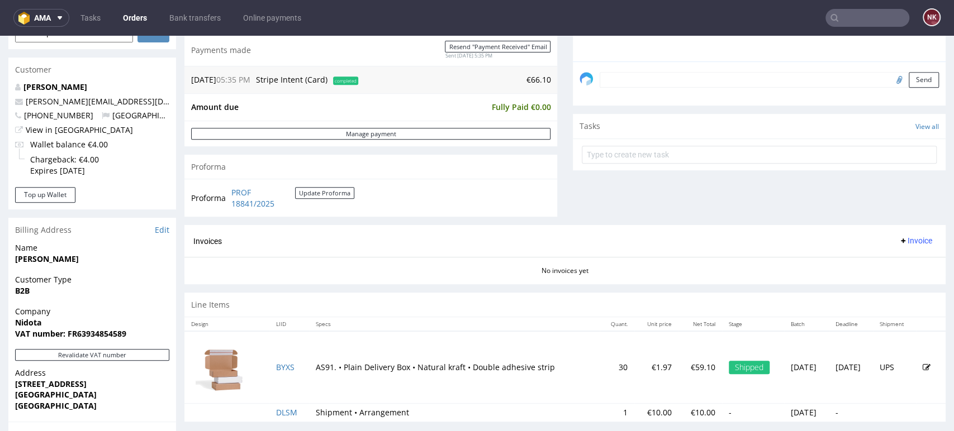
scroll to position [405, 0]
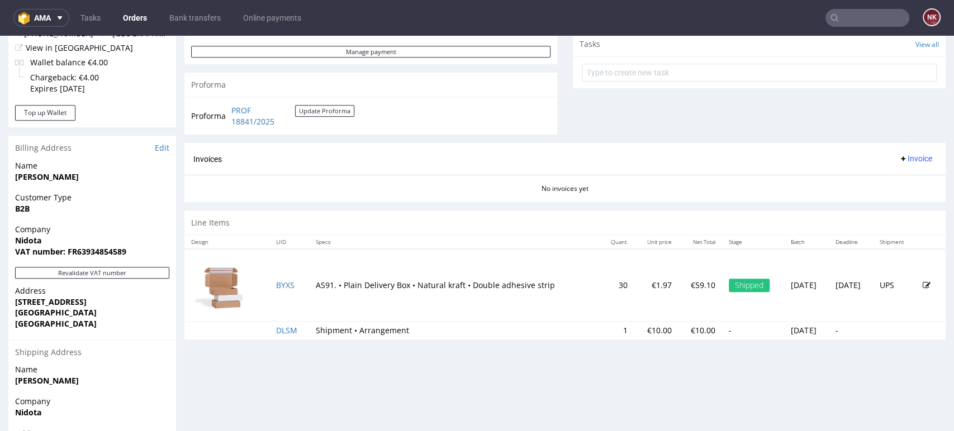
click at [902, 162] on span "Invoice" at bounding box center [916, 158] width 34 height 9
click at [892, 176] on li "Generate" at bounding box center [892, 182] width 72 height 20
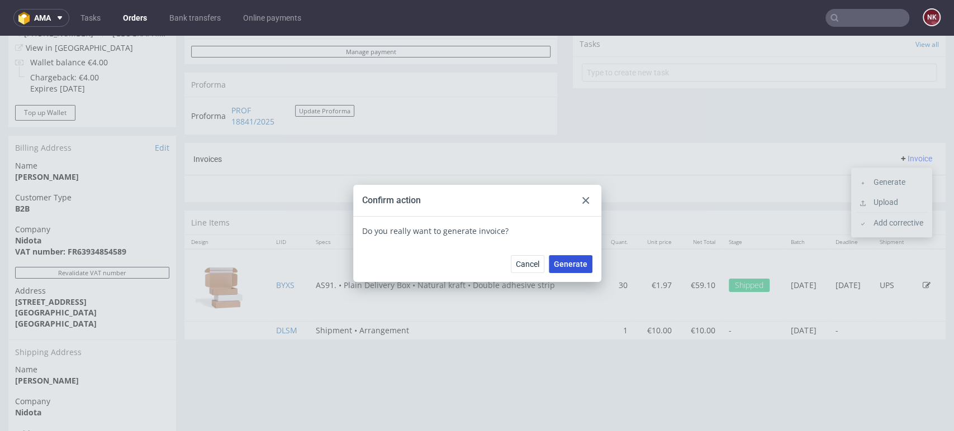
click at [570, 260] on span "Generate" at bounding box center [571, 264] width 34 height 8
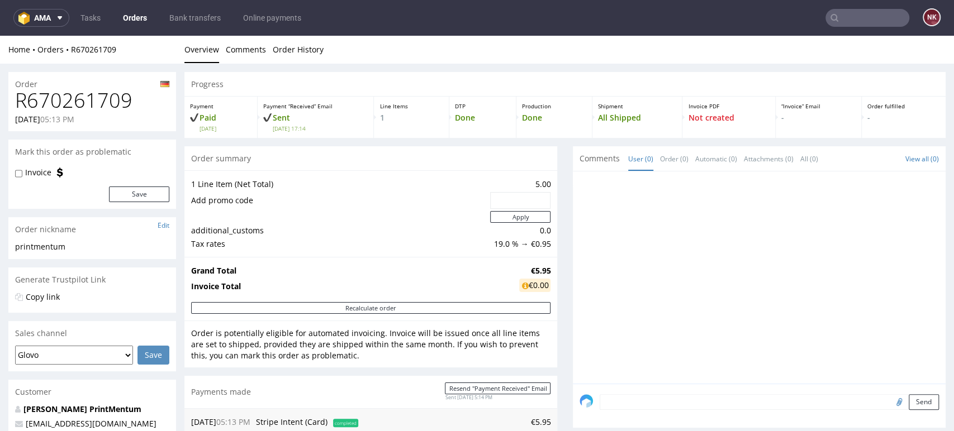
click at [580, 287] on div at bounding box center [763, 281] width 366 height 206
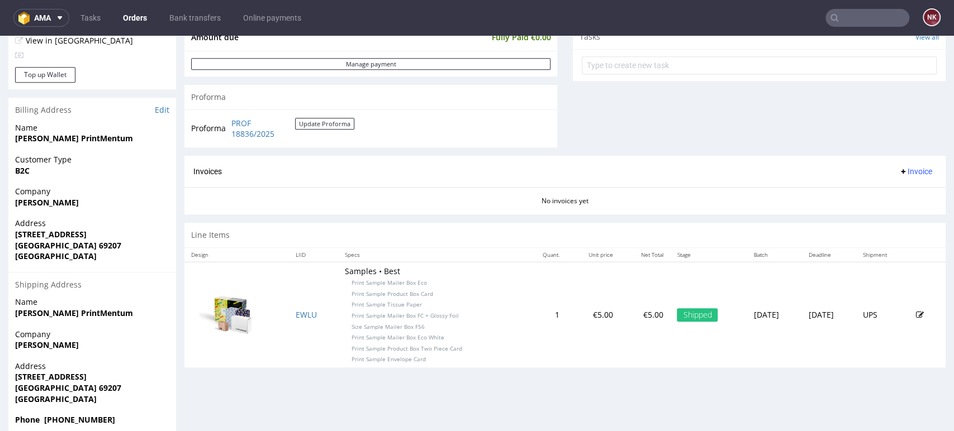
scroll to position [411, 0]
click at [899, 172] on span "Invoice" at bounding box center [916, 172] width 34 height 9
click at [889, 196] on span "Generate" at bounding box center [896, 195] width 54 height 11
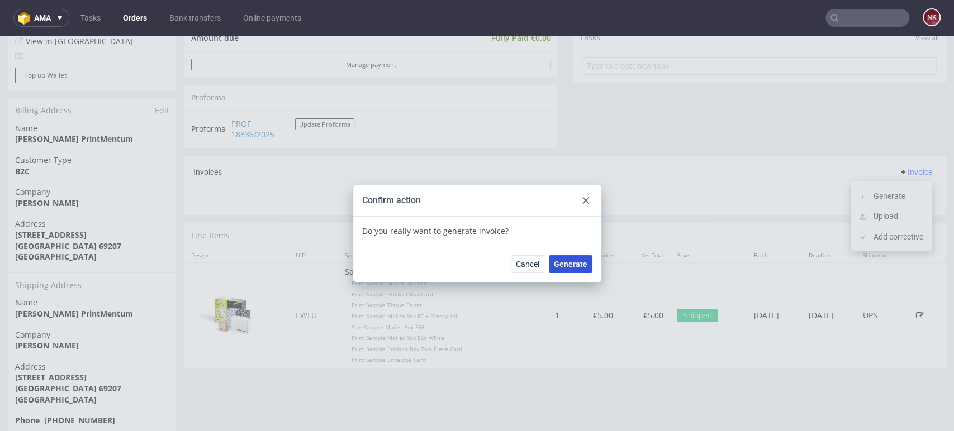
click at [578, 260] on span "Generate" at bounding box center [571, 264] width 34 height 8
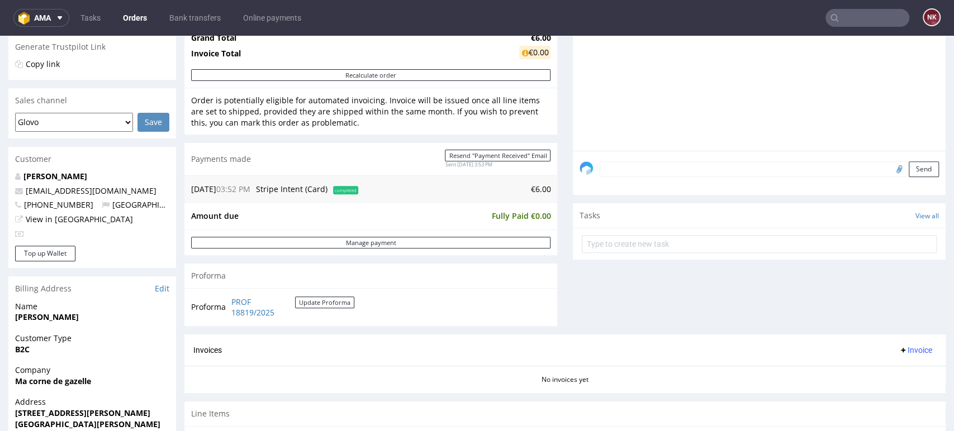
scroll to position [398, 0]
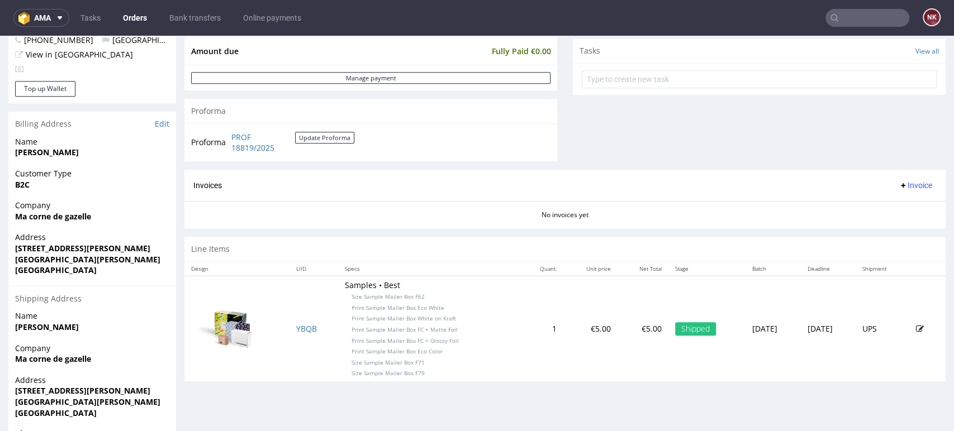
click at [899, 182] on span "Invoice" at bounding box center [916, 185] width 34 height 9
click at [885, 200] on li "Generate" at bounding box center [892, 209] width 72 height 20
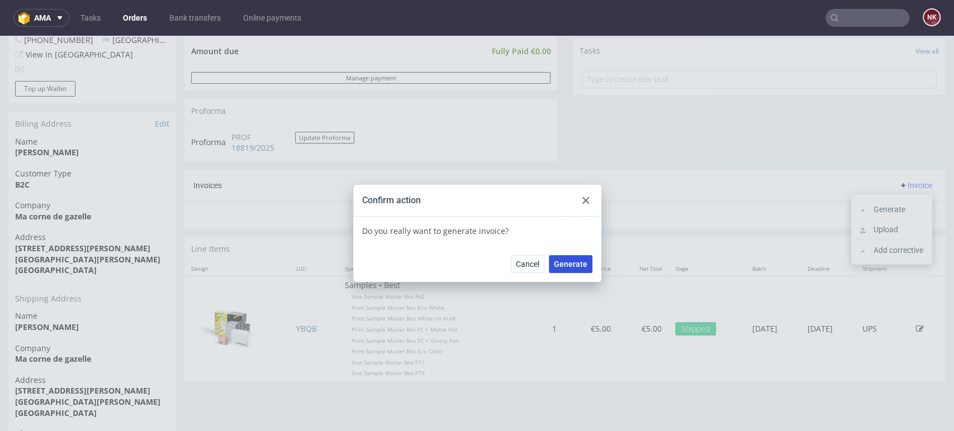
click at [562, 264] on span "Generate" at bounding box center [571, 264] width 34 height 8
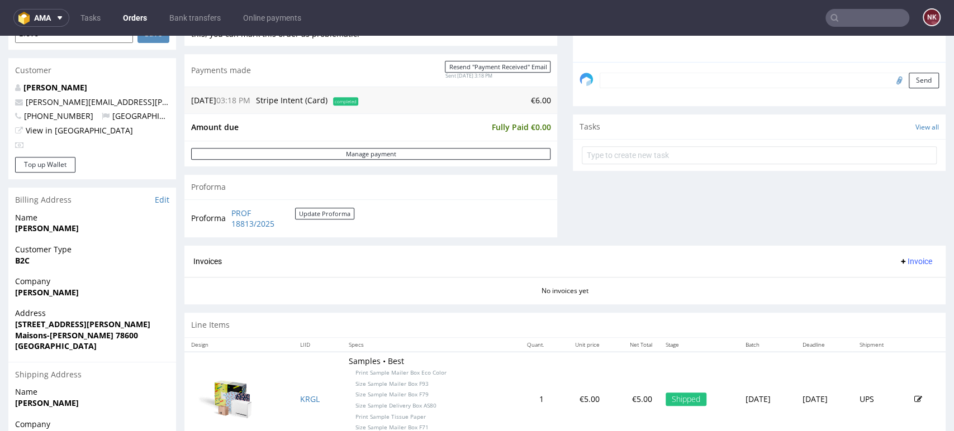
scroll to position [323, 0]
click at [899, 259] on span "Invoice" at bounding box center [916, 261] width 34 height 9
click at [880, 278] on li "Generate" at bounding box center [892, 284] width 72 height 20
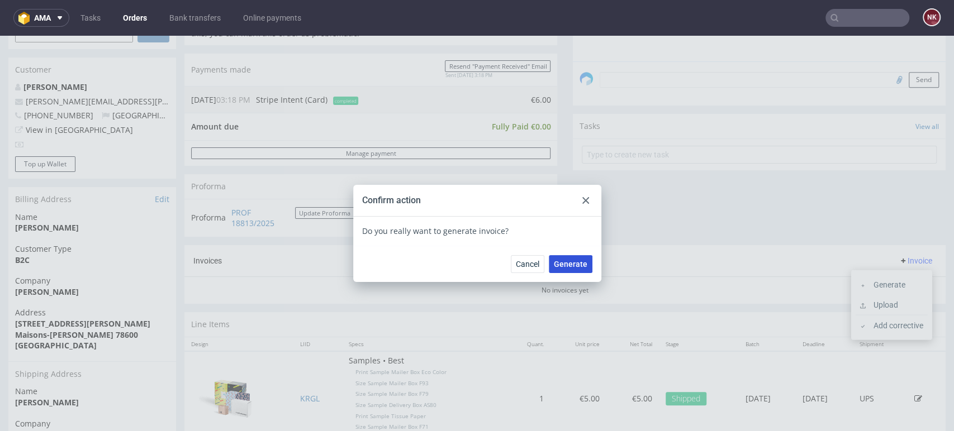
click at [566, 263] on span "Generate" at bounding box center [571, 264] width 34 height 8
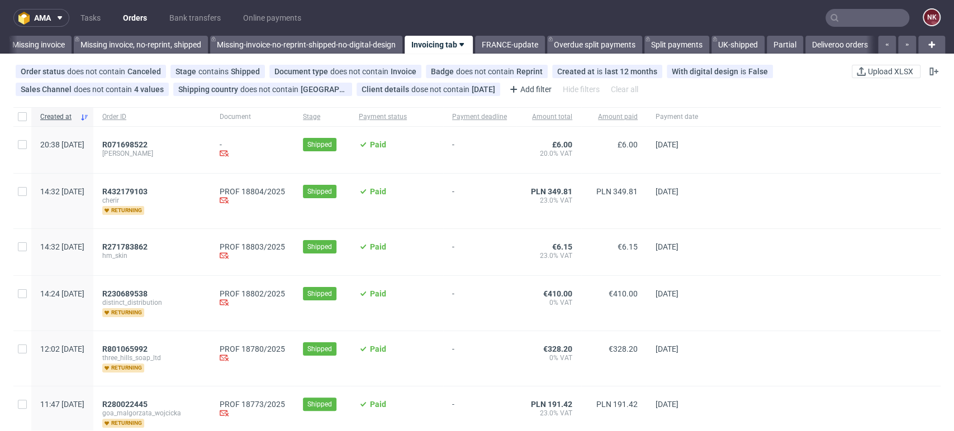
scroll to position [0, 1705]
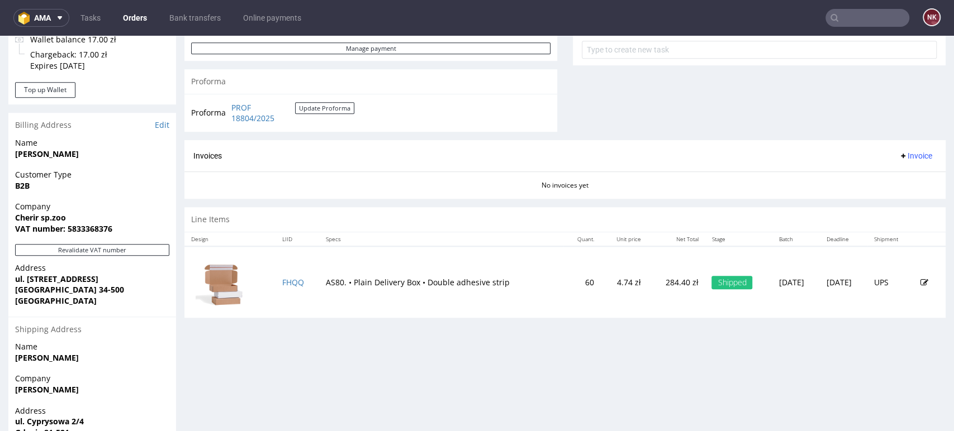
scroll to position [462, 0]
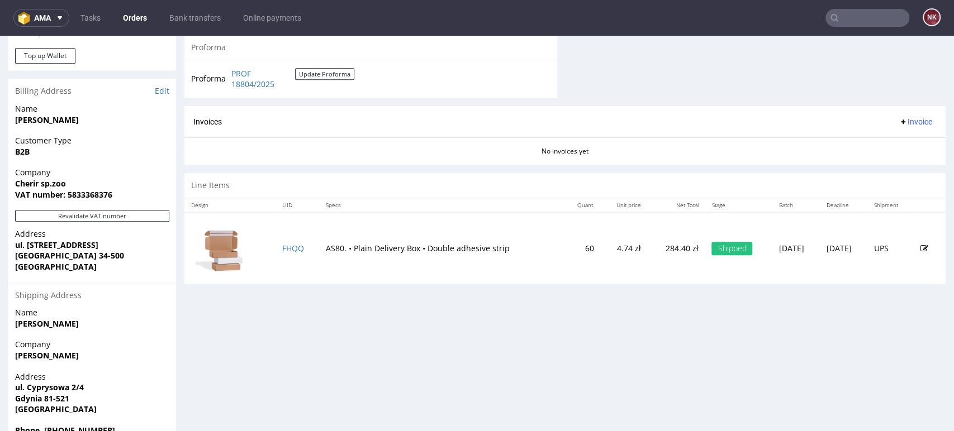
click at [899, 121] on span "Invoice" at bounding box center [916, 121] width 34 height 9
click at [881, 146] on span "Generate" at bounding box center [896, 145] width 54 height 11
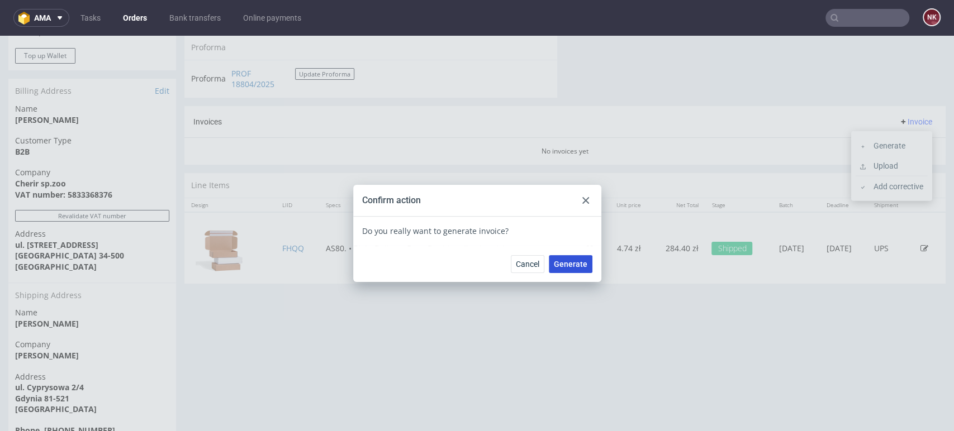
click at [566, 272] on button "Generate" at bounding box center [571, 264] width 44 height 18
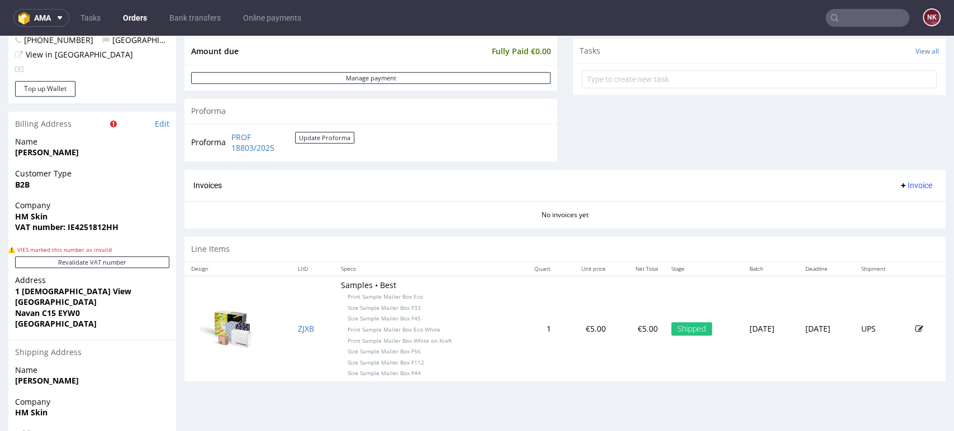
scroll to position [474, 0]
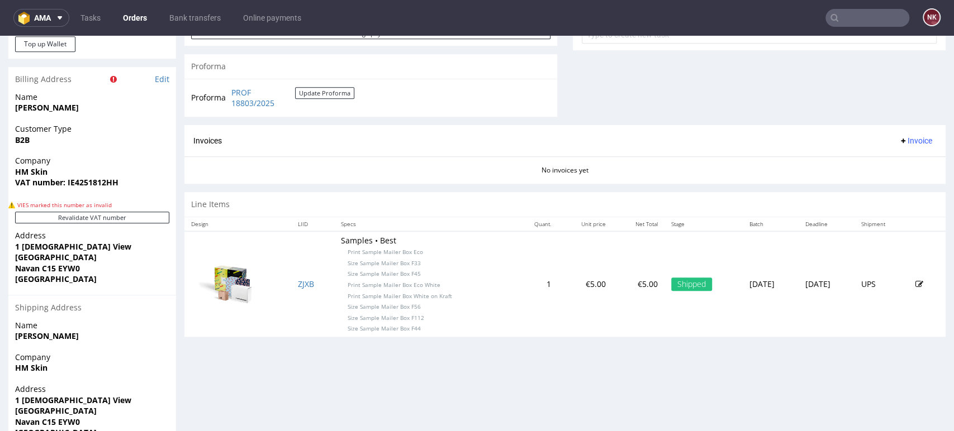
click at [107, 208] on span "VIES marked this number as invalid" at bounding box center [64, 205] width 94 height 8
click at [108, 219] on button "Revalidate VAT number" at bounding box center [92, 218] width 154 height 12
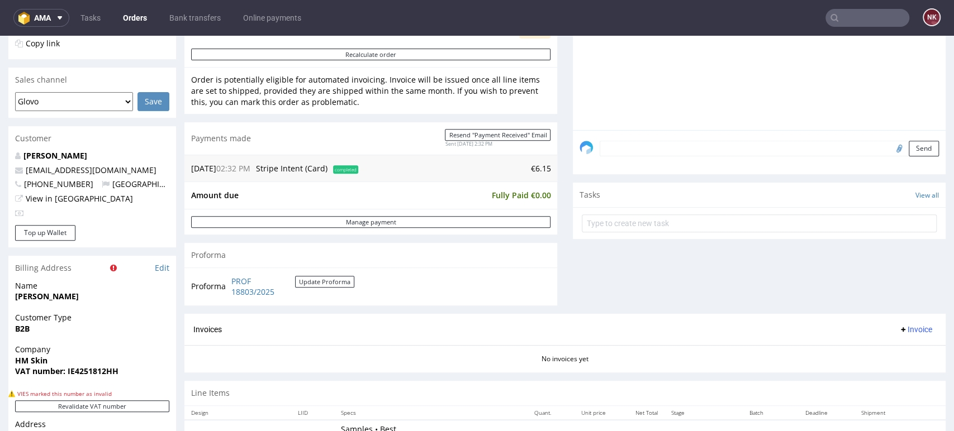
scroll to position [421, 0]
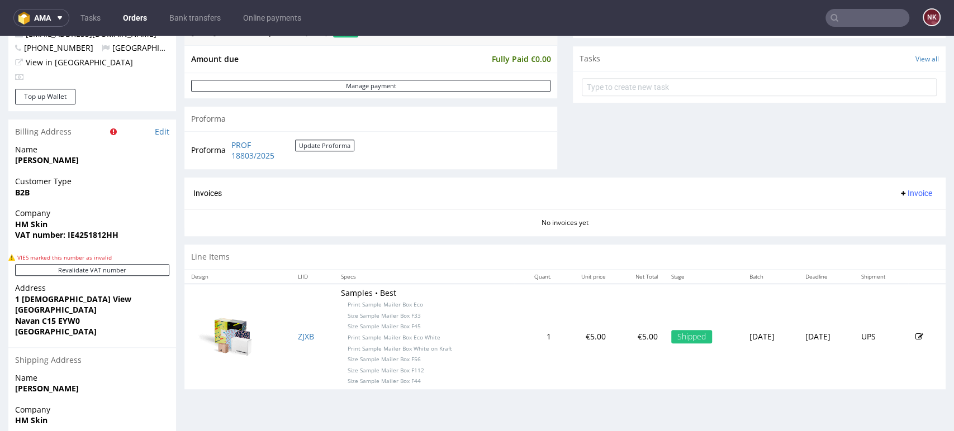
click at [899, 191] on span "Invoice" at bounding box center [916, 193] width 34 height 9
click at [882, 210] on li "Generate" at bounding box center [892, 217] width 72 height 20
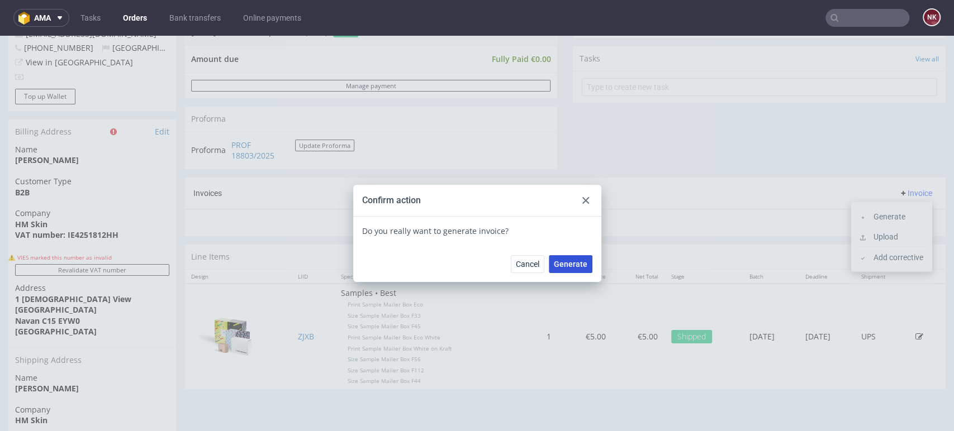
click at [574, 260] on span "Generate" at bounding box center [571, 264] width 34 height 8
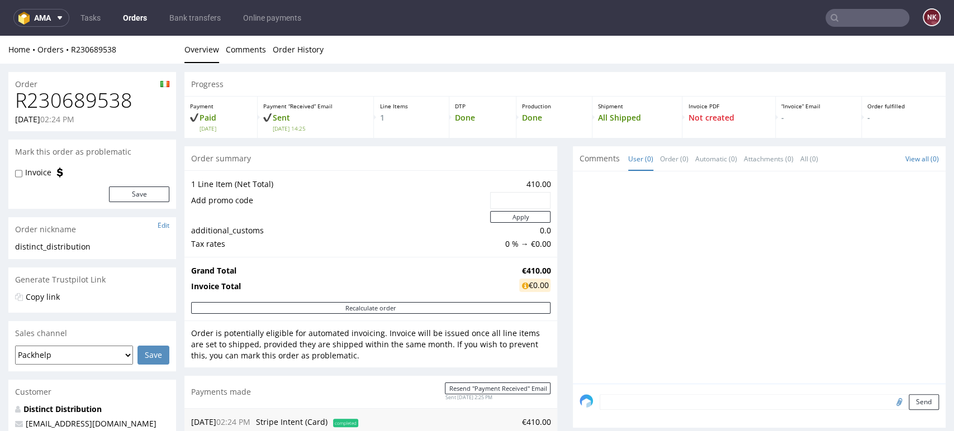
click at [558, 307] on div "Progress Payment Paid [DATE] Payment “Received” Email Sent [DATE] 14:25 Line It…" at bounding box center [564, 413] width 761 height 682
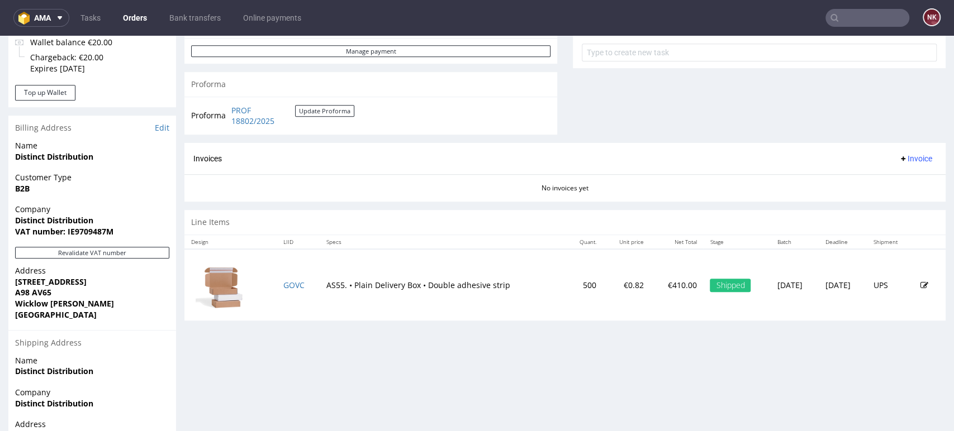
scroll to position [426, 0]
click at [80, 248] on button "Revalidate VAT number" at bounding box center [92, 252] width 154 height 12
click at [905, 160] on span "Invoice" at bounding box center [916, 157] width 34 height 9
click at [881, 178] on span "Generate" at bounding box center [896, 181] width 54 height 11
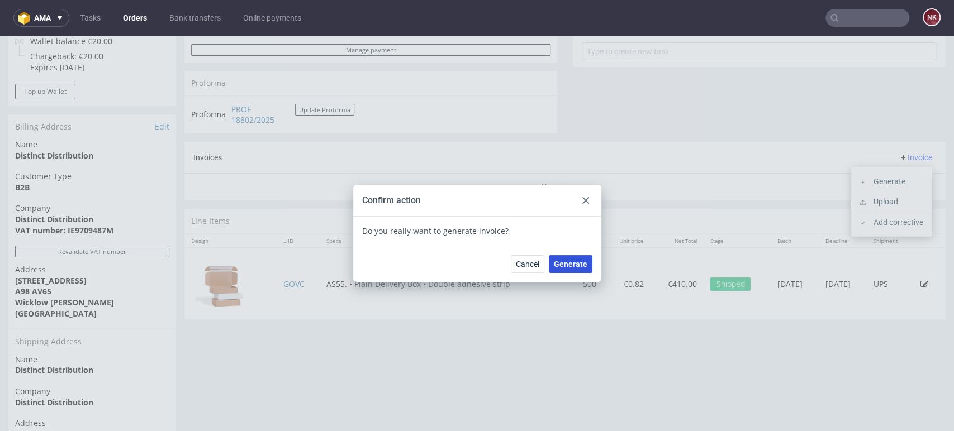
click at [576, 260] on span "Generate" at bounding box center [571, 264] width 34 height 8
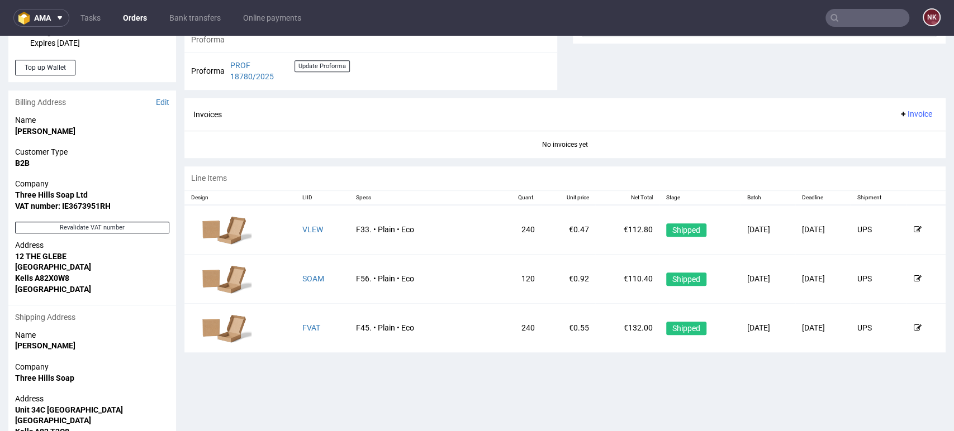
scroll to position [505, 0]
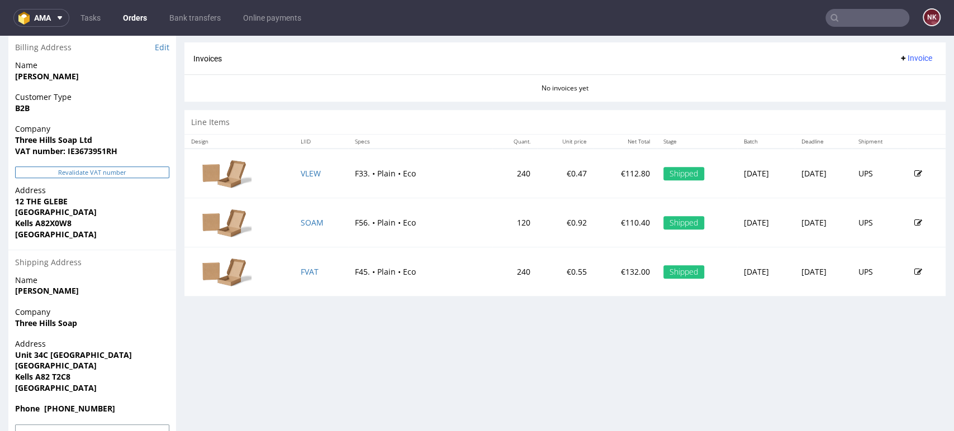
click at [96, 174] on button "Revalidate VAT number" at bounding box center [92, 173] width 154 height 12
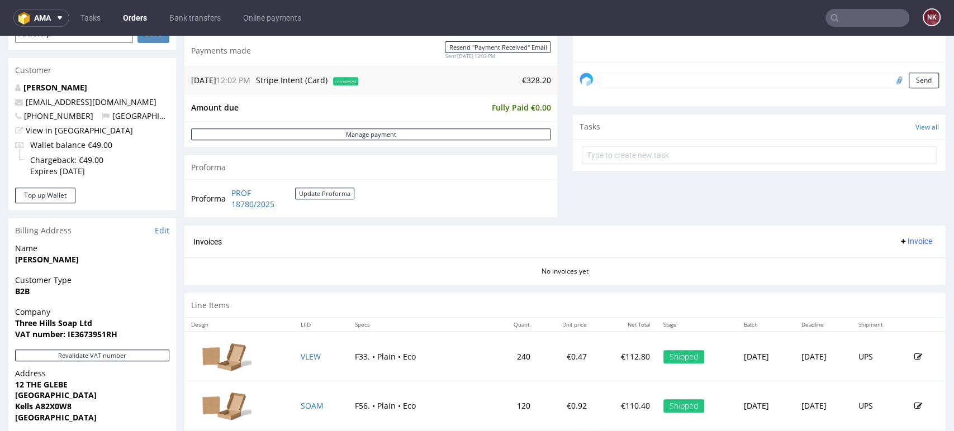
scroll to position [299, 0]
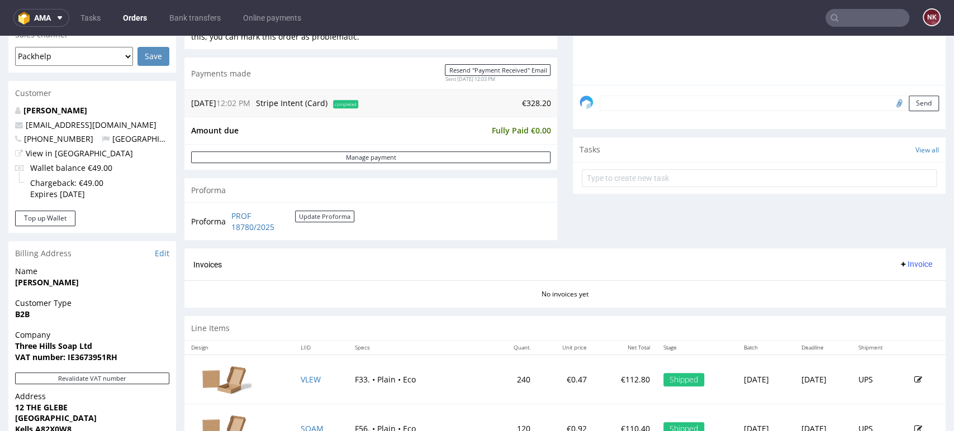
click at [899, 263] on span "Invoice" at bounding box center [916, 264] width 34 height 9
click at [885, 282] on span "Generate" at bounding box center [896, 287] width 54 height 11
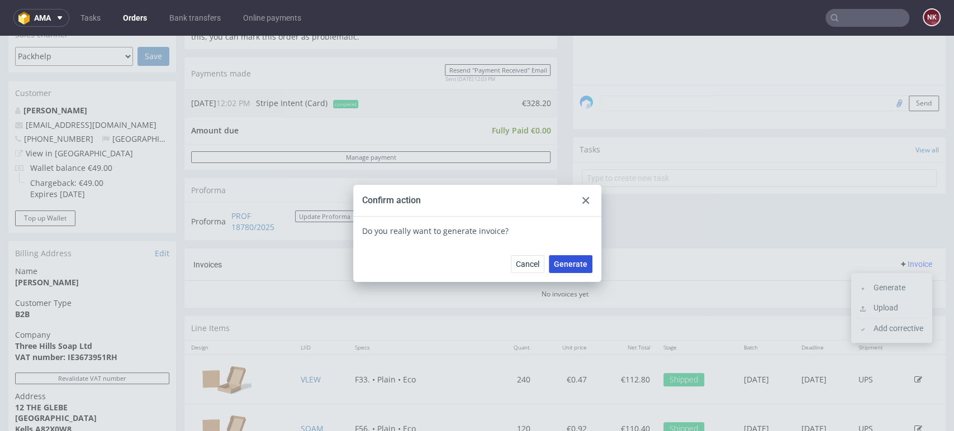
click at [563, 262] on span "Generate" at bounding box center [571, 264] width 34 height 8
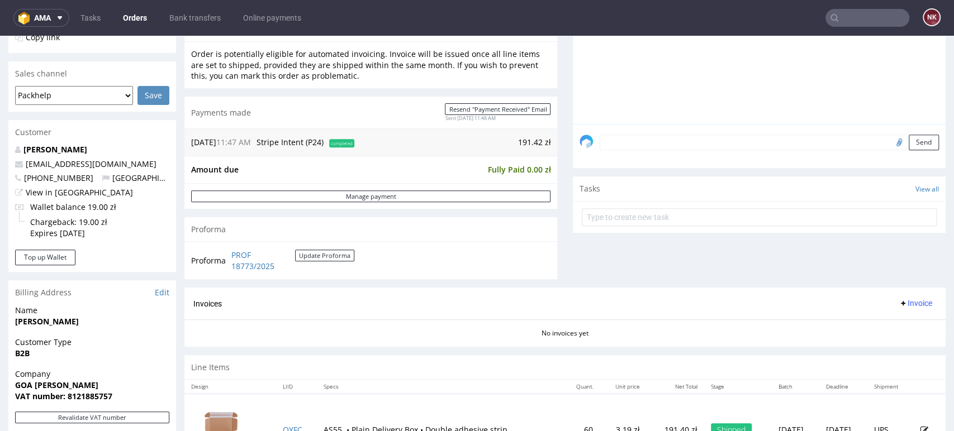
scroll to position [388, 0]
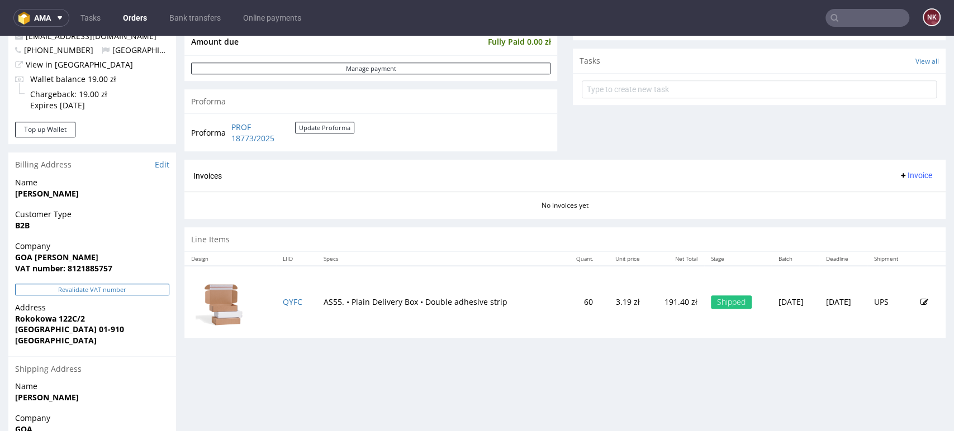
click at [139, 285] on button "Revalidate VAT number" at bounding box center [92, 290] width 154 height 12
click at [907, 174] on span "Invoice" at bounding box center [916, 175] width 34 height 9
click at [885, 199] on span "Generate" at bounding box center [896, 198] width 54 height 11
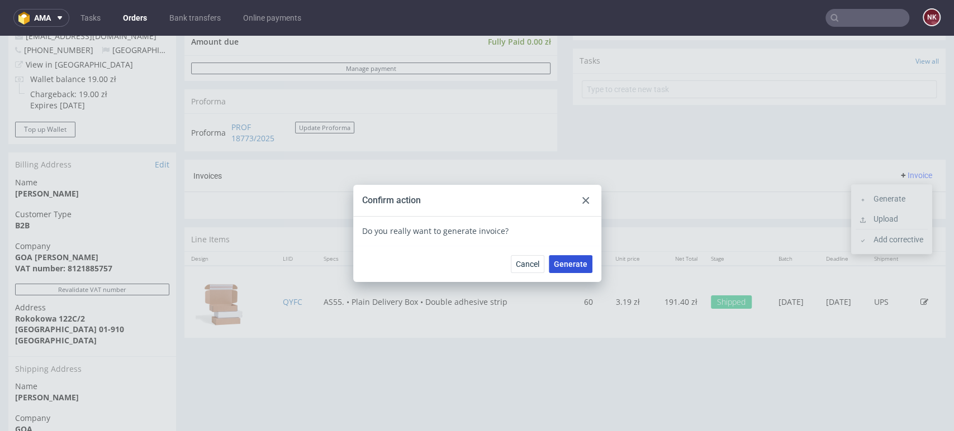
click at [577, 264] on span "Generate" at bounding box center [571, 264] width 34 height 8
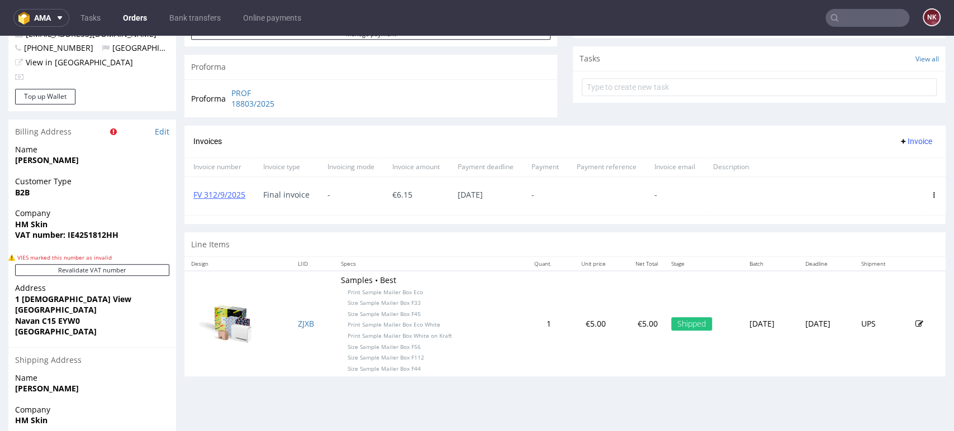
scroll to position [422, 0]
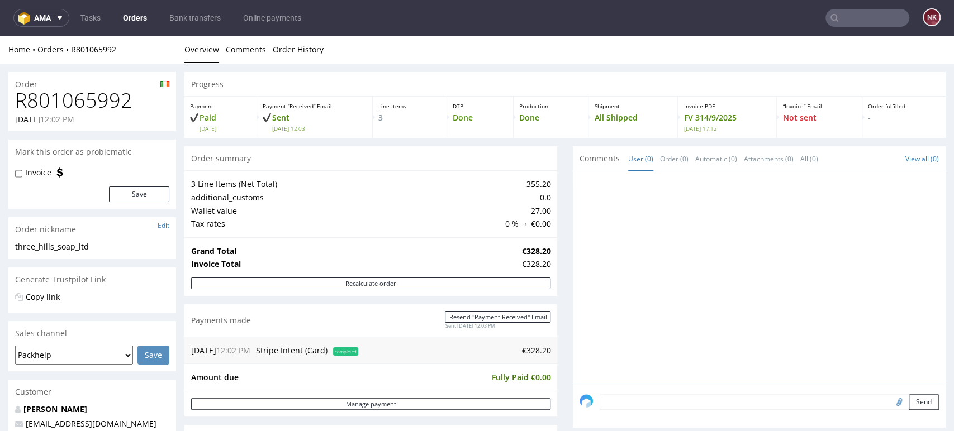
click at [556, 306] on div "Progress Payment Paid [DATE] Payment “Received” Email Sent [DATE] 12:03 Line It…" at bounding box center [564, 437] width 761 height 731
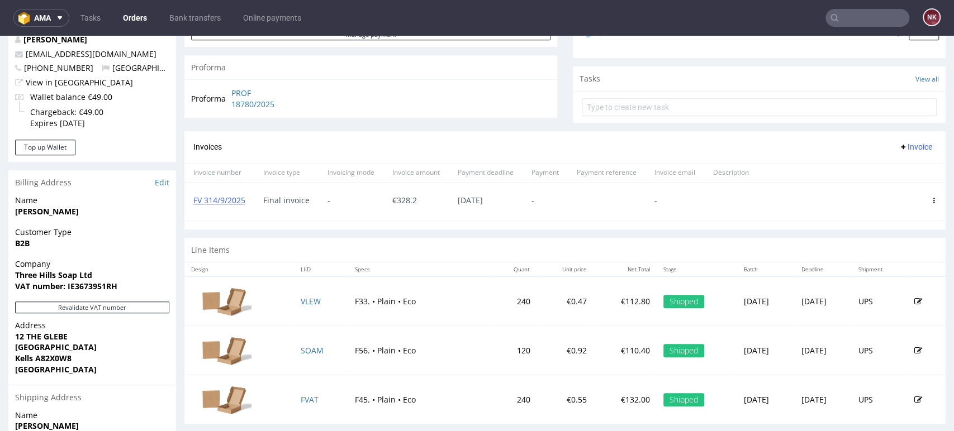
scroll to position [372, 0]
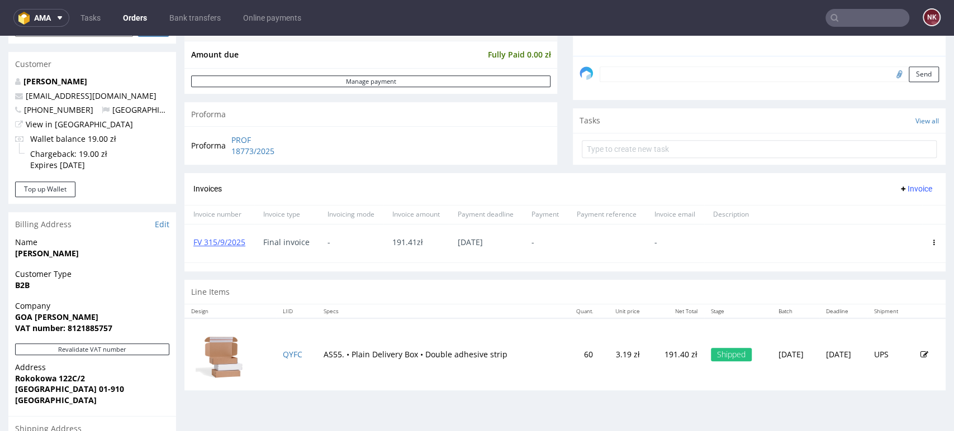
scroll to position [439, 0]
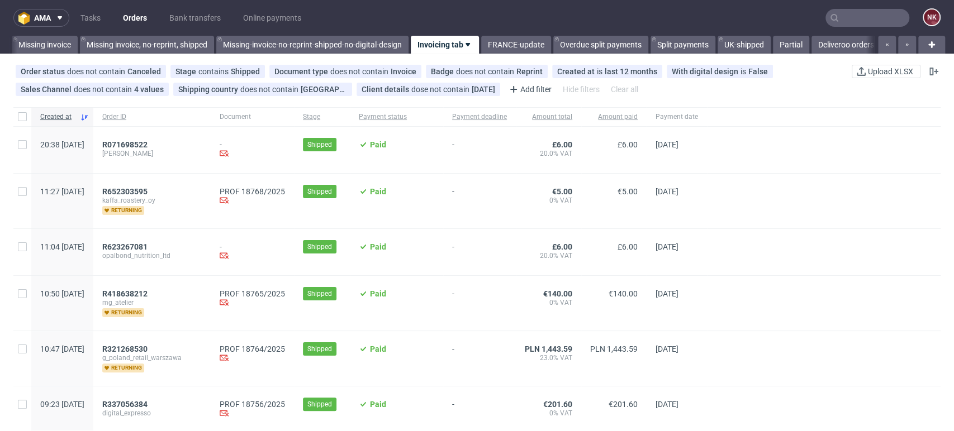
scroll to position [0, 1705]
click at [131, 17] on link "Orders" at bounding box center [134, 18] width 37 height 18
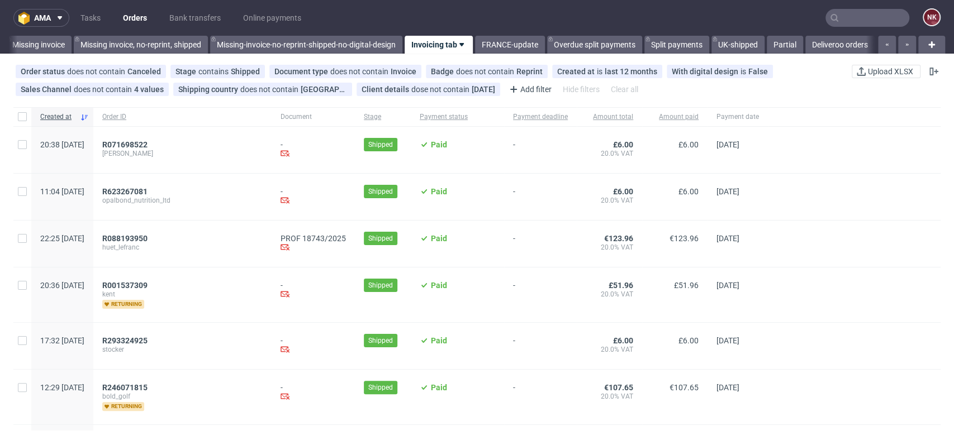
click at [568, 238] on span "-" at bounding box center [540, 244] width 55 height 20
click at [148, 237] on span "R088193950" at bounding box center [124, 238] width 45 height 9
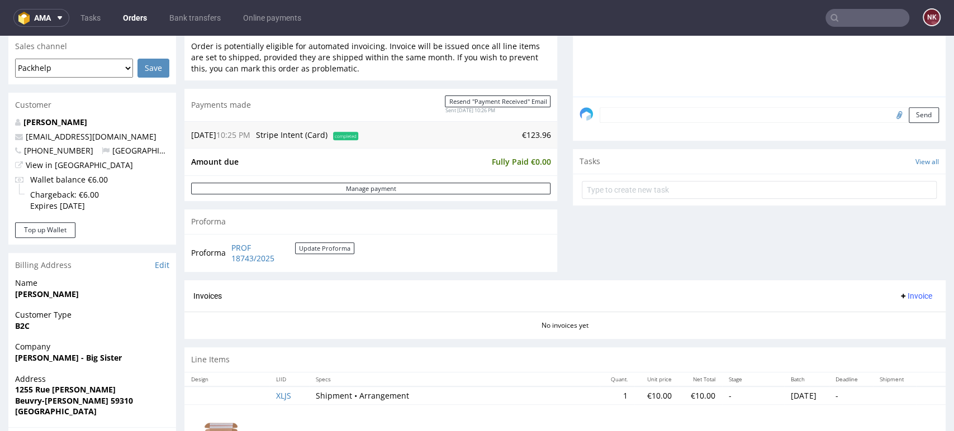
scroll to position [286, 0]
click at [890, 288] on div "Invoices Invoice" at bounding box center [564, 298] width 761 height 32
click at [899, 298] on span "Invoice" at bounding box center [916, 297] width 34 height 9
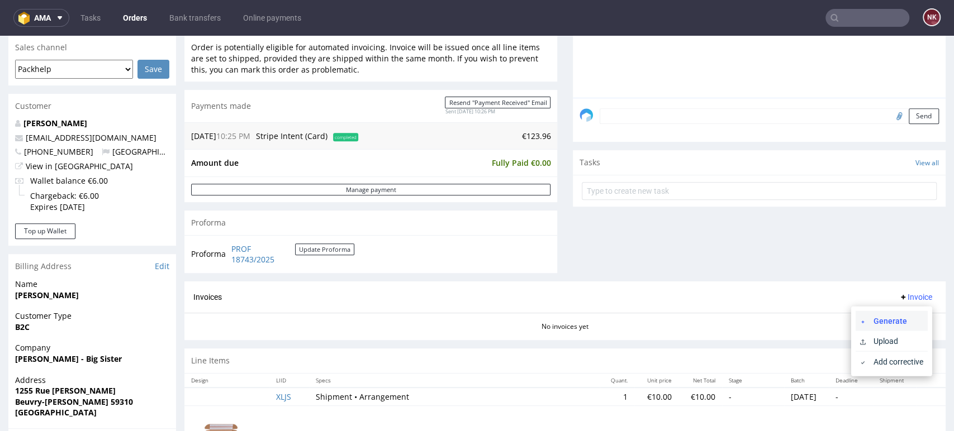
click at [883, 319] on span "Generate" at bounding box center [896, 320] width 54 height 11
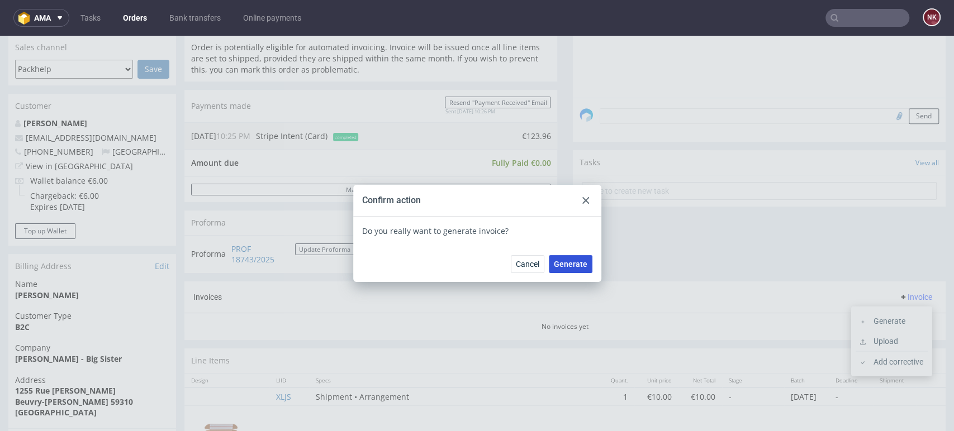
click at [567, 269] on button "Generate" at bounding box center [571, 264] width 44 height 18
click at [142, 13] on link "Orders" at bounding box center [134, 18] width 37 height 18
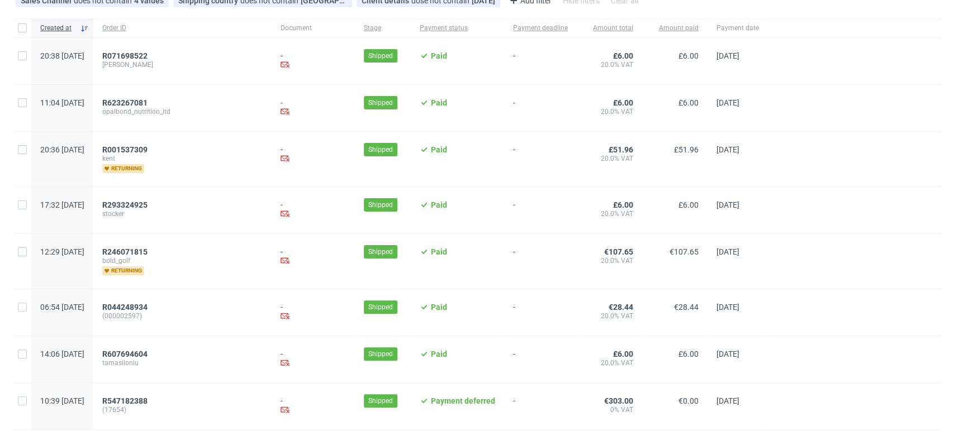
scroll to position [94, 0]
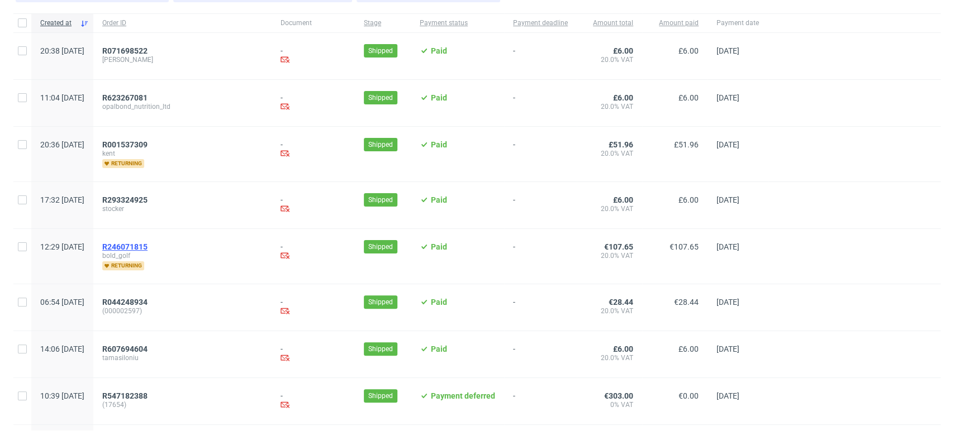
click at [148, 244] on span "R246071815" at bounding box center [124, 247] width 45 height 9
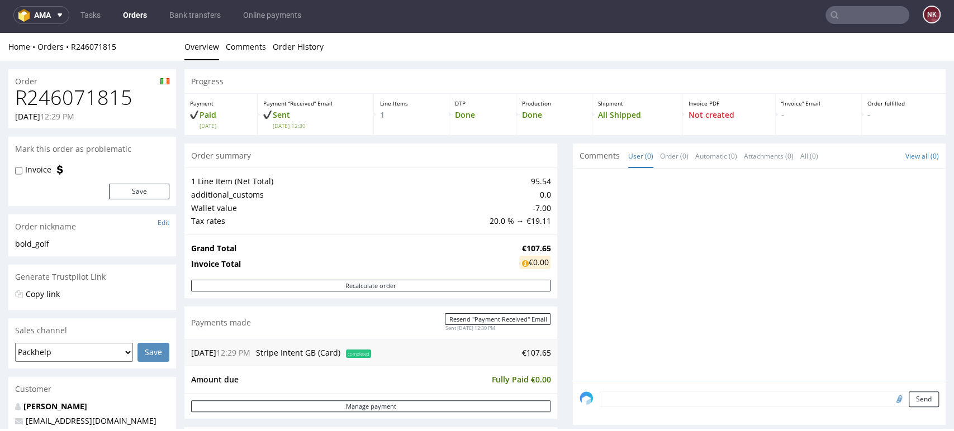
click at [135, 9] on link "Orders" at bounding box center [134, 15] width 37 height 18
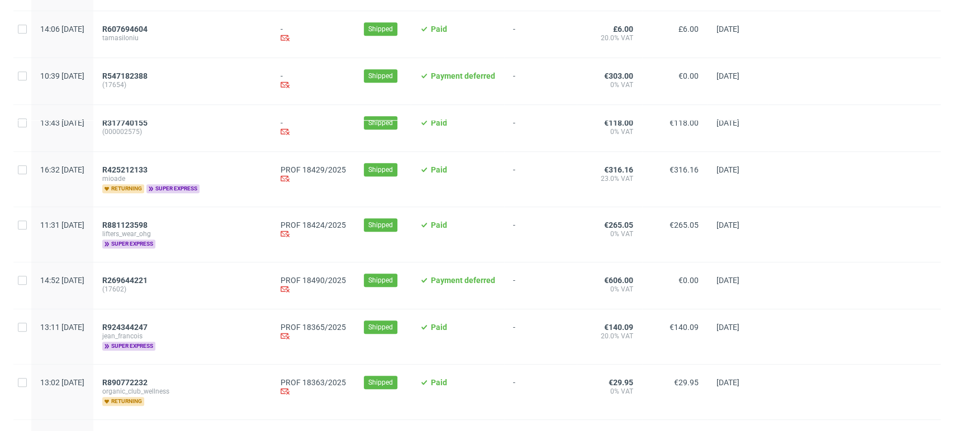
scroll to position [415, 0]
click at [567, 341] on span "-" at bounding box center [540, 337] width 55 height 28
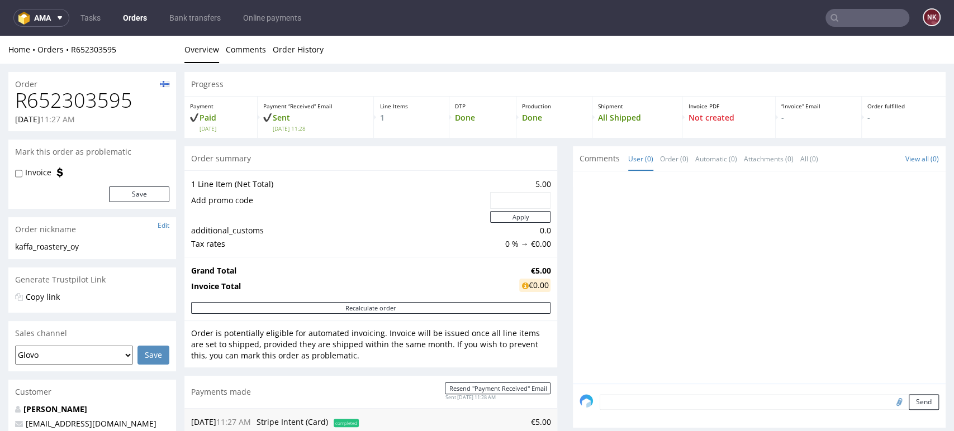
click at [552, 237] on div "Progress Payment Paid Thu 04 Sep Payment “Received” Email Sent Thu 4 Sep 11:28 …" at bounding box center [564, 430] width 761 height 716
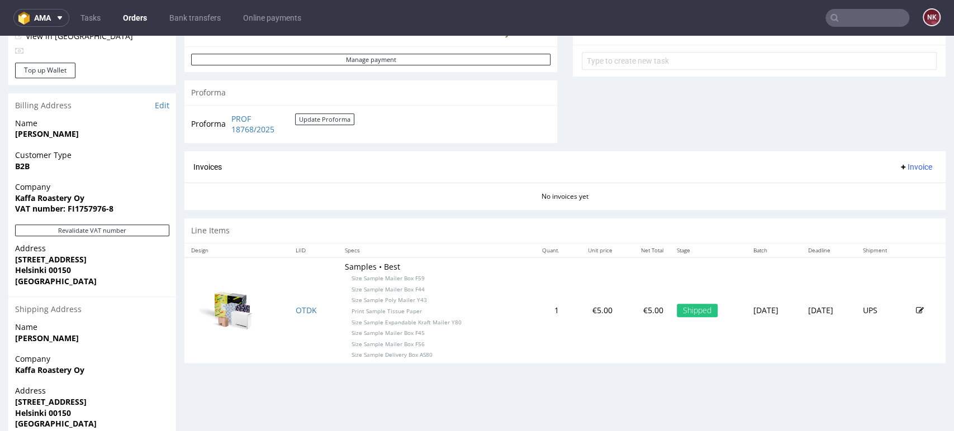
scroll to position [418, 0]
click at [152, 231] on button "Revalidate VAT number" at bounding box center [92, 230] width 154 height 12
click at [903, 165] on span "Invoice" at bounding box center [916, 166] width 34 height 9
click at [891, 179] on li "Generate" at bounding box center [892, 189] width 72 height 20
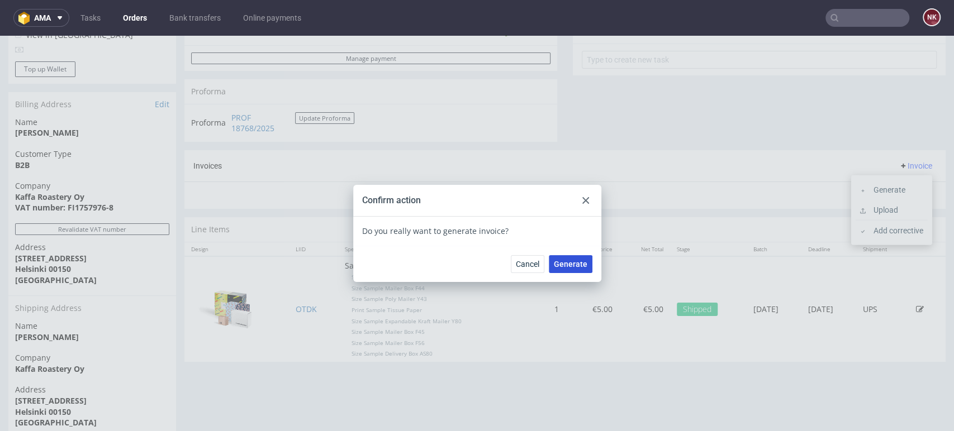
click at [563, 264] on span "Generate" at bounding box center [571, 264] width 34 height 8
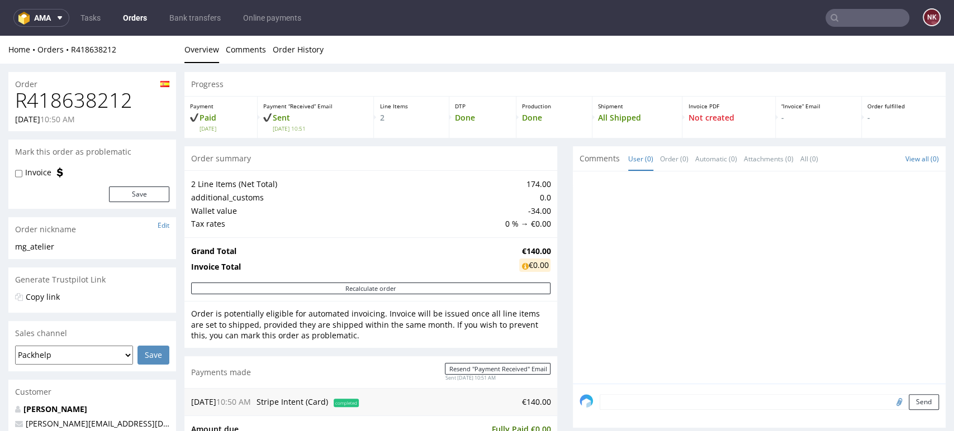
click at [550, 244] on div "Progress Payment Paid [DATE] Payment “Received” Email Sent [DATE] 10:51 Line It…" at bounding box center [564, 416] width 761 height 689
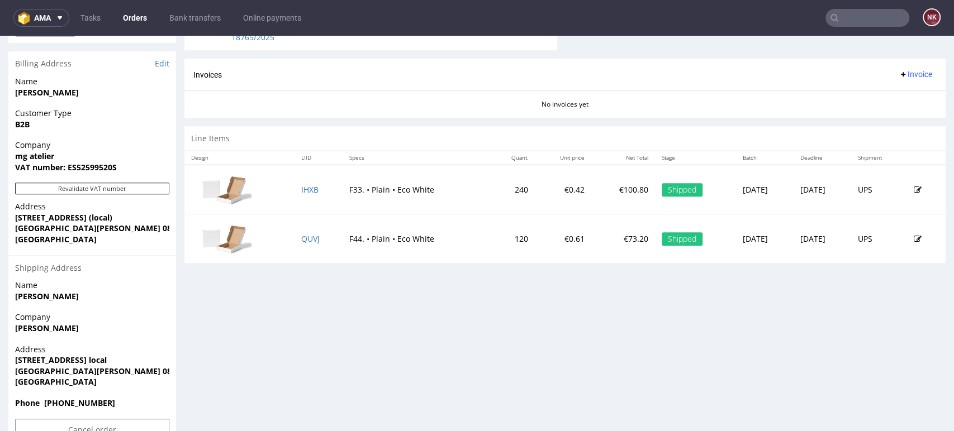
scroll to position [490, 0]
click at [117, 185] on button "Revalidate VAT number" at bounding box center [92, 188] width 154 height 12
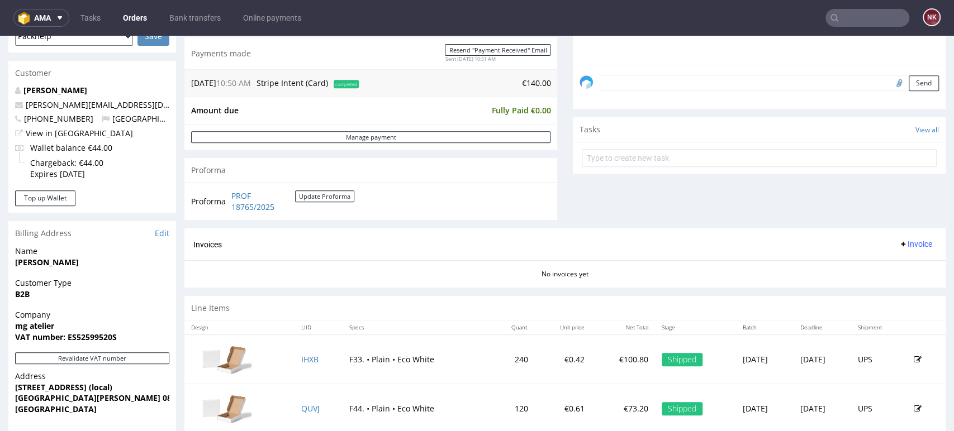
scroll to position [358, 0]
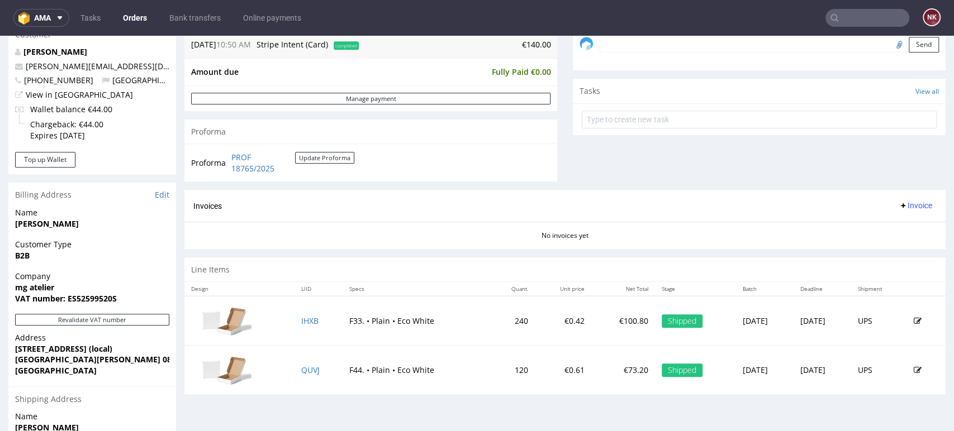
click at [905, 205] on span "Invoice" at bounding box center [916, 205] width 34 height 9
click at [893, 224] on span "Generate" at bounding box center [896, 229] width 54 height 11
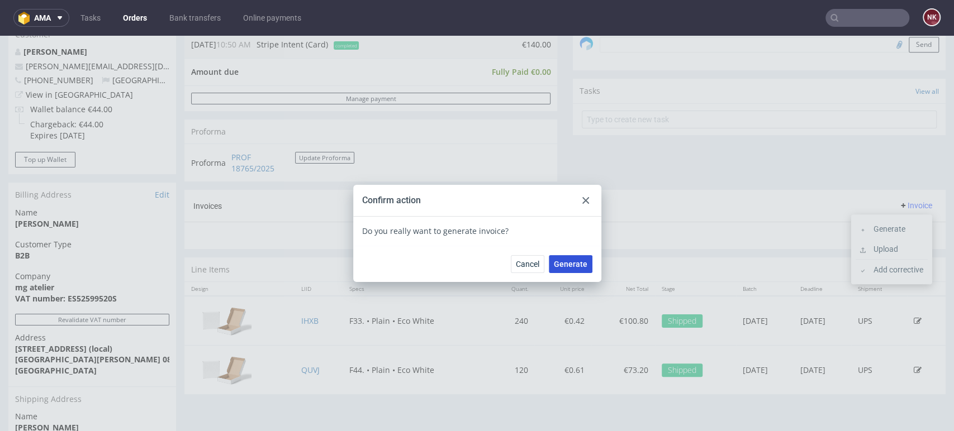
click at [570, 261] on span "Generate" at bounding box center [571, 264] width 34 height 8
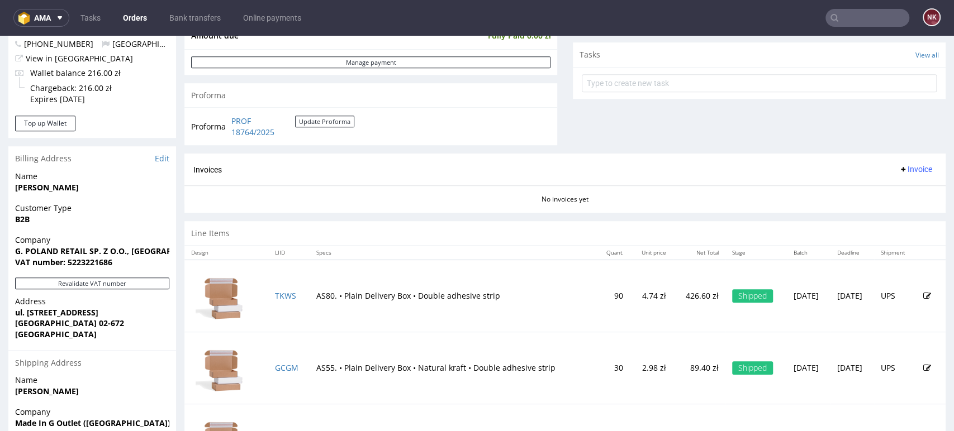
scroll to position [395, 0]
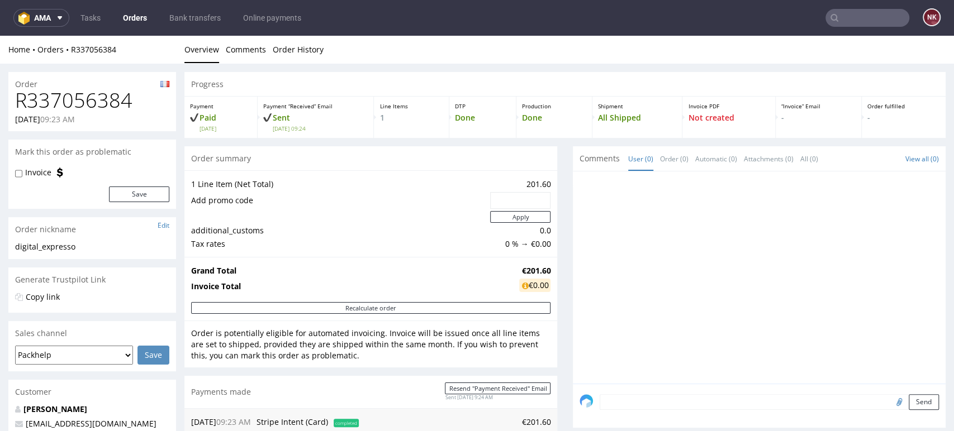
click at [573, 323] on div at bounding box center [759, 278] width 373 height 212
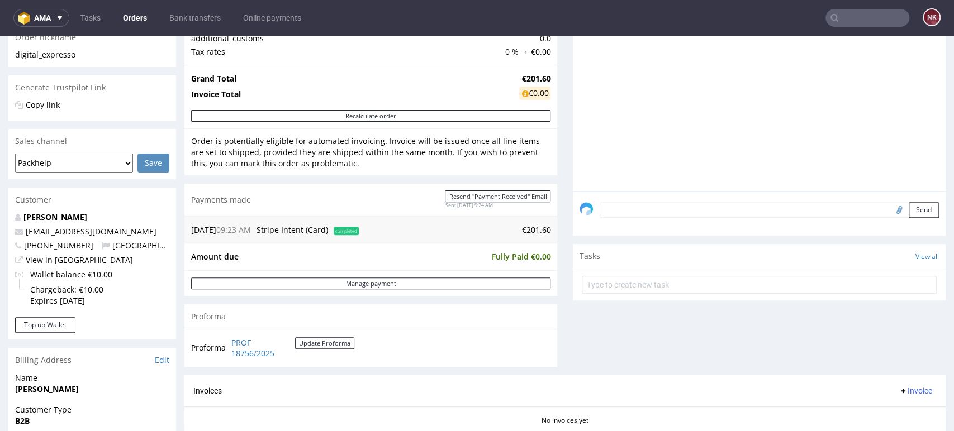
scroll to position [340, 0]
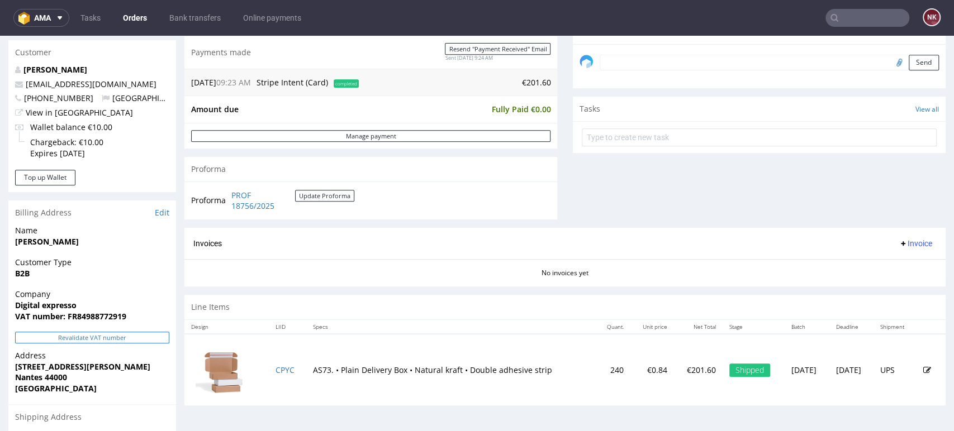
click at [122, 337] on button "Revalidate VAT number" at bounding box center [92, 338] width 154 height 12
click at [908, 244] on span "Invoice" at bounding box center [916, 243] width 34 height 9
click at [876, 264] on span "Generate" at bounding box center [896, 267] width 54 height 11
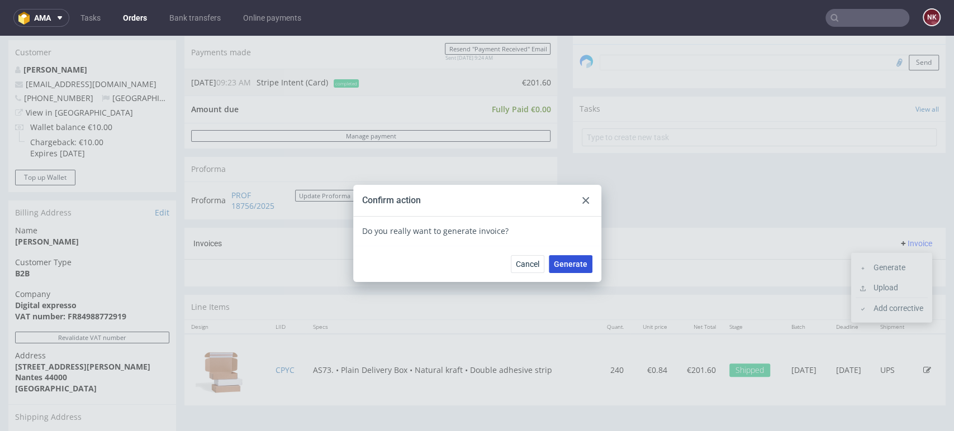
click at [575, 257] on button "Generate" at bounding box center [571, 264] width 44 height 18
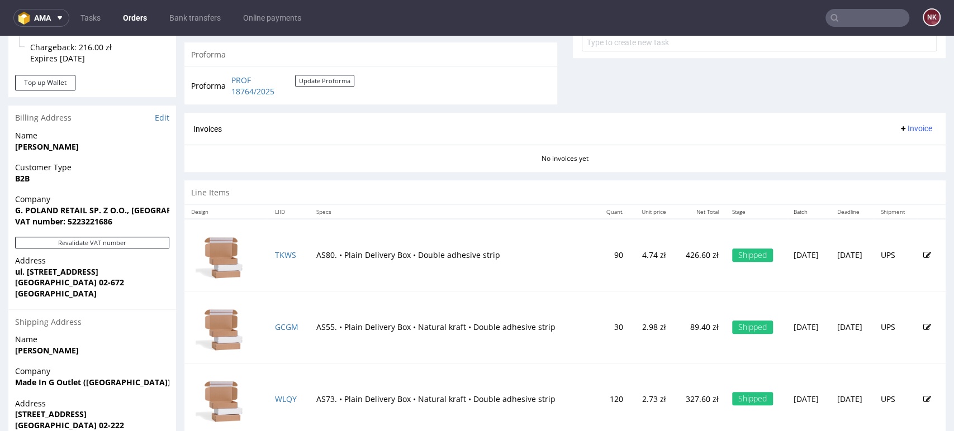
scroll to position [437, 0]
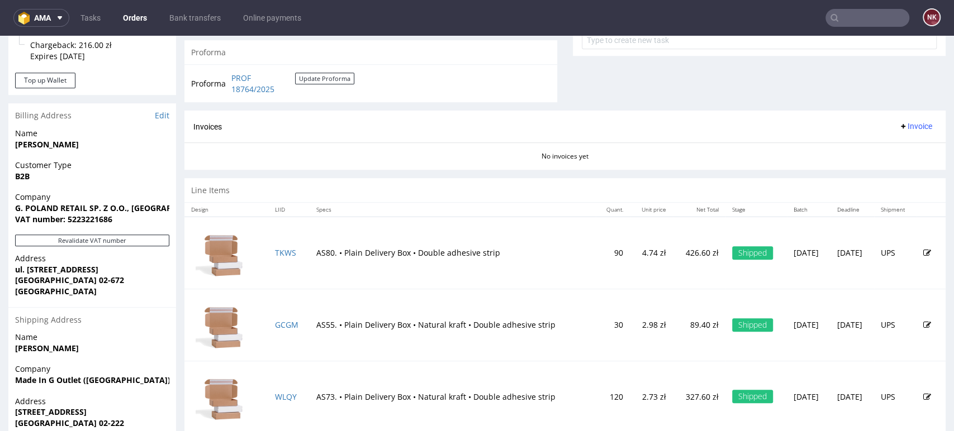
click at [899, 127] on span "Invoice" at bounding box center [916, 126] width 34 height 9
click at [872, 144] on span "Generate" at bounding box center [896, 149] width 54 height 11
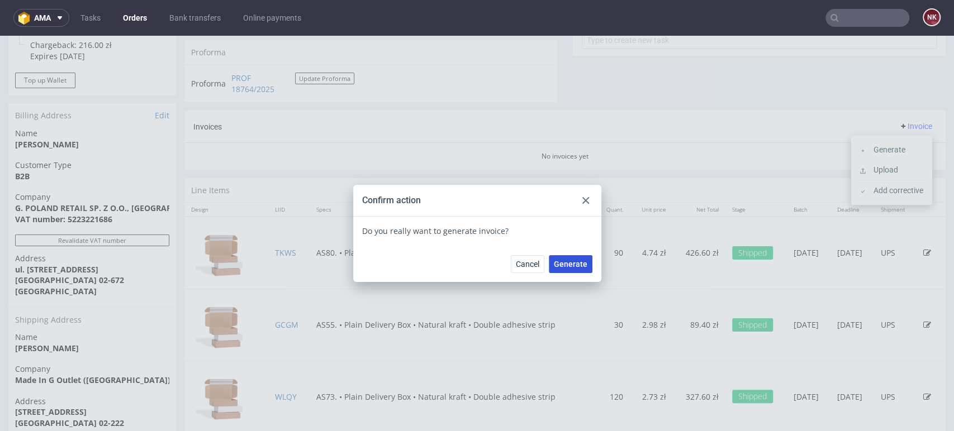
click at [567, 261] on span "Generate" at bounding box center [571, 264] width 34 height 8
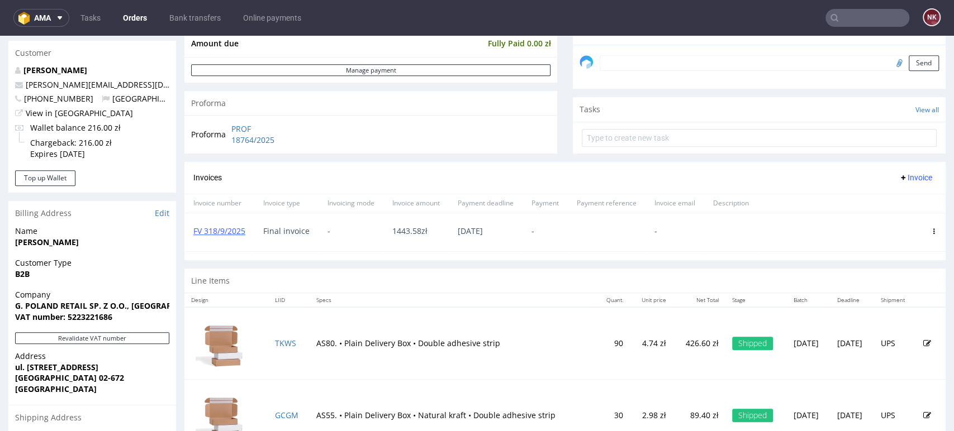
scroll to position [340, 0]
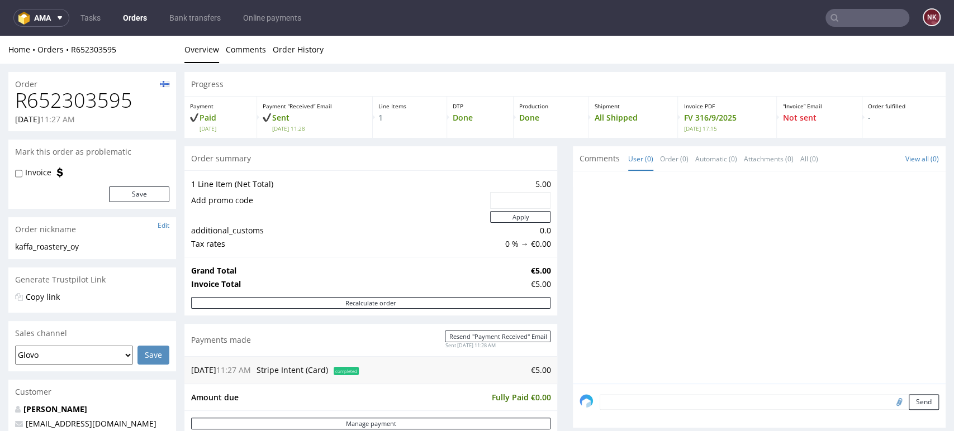
click at [559, 202] on div "Progress Payment Paid [DATE] Payment “Received” Email Sent [DATE] 11:28 Line It…" at bounding box center [564, 424] width 761 height 704
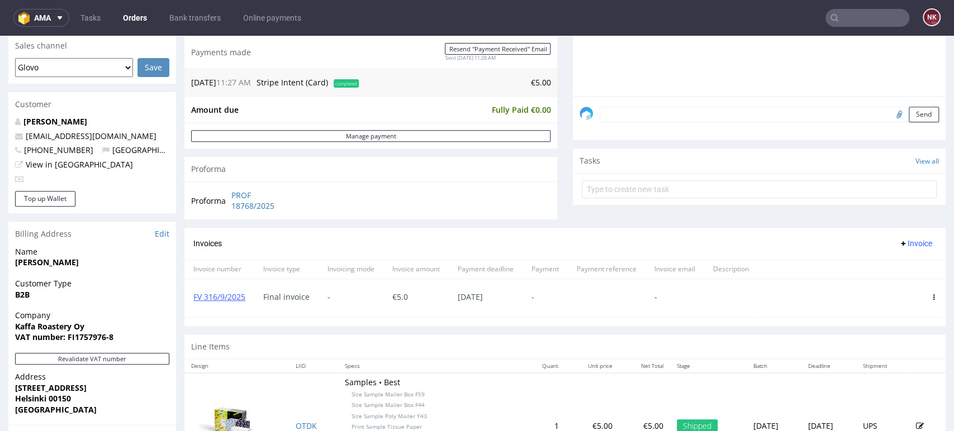
scroll to position [367, 0]
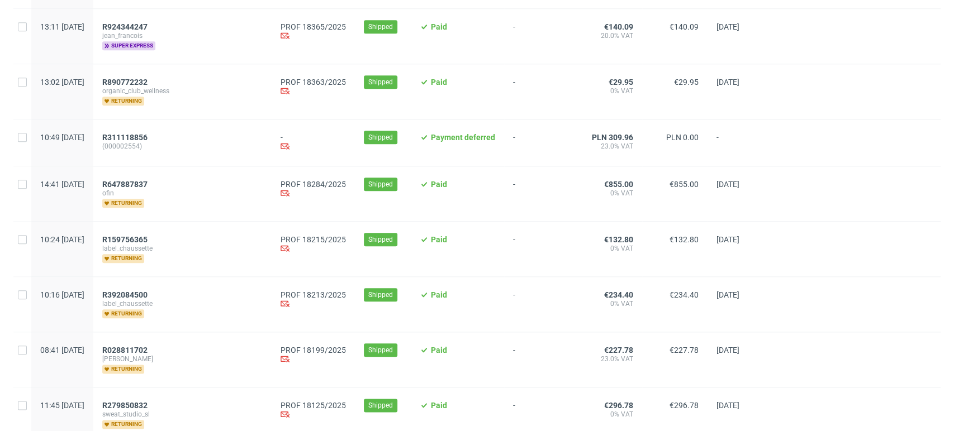
scroll to position [715, 0]
click at [148, 401] on span "R279850832" at bounding box center [124, 405] width 45 height 9
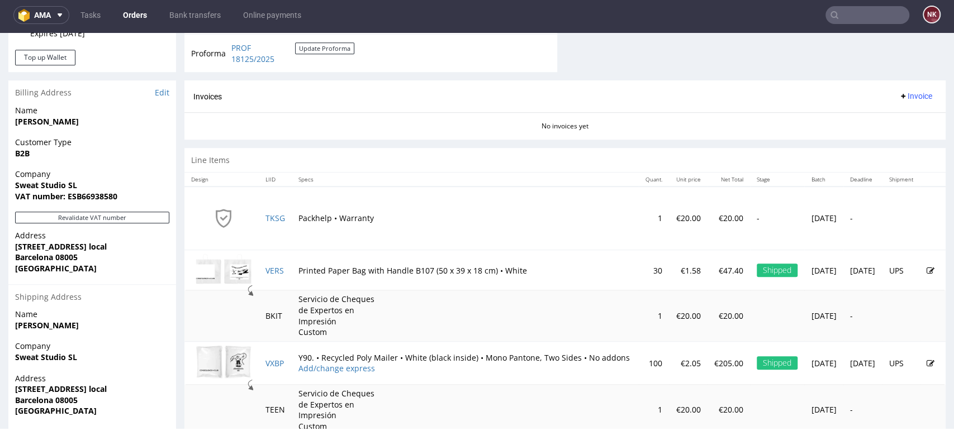
scroll to position [459, 0]
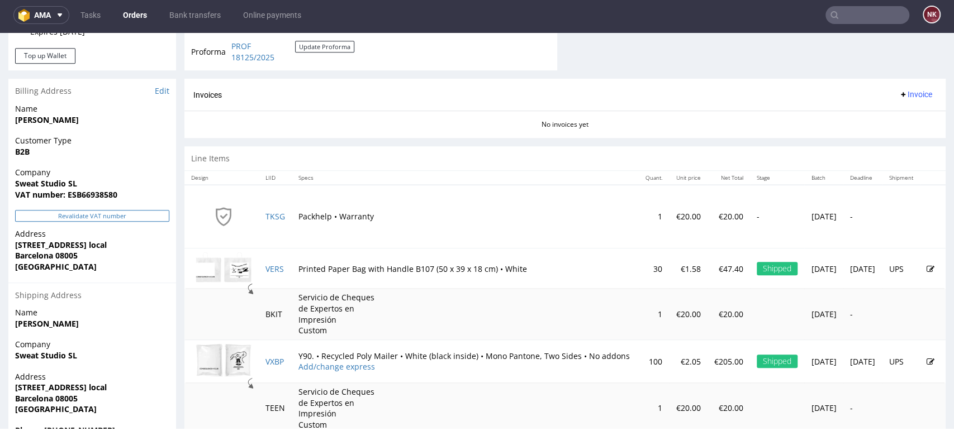
click at [137, 215] on button "Revalidate VAT number" at bounding box center [92, 216] width 154 height 12
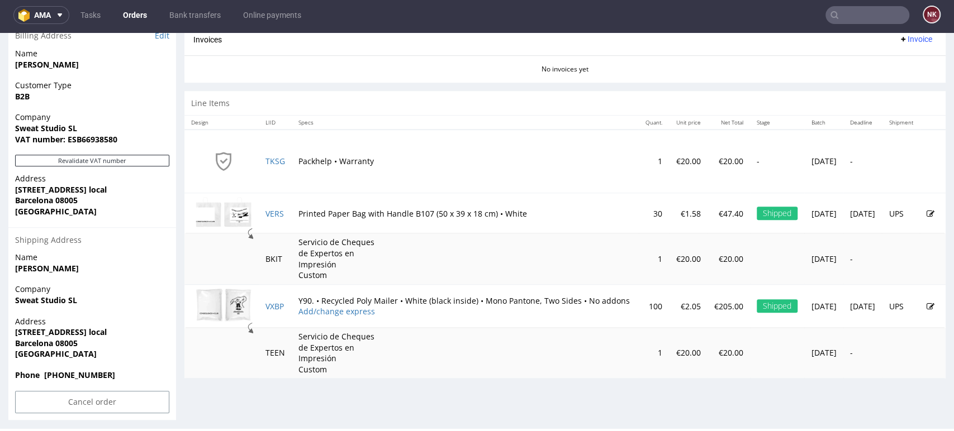
scroll to position [377, 0]
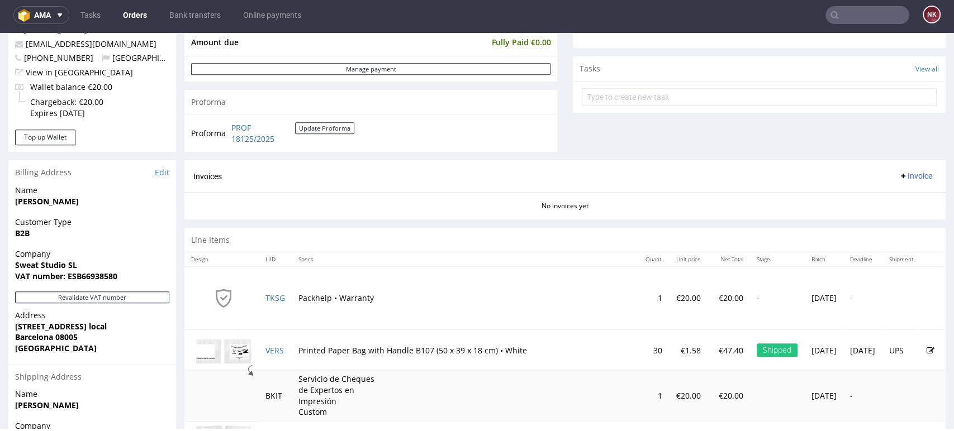
click at [899, 177] on span "Invoice" at bounding box center [916, 176] width 34 height 9
click at [891, 202] on span "Generate" at bounding box center [896, 200] width 54 height 11
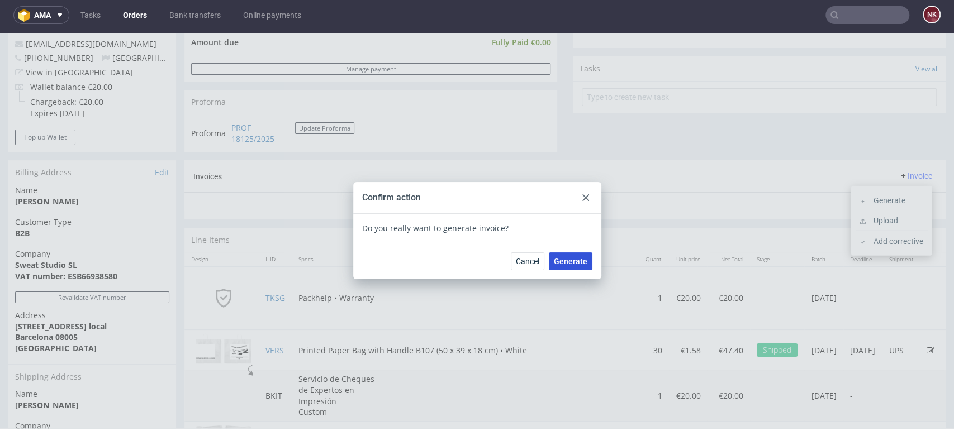
click at [566, 264] on span "Generate" at bounding box center [571, 262] width 34 height 8
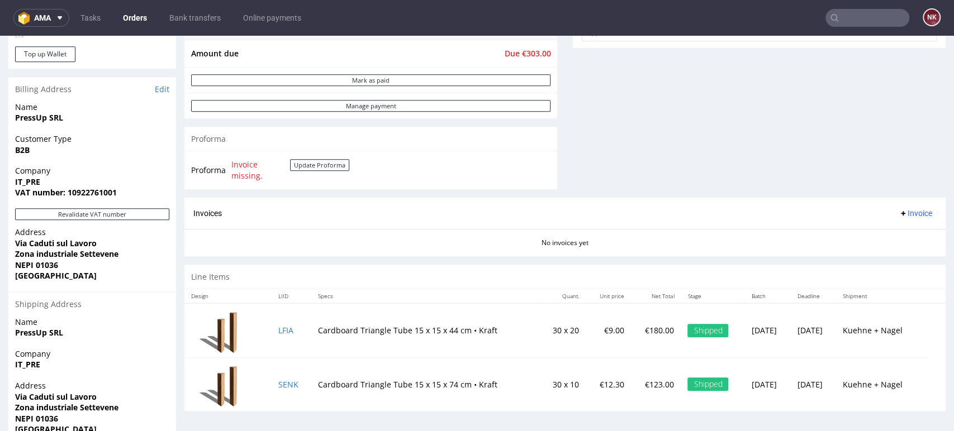
scroll to position [429, 0]
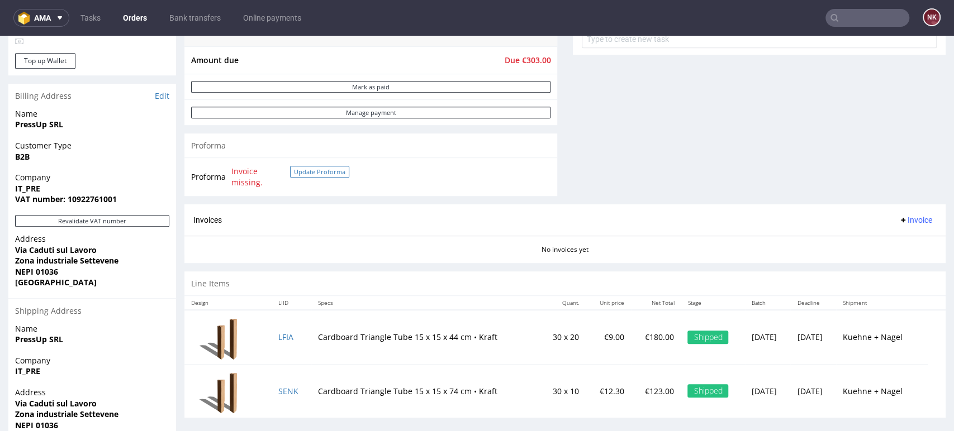
click at [310, 172] on button "Update Proforma" at bounding box center [319, 172] width 59 height 12
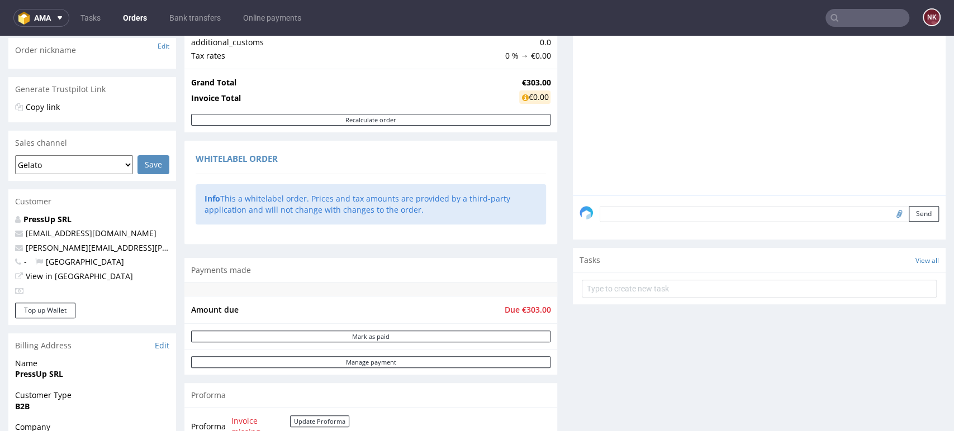
scroll to position [179, 0]
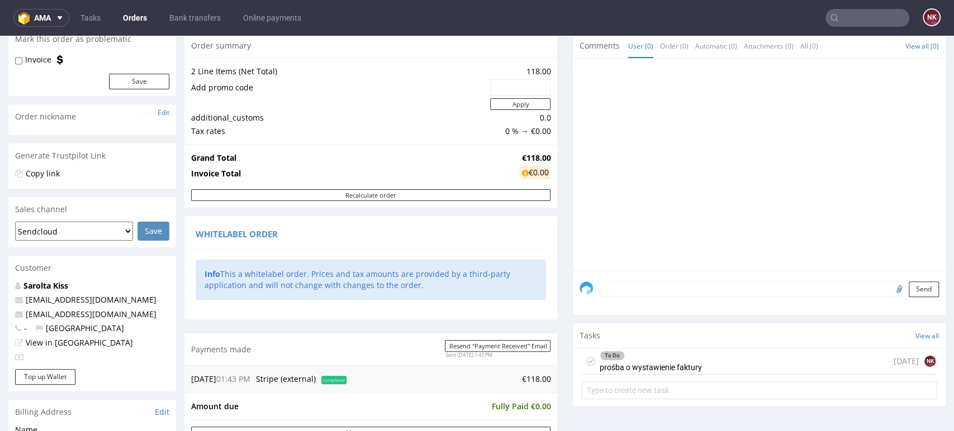
scroll to position [109, 0]
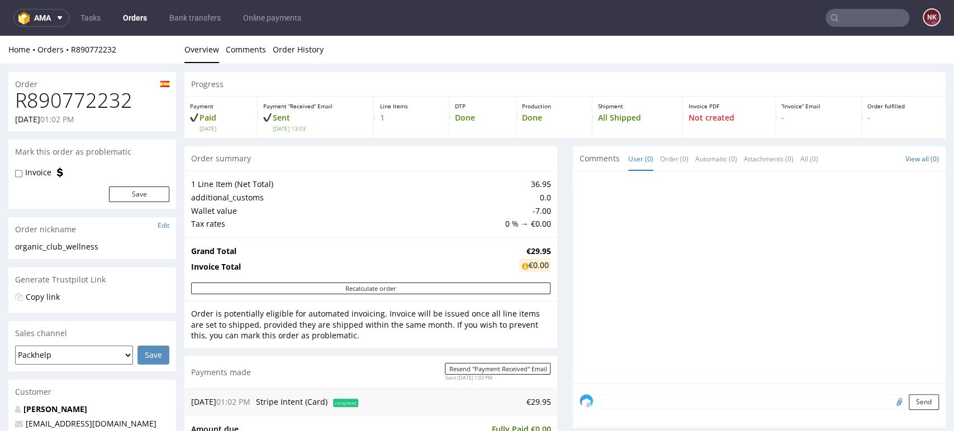
click at [557, 259] on div "Progress Payment Paid [DATE] Payment “Received” Email Sent [DATE] 13:03 Line It…" at bounding box center [564, 392] width 761 height 641
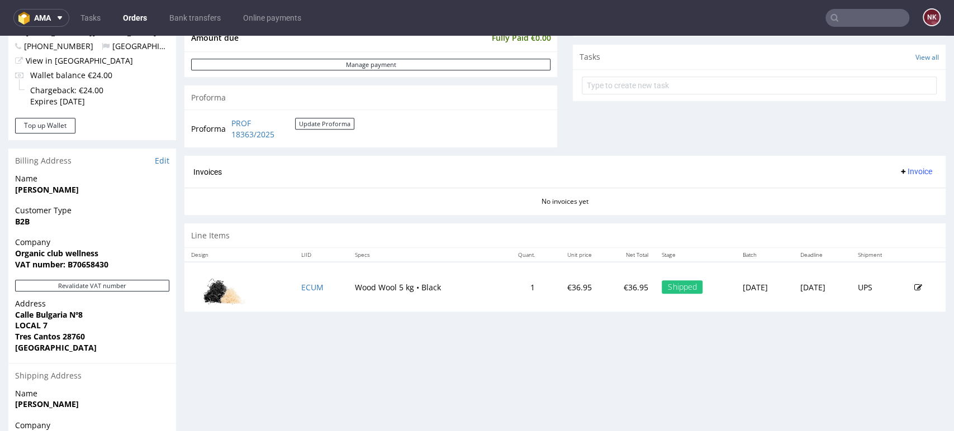
scroll to position [397, 0]
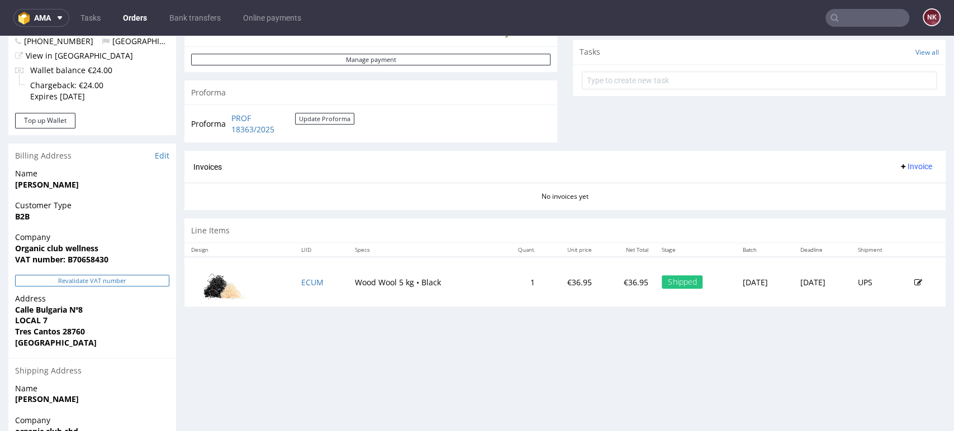
click at [158, 281] on button "Revalidate VAT number" at bounding box center [92, 281] width 154 height 12
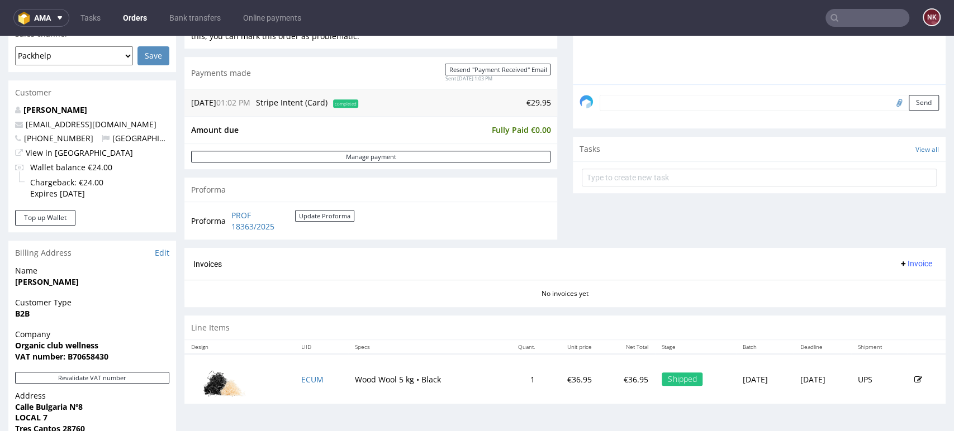
scroll to position [410, 0]
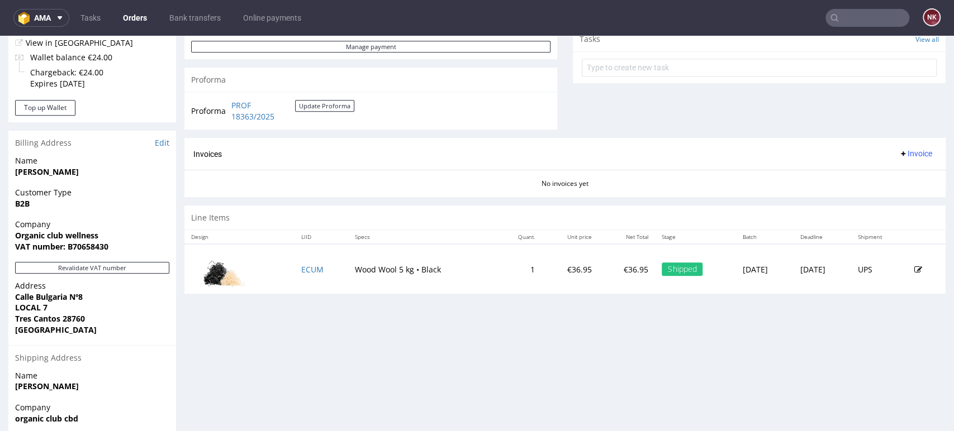
click at [899, 154] on span "Invoice" at bounding box center [916, 153] width 34 height 9
click at [872, 173] on span "Generate" at bounding box center [896, 177] width 54 height 11
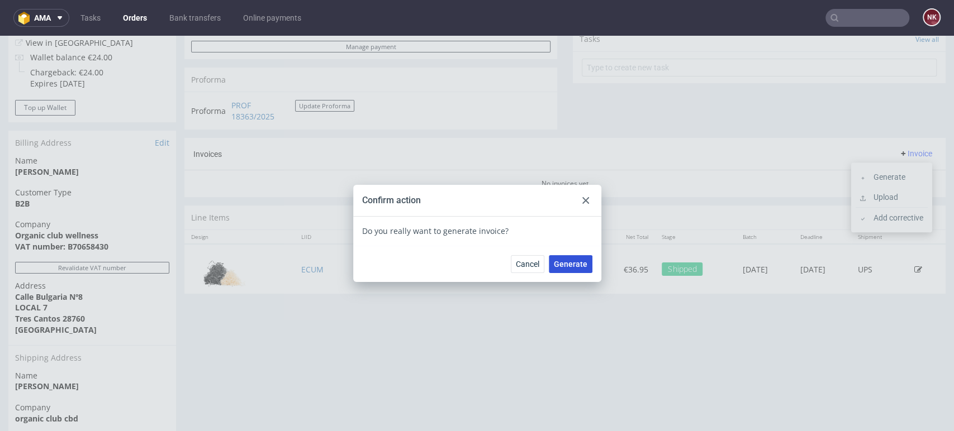
click at [571, 265] on span "Generate" at bounding box center [571, 264] width 34 height 8
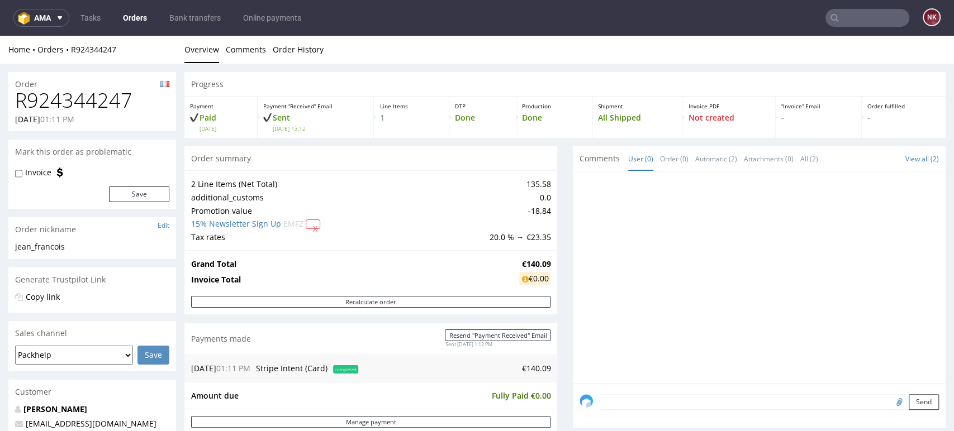
click at [556, 184] on div "Progress Payment Paid [DATE] Payment “Received” Email Sent [DATE] 13:12 Line It…" at bounding box center [564, 380] width 761 height 616
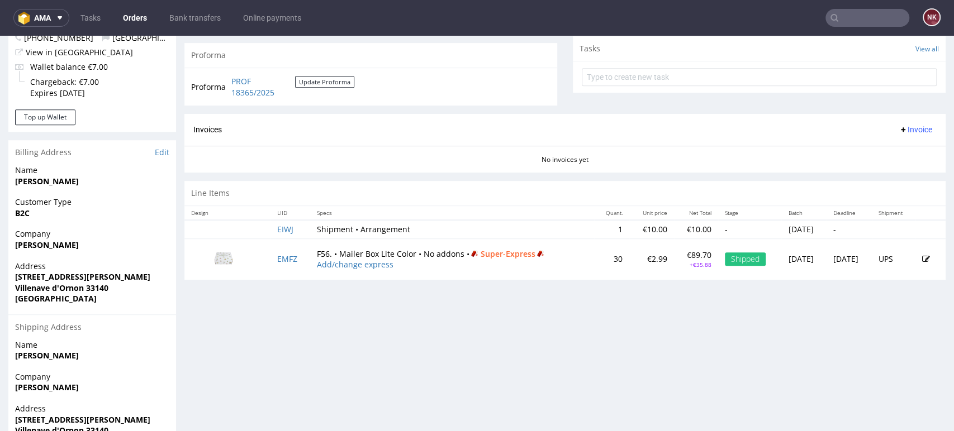
scroll to position [401, 0]
click at [902, 129] on span "Invoice" at bounding box center [916, 128] width 34 height 9
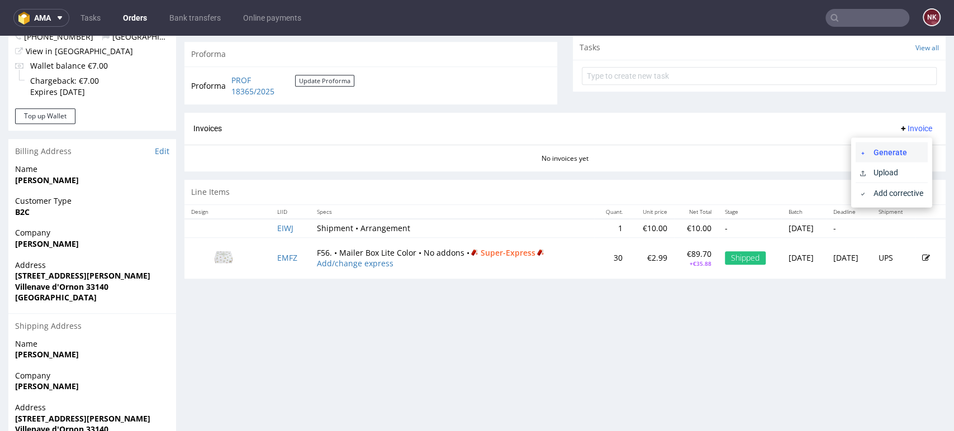
click at [893, 153] on span "Generate" at bounding box center [896, 151] width 54 height 11
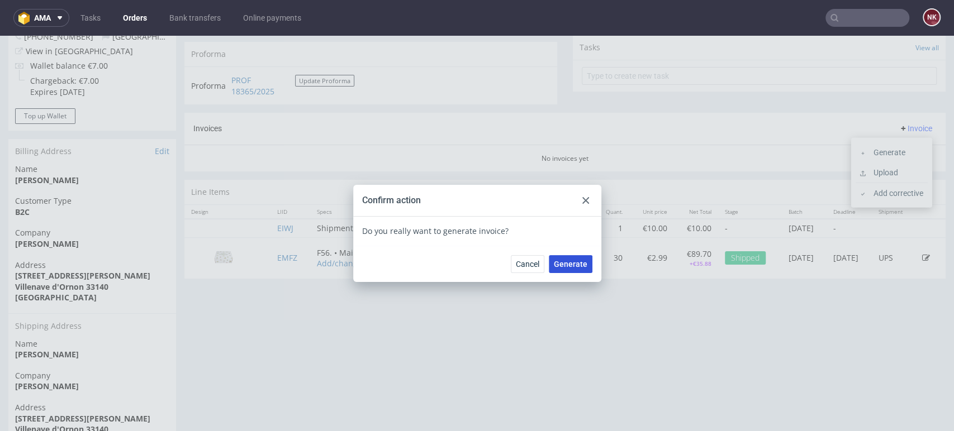
click at [563, 267] on span "Generate" at bounding box center [571, 264] width 34 height 8
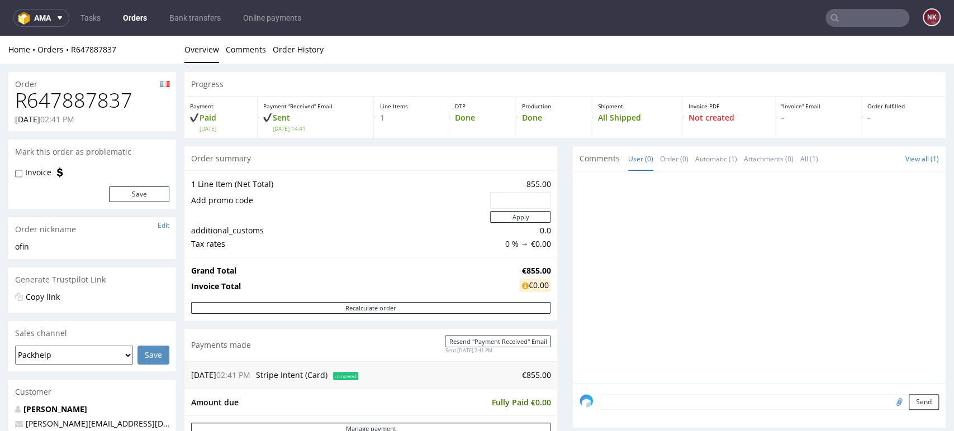
click at [556, 285] on div "Progress Payment Paid [DATE] Payment “Received” Email Sent [DATE] 14:41 Line It…" at bounding box center [564, 374] width 761 height 605
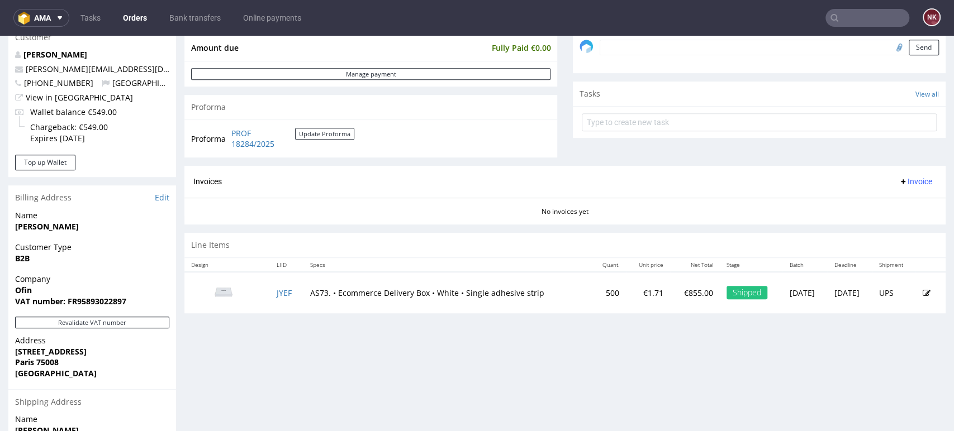
scroll to position [357, 0]
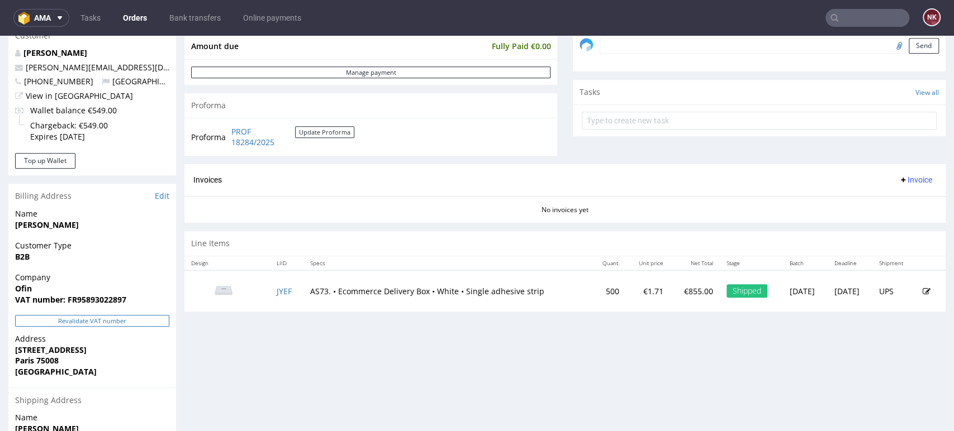
click at [135, 317] on button "Revalidate VAT number" at bounding box center [92, 321] width 154 height 12
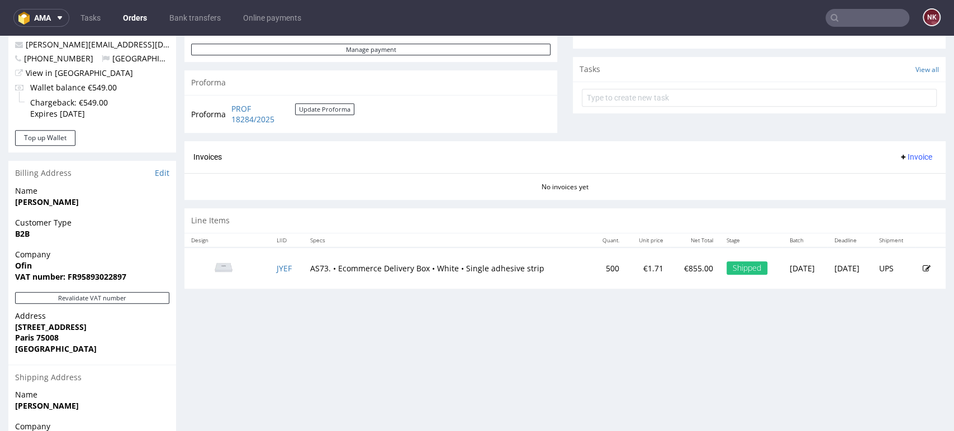
scroll to position [380, 0]
click at [903, 156] on span "Invoice" at bounding box center [916, 156] width 34 height 9
click at [890, 178] on span "Generate" at bounding box center [896, 179] width 54 height 11
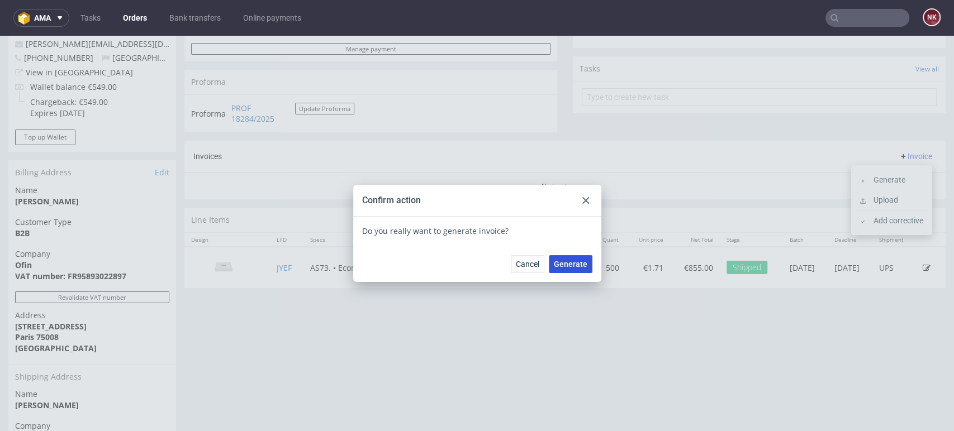
click at [580, 262] on span "Generate" at bounding box center [571, 264] width 34 height 8
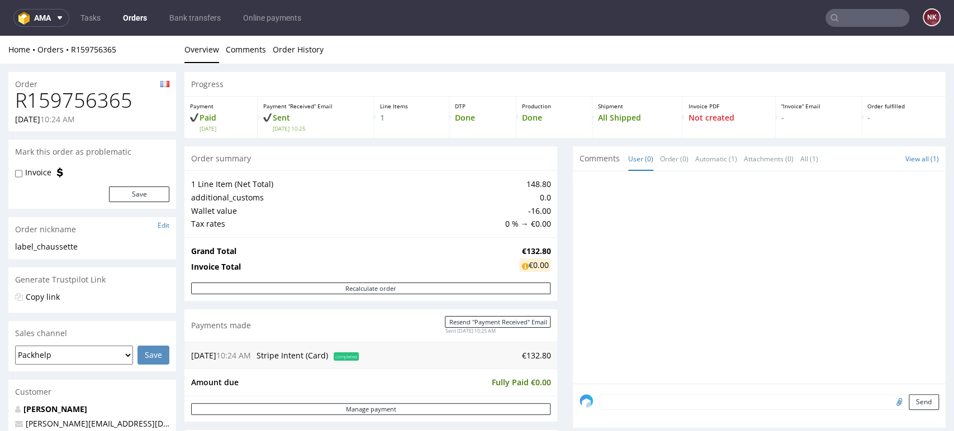
click at [558, 203] on div "Progress Payment Paid Thu 28 Aug Payment “Received” Email Sent Thu 28 Aug 10:25…" at bounding box center [564, 363] width 761 height 582
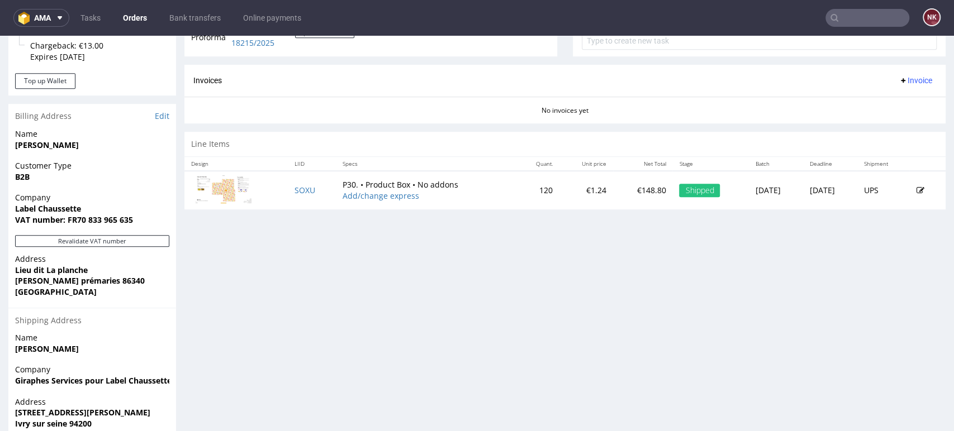
scroll to position [437, 0]
click at [152, 240] on button "Revalidate VAT number" at bounding box center [92, 241] width 154 height 12
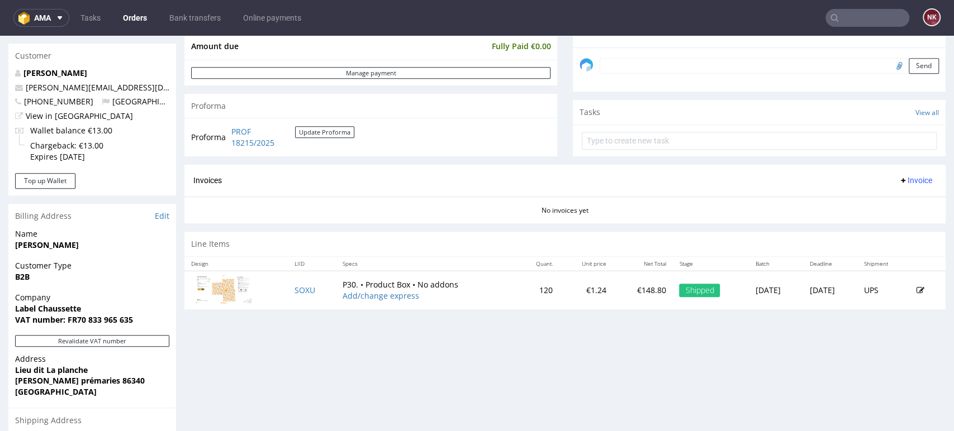
click at [902, 185] on button "Invoice" at bounding box center [915, 180] width 42 height 13
click at [892, 204] on span "Generate" at bounding box center [896, 203] width 54 height 11
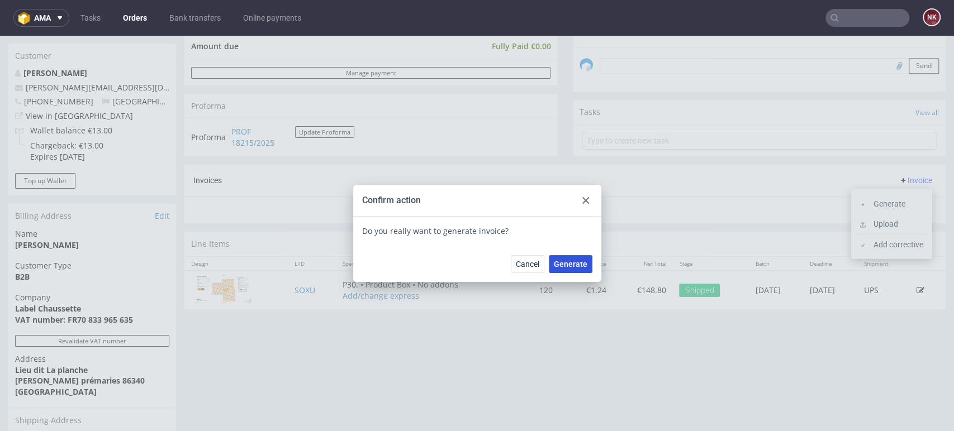
click at [574, 263] on span "Generate" at bounding box center [571, 264] width 34 height 8
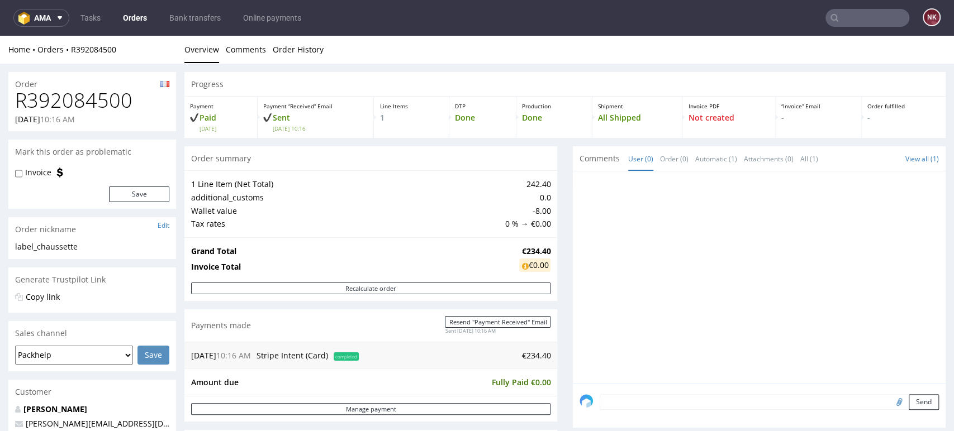
click at [554, 286] on div "Progress Payment Paid [DATE] Payment “Received” Email Sent [DATE] 10:16 Line It…" at bounding box center [564, 370] width 761 height 597
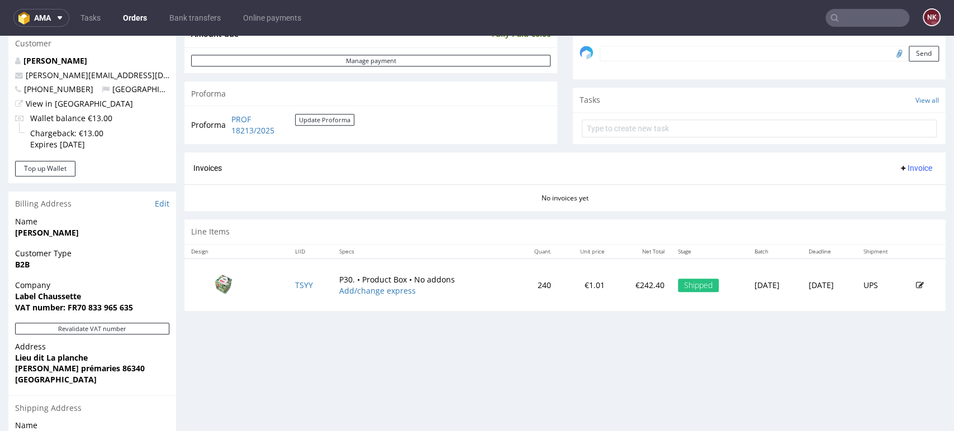
scroll to position [349, 0]
click at [157, 327] on button "Revalidate VAT number" at bounding box center [92, 329] width 154 height 12
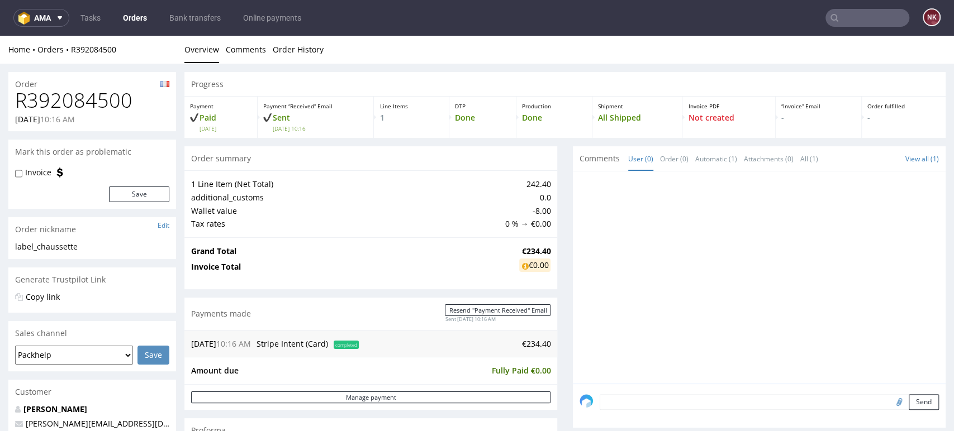
scroll to position [343, 0]
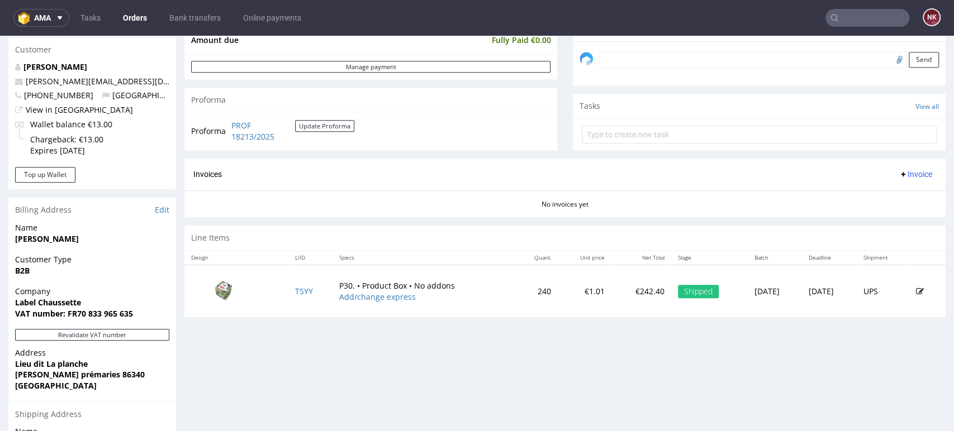
click at [899, 170] on span "Invoice" at bounding box center [916, 174] width 34 height 9
click at [890, 188] on li "Generate" at bounding box center [892, 197] width 72 height 20
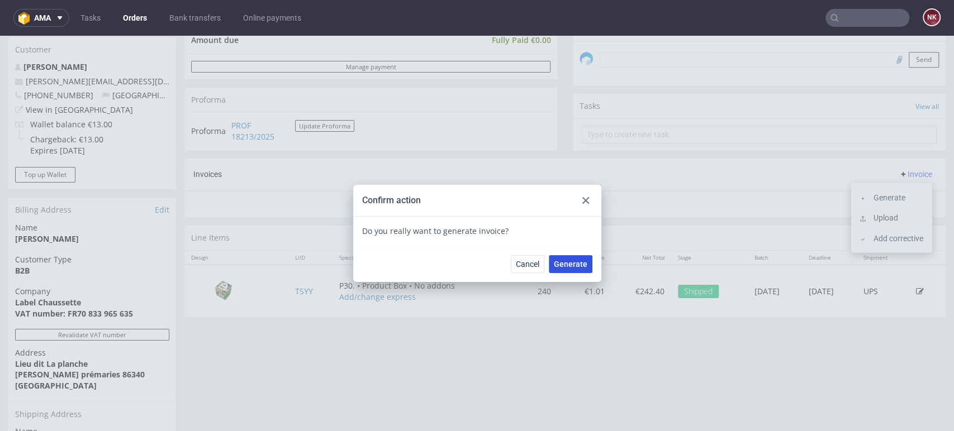
click at [573, 267] on span "Generate" at bounding box center [571, 264] width 34 height 8
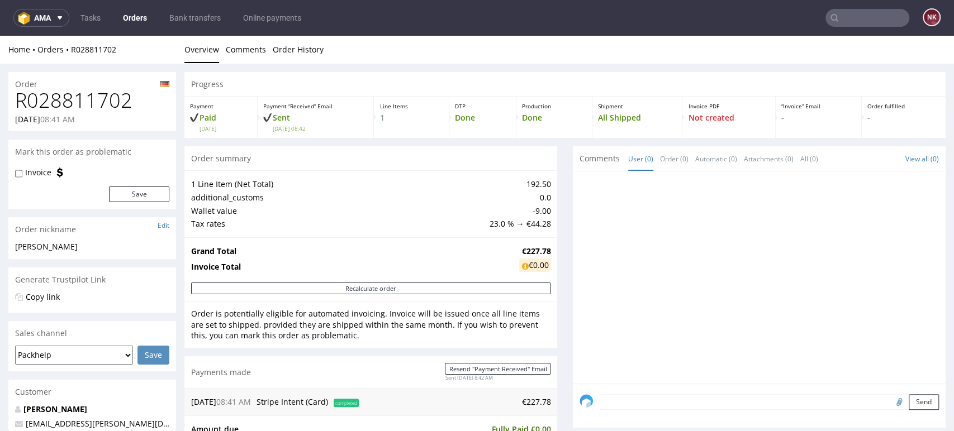
click at [562, 284] on div "Progress Payment Paid [DATE] Payment “Received” Email Sent [DATE] 08:42 Line It…" at bounding box center [564, 391] width 761 height 638
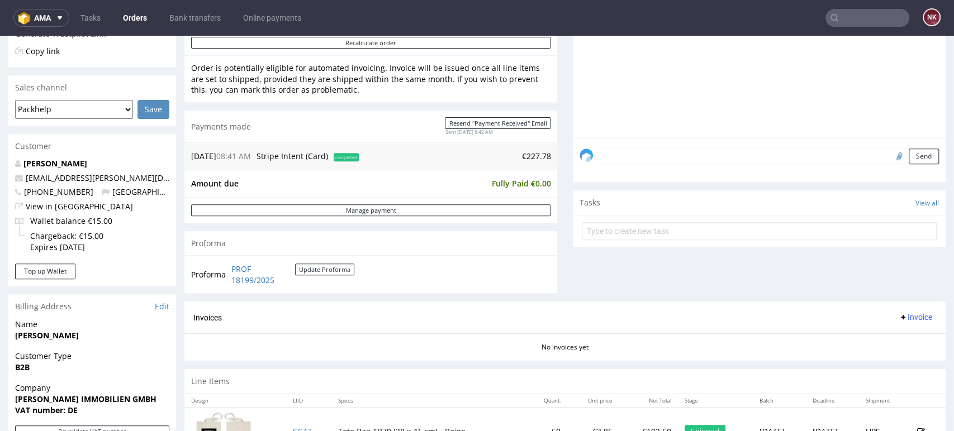
scroll to position [246, 0]
click at [166, 307] on link "Edit" at bounding box center [162, 306] width 15 height 11
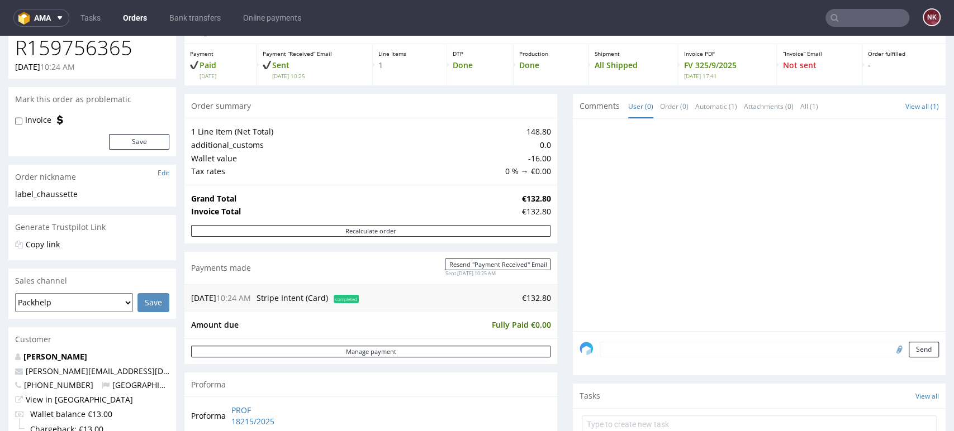
scroll to position [32, 0]
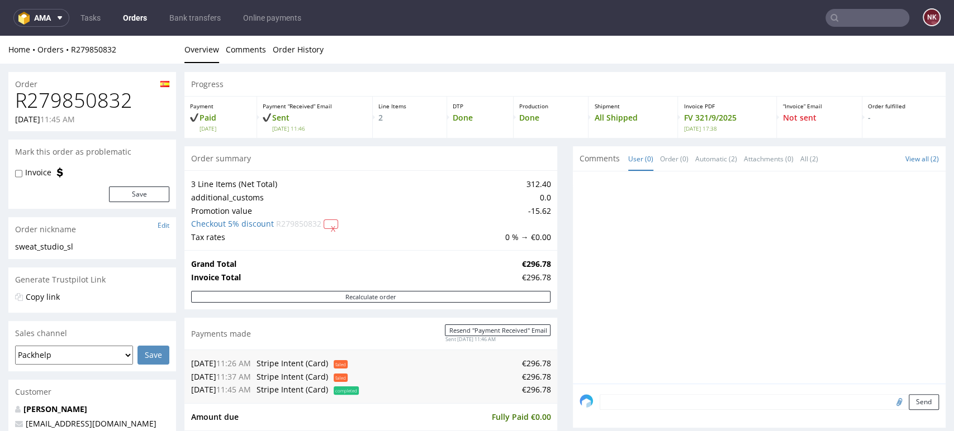
click at [143, 22] on link "Orders" at bounding box center [134, 18] width 37 height 18
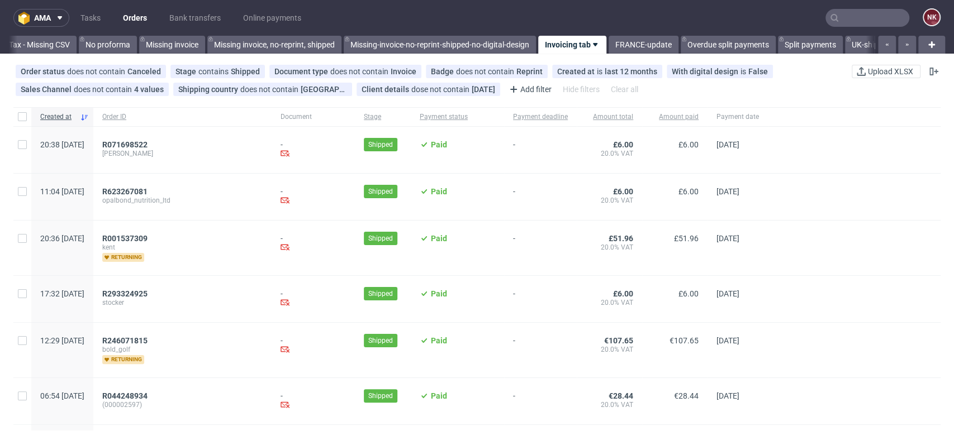
scroll to position [0, 1705]
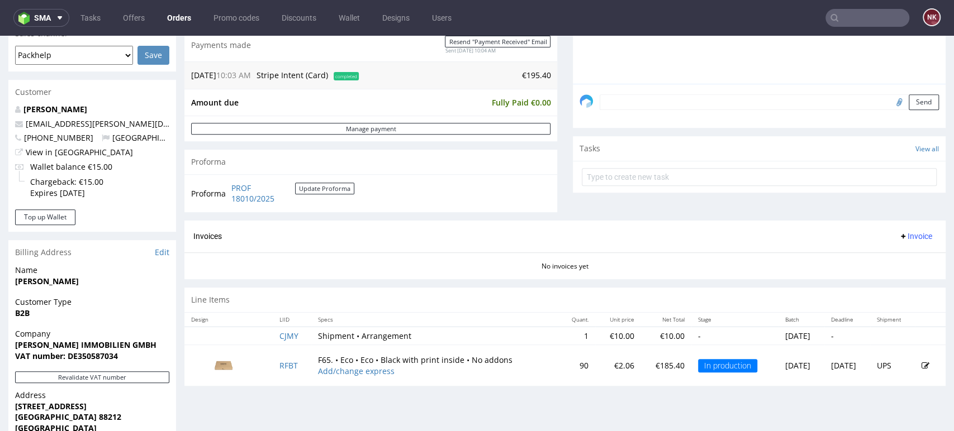
scroll to position [300, 0]
click at [94, 361] on strong "VAT number: DE350587034" at bounding box center [66, 357] width 103 height 11
copy strong "DE350587034"
click at [474, 278] on section "Invoices Invoice No invoices yet" at bounding box center [564, 250] width 761 height 59
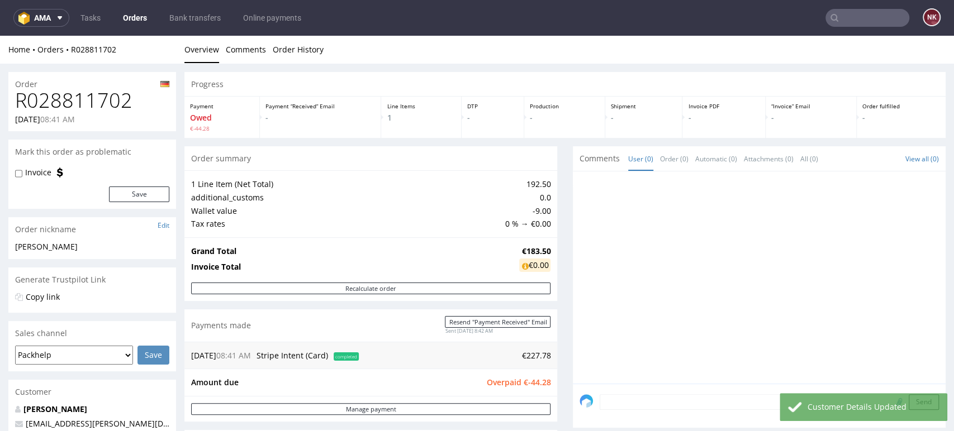
click at [559, 348] on div "Progress Payment Owed €-44.28 Payment “Received” Email - Line Items 1 DTP - Pro…" at bounding box center [564, 367] width 761 height 591
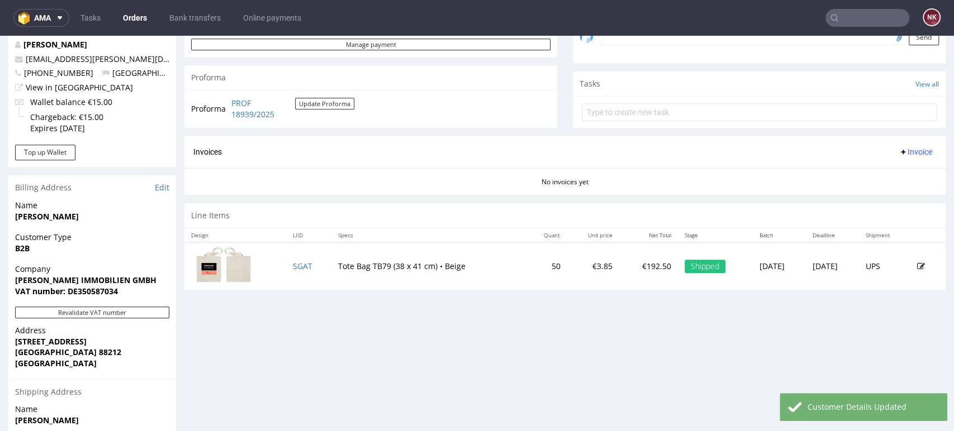
scroll to position [366, 0]
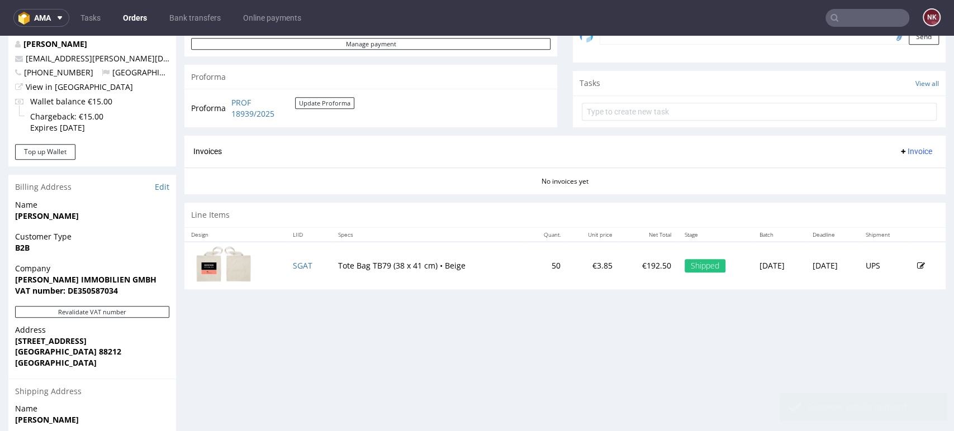
click at [639, 99] on form at bounding box center [759, 111] width 355 height 27
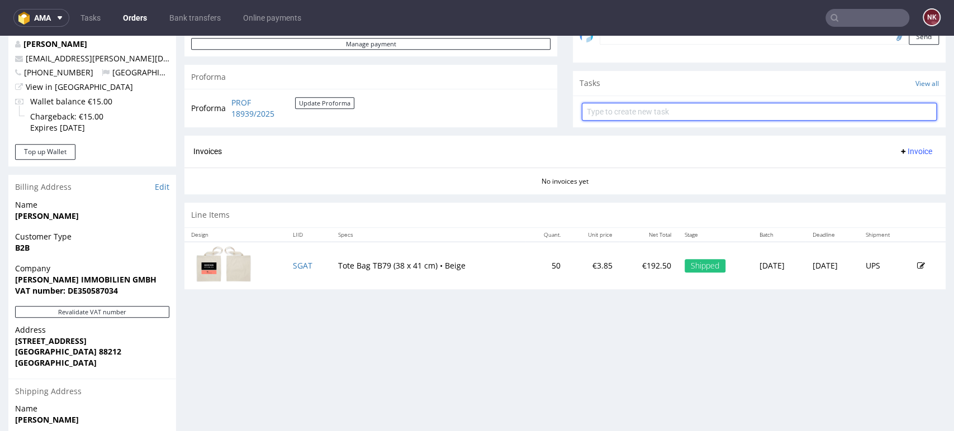
click at [636, 113] on input "text" at bounding box center [759, 112] width 355 height 18
type input "Refund"
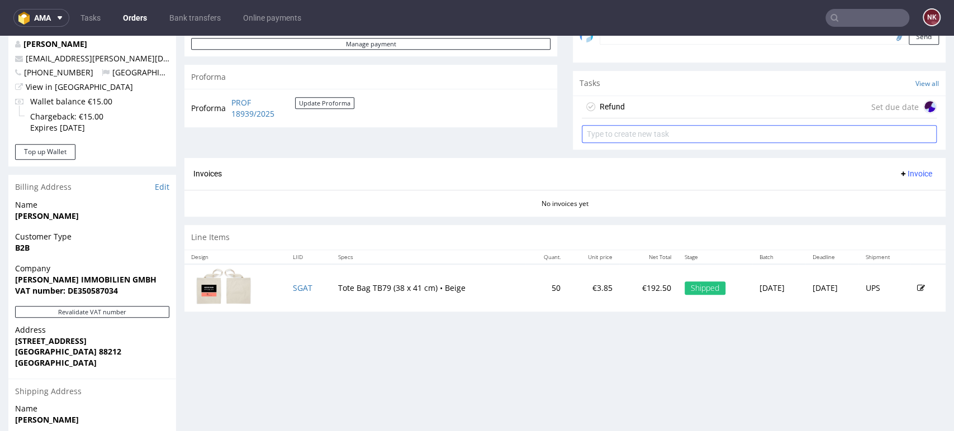
click at [636, 113] on div "Refund Set due date" at bounding box center [759, 107] width 355 height 22
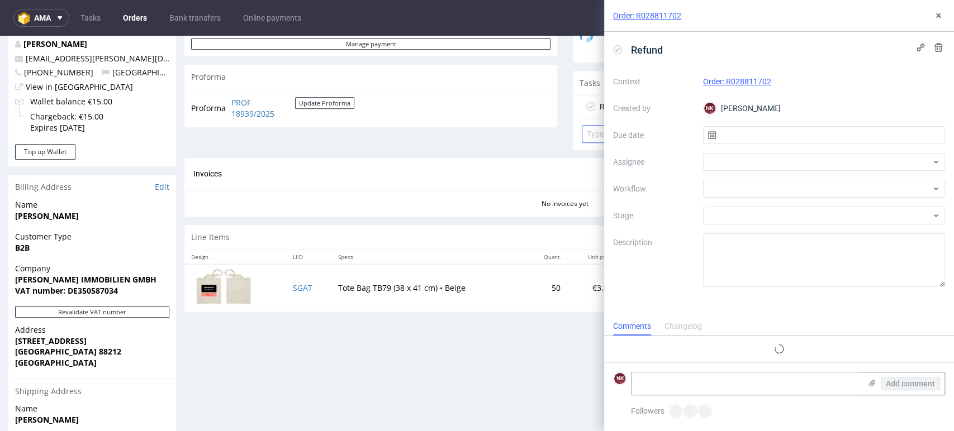
scroll to position [9, 0]
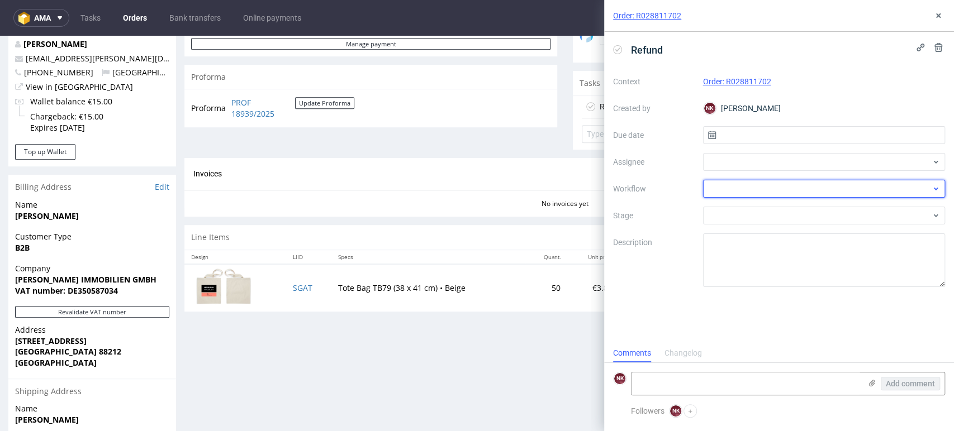
click at [717, 191] on div at bounding box center [824, 189] width 243 height 18
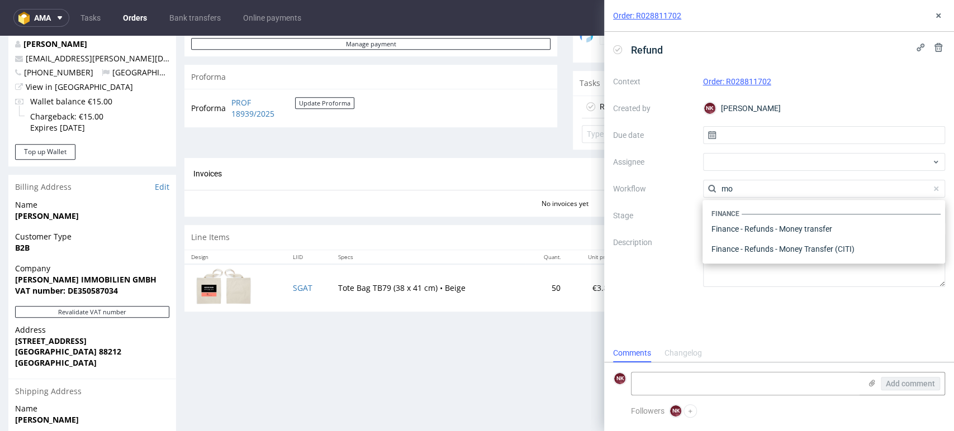
scroll to position [0, 0]
type input "money"
click at [744, 227] on div "Finance - Refunds - Money transfer" at bounding box center [824, 229] width 234 height 20
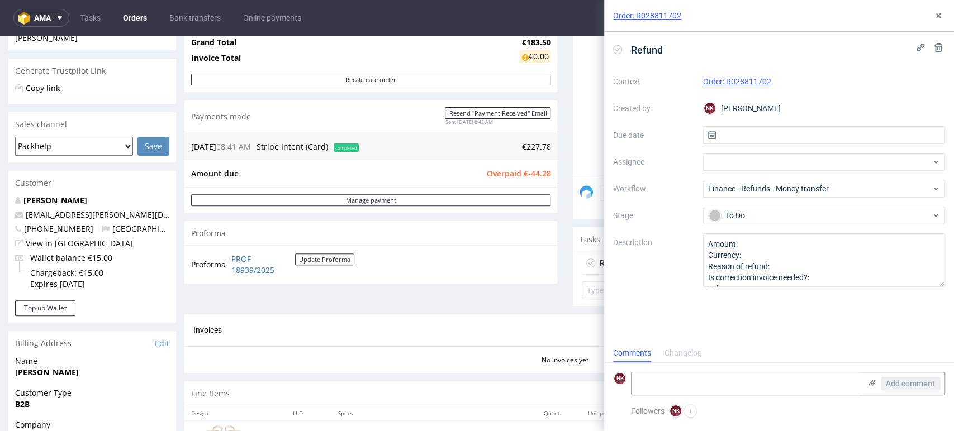
scroll to position [204, 0]
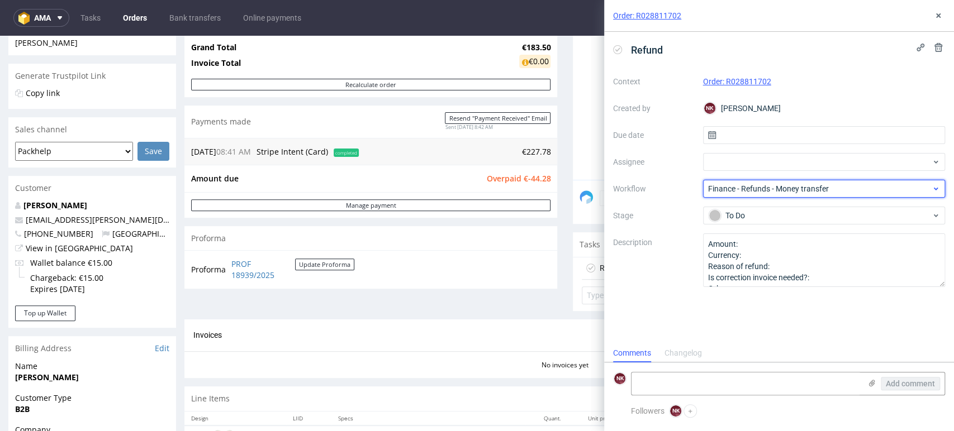
click at [776, 187] on span "Finance - Refunds - Money transfer" at bounding box center [820, 188] width 224 height 11
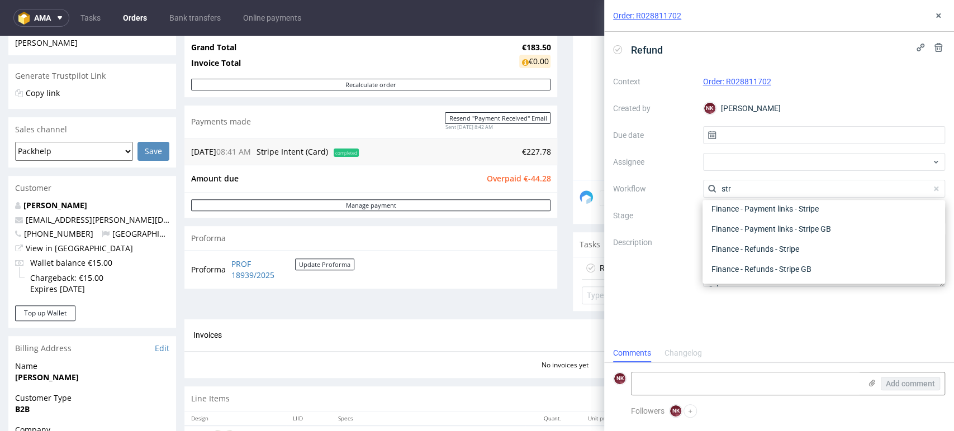
scroll to position [20, 0]
type input "stripe"
click at [771, 250] on div "Finance - Refunds - Stripe" at bounding box center [824, 250] width 234 height 20
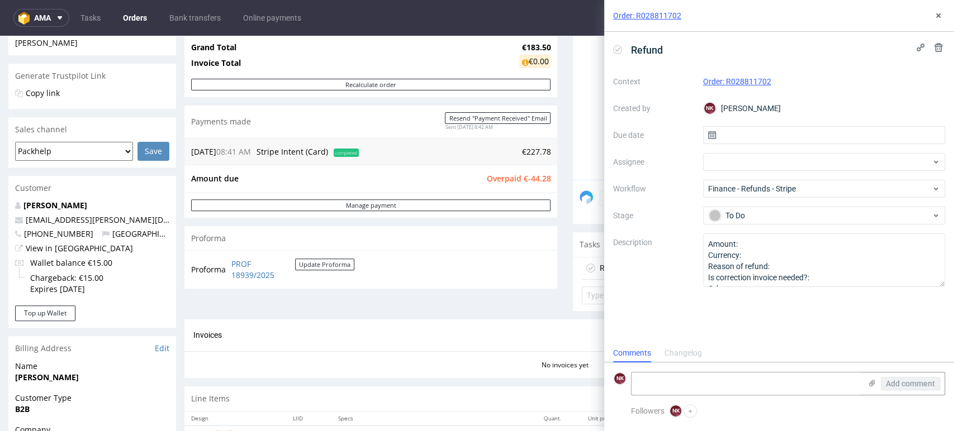
click at [532, 184] on td "Overpaid €-44.28" at bounding box center [516, 178] width 67 height 13
copy span "44.28"
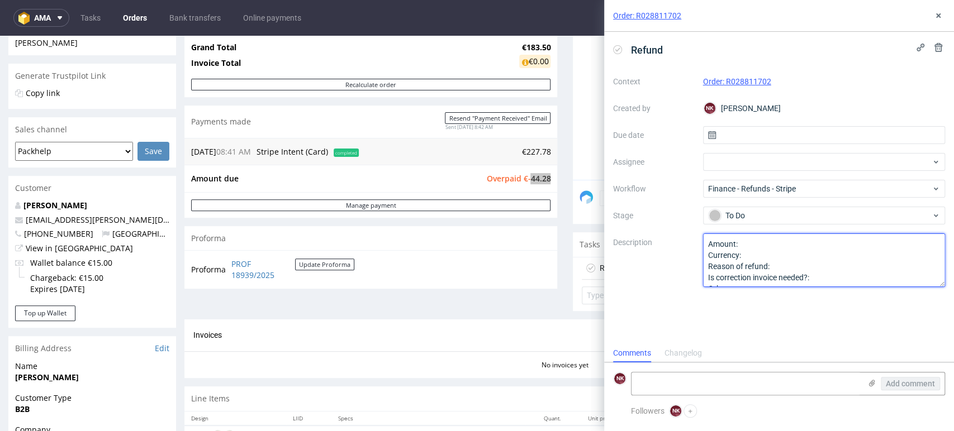
click at [769, 242] on textarea "Amount: Currency: Reason of refund: Is correction invoice needed?: Other:" at bounding box center [824, 261] width 243 height 54
paste textarea "44.28"
click at [747, 258] on textarea "Amount: Currency: Reason of refund: Is correction invoice needed?: Other:" at bounding box center [824, 261] width 243 height 54
click at [794, 267] on textarea "Amount: Currency: Reason of refund: Is correction invoice needed?: Other:" at bounding box center [824, 261] width 243 height 54
type textarea "Amount: 44.28 Currency: EUR Reason of refund: Valid VAT ID Is correction invoic…"
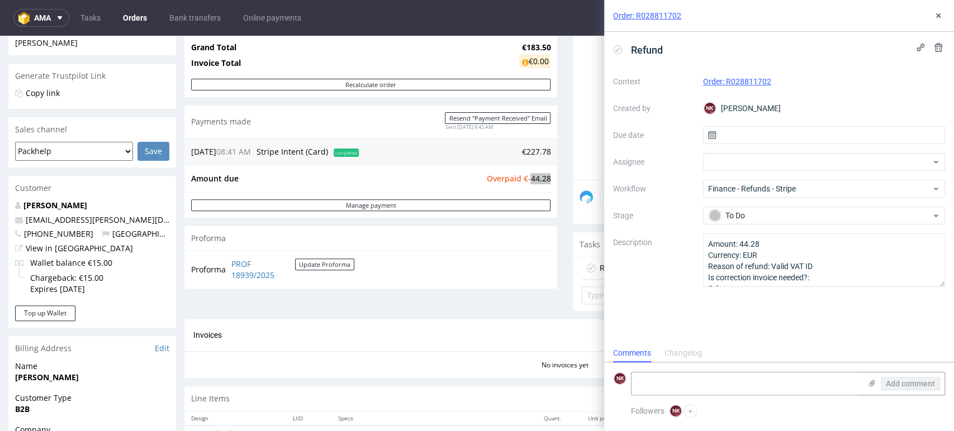
click at [945, 12] on div "Order: R028811702" at bounding box center [779, 16] width 350 height 32
click at [939, 16] on use at bounding box center [938, 15] width 4 height 4
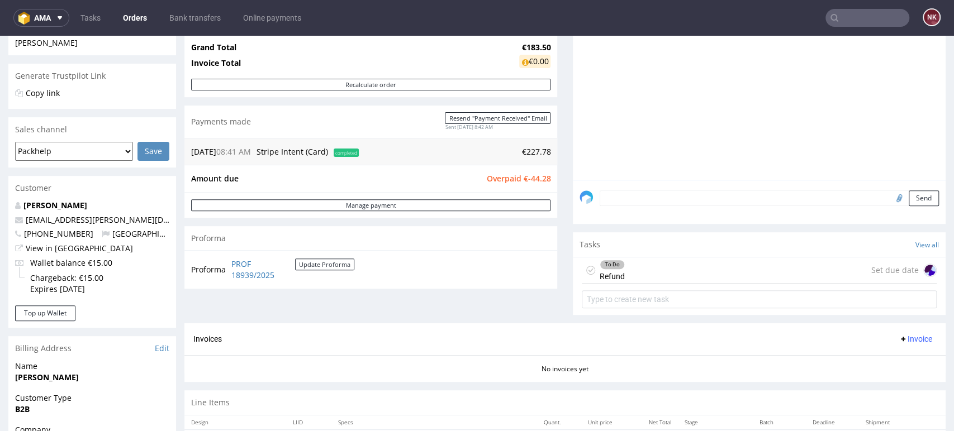
click at [554, 291] on div "Progress Payment Owed €-44.28 Payment “Received” Email - Line Items 1 DTP - Pro…" at bounding box center [564, 177] width 761 height 618
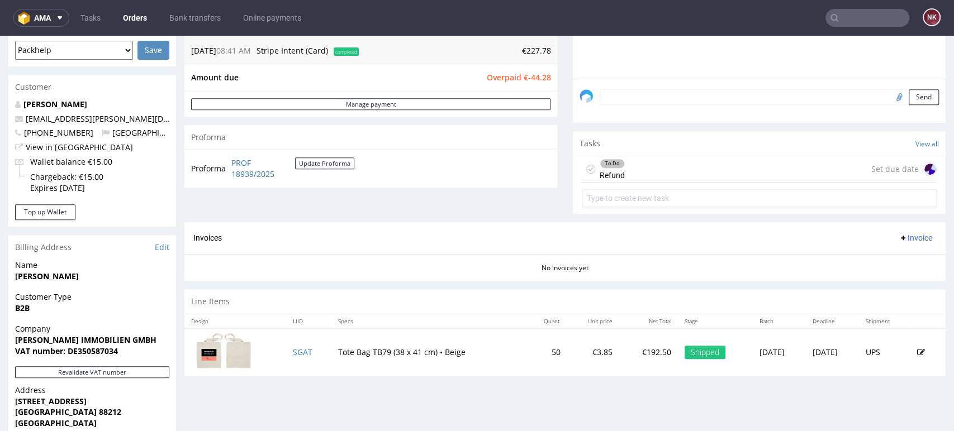
scroll to position [377, 0]
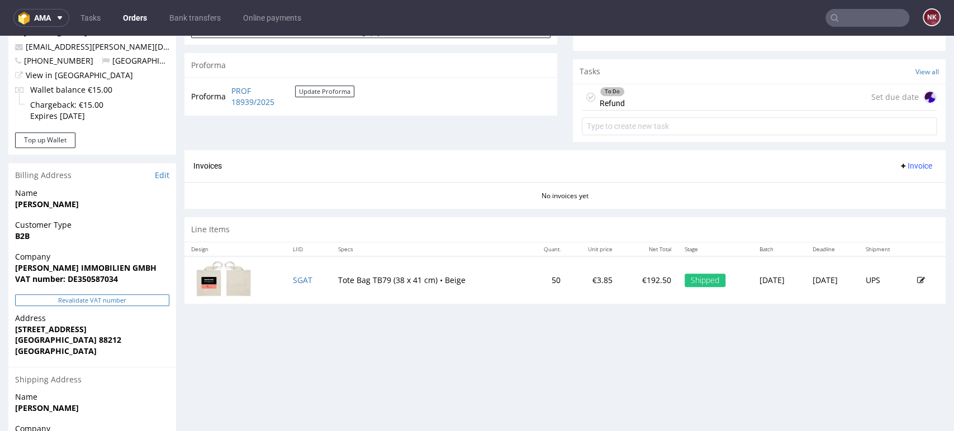
click at [151, 301] on button "Revalidate VAT number" at bounding box center [92, 301] width 154 height 12
click at [899, 164] on span "Invoice" at bounding box center [916, 166] width 34 height 9
click at [895, 182] on li "Generate" at bounding box center [892, 189] width 72 height 20
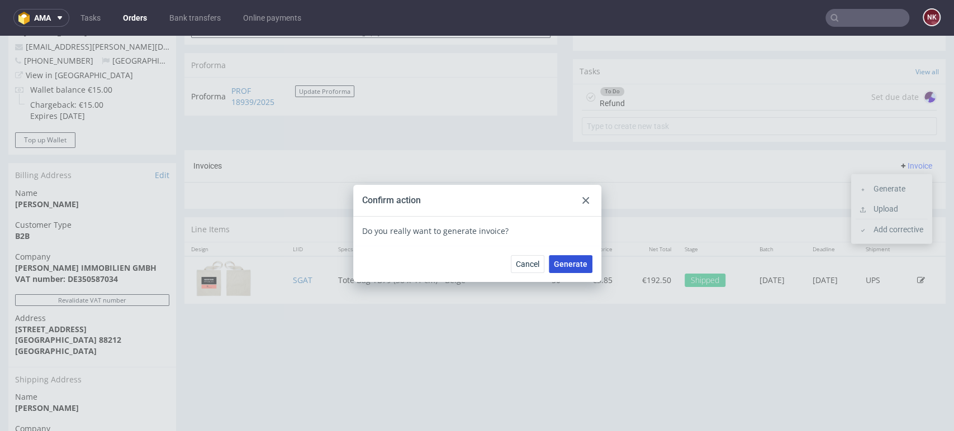
click at [561, 260] on span "Generate" at bounding box center [571, 264] width 34 height 8
